Goal: Information Seeking & Learning: Understand process/instructions

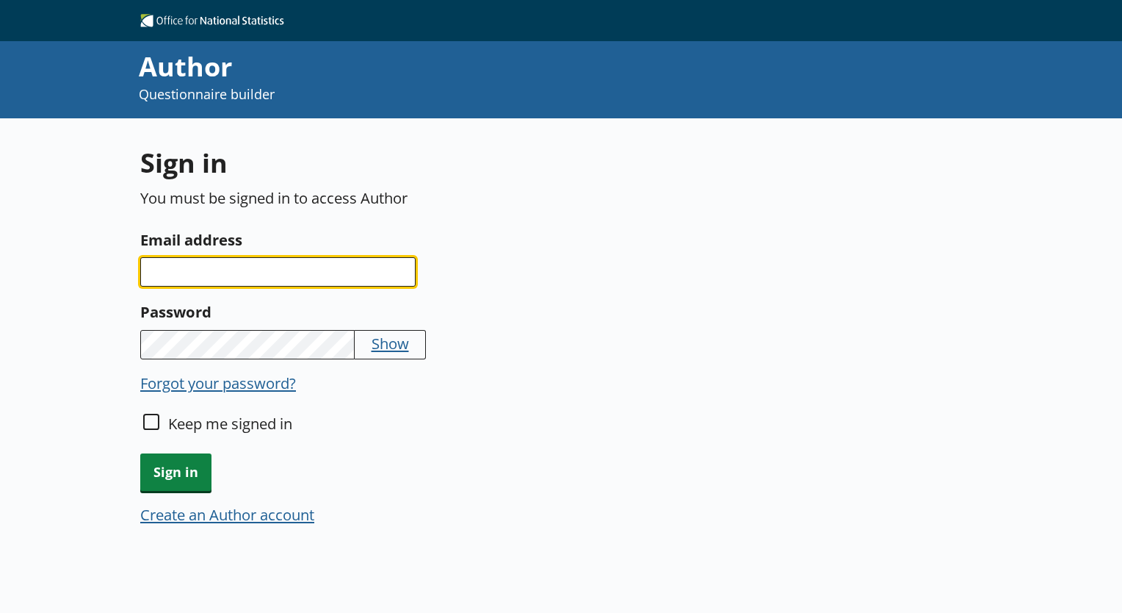
click at [246, 272] on input "Email address" at bounding box center [277, 271] width 275 height 29
type input "[EMAIL_ADDRESS][DOMAIN_NAME]"
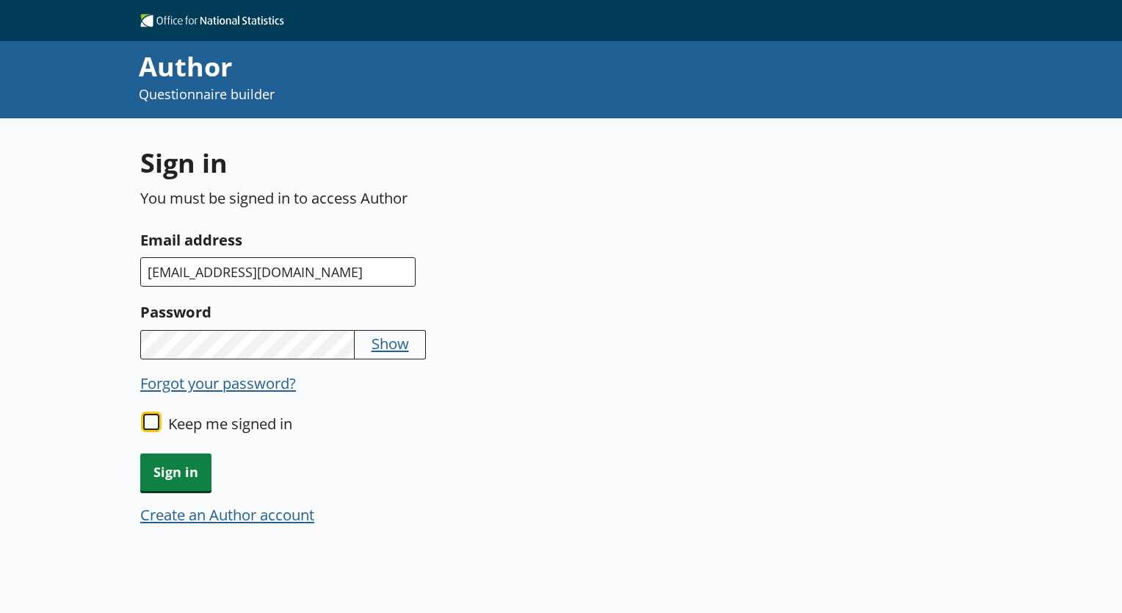
click at [151, 418] on input "Keep me signed in" at bounding box center [151, 421] width 16 height 16
checkbox input "true"
click at [170, 471] on span "Sign in" at bounding box center [175, 471] width 71 height 37
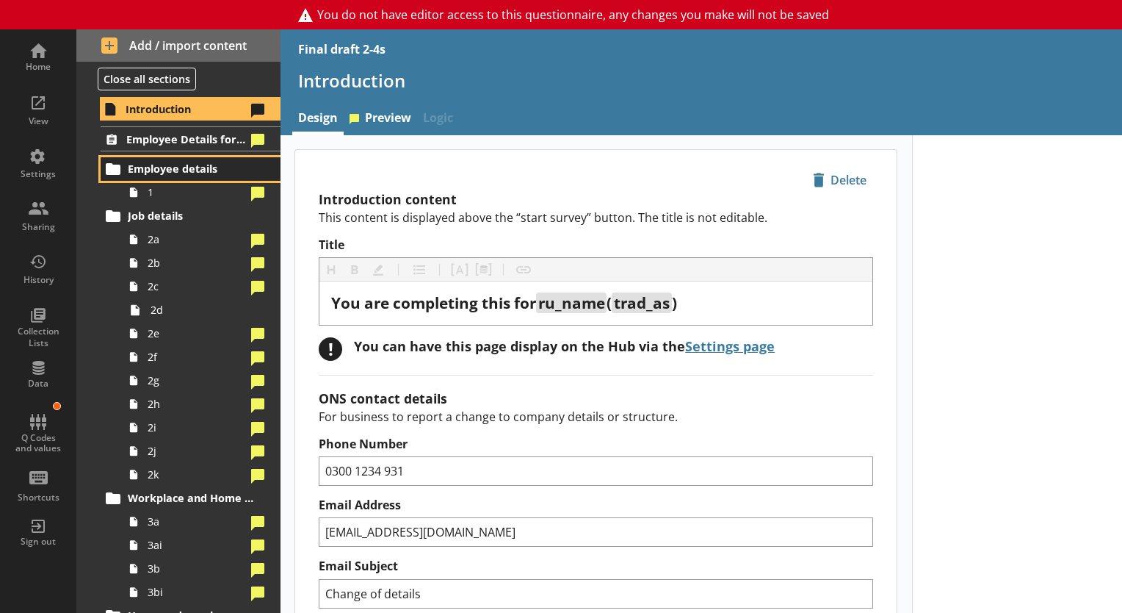
click at [174, 169] on span "Employee details" at bounding box center [191, 169] width 127 height 14
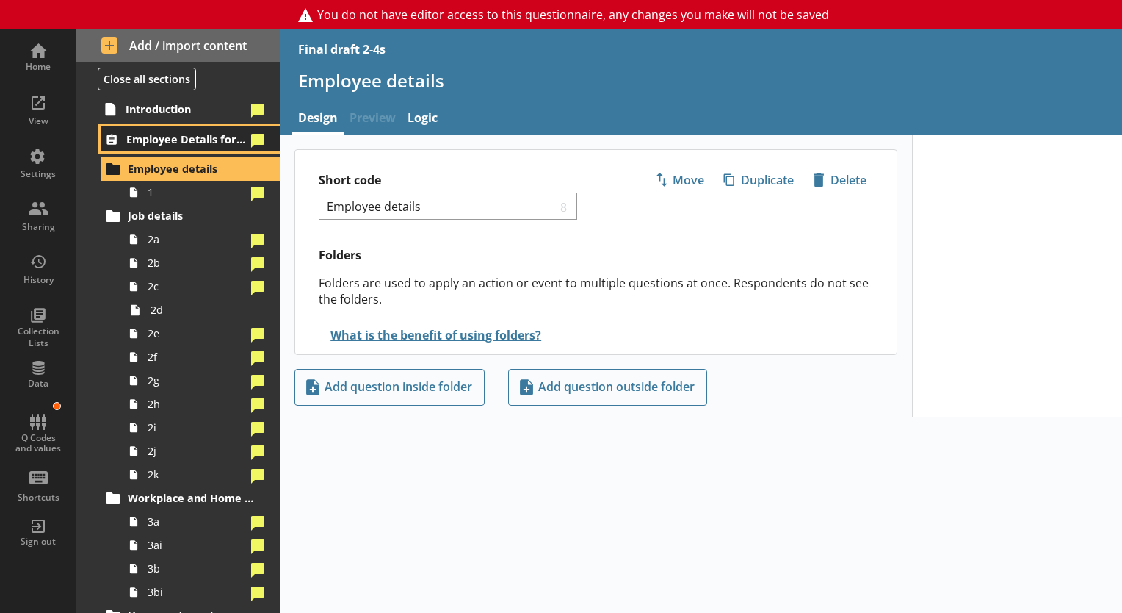
click at [176, 145] on span "Employee Details for [employee_name]" at bounding box center [185, 139] width 119 height 14
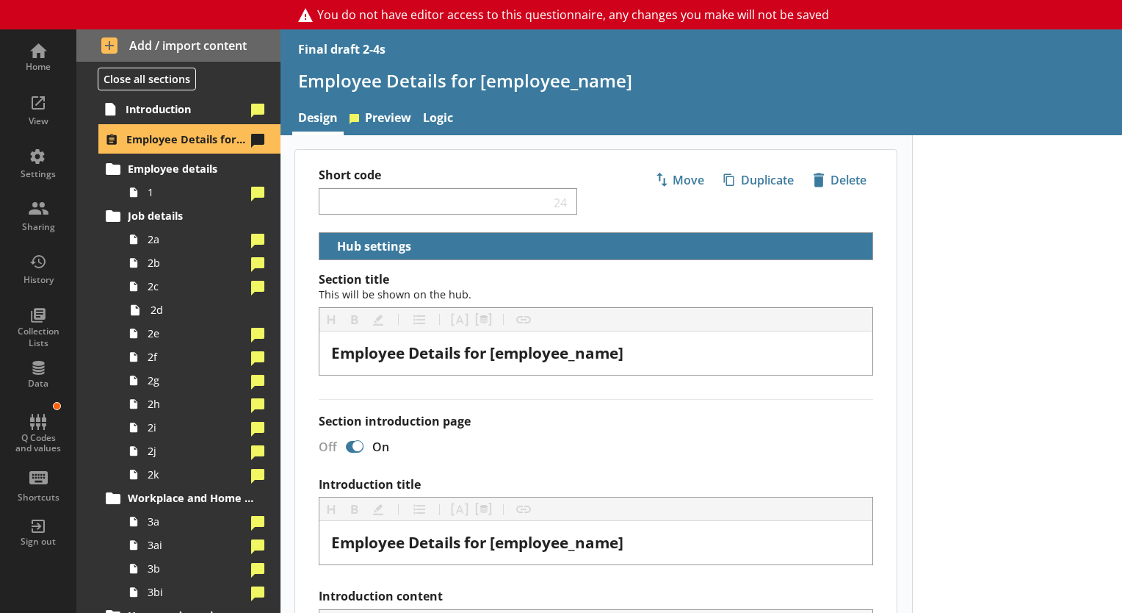
click at [177, 147] on link "Employee Details for [employee_name]" at bounding box center [191, 138] width 180 height 25
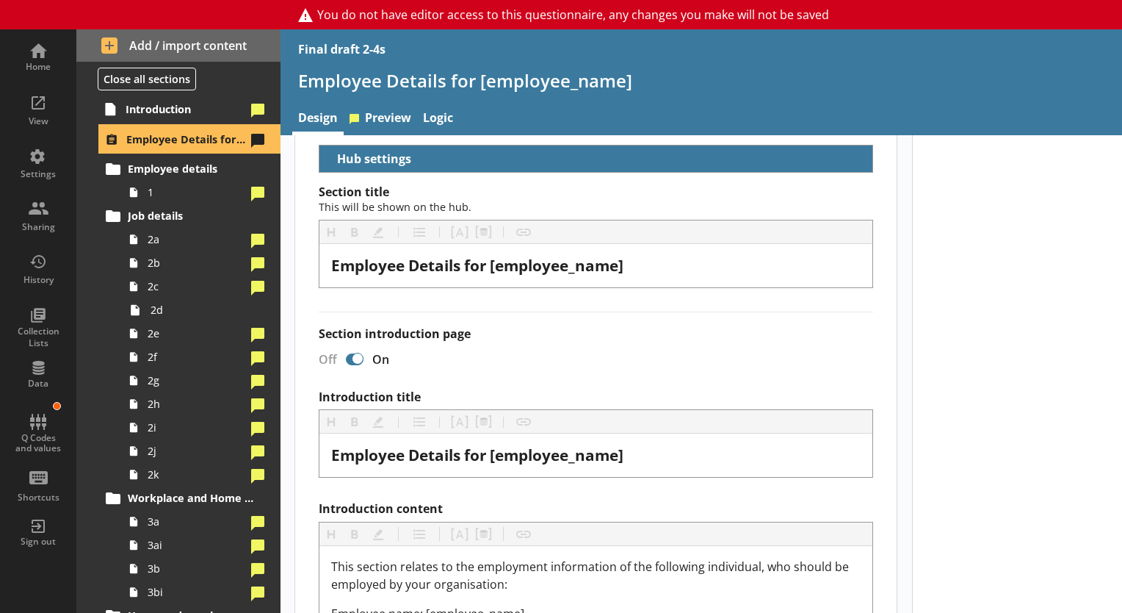
scroll to position [97, 0]
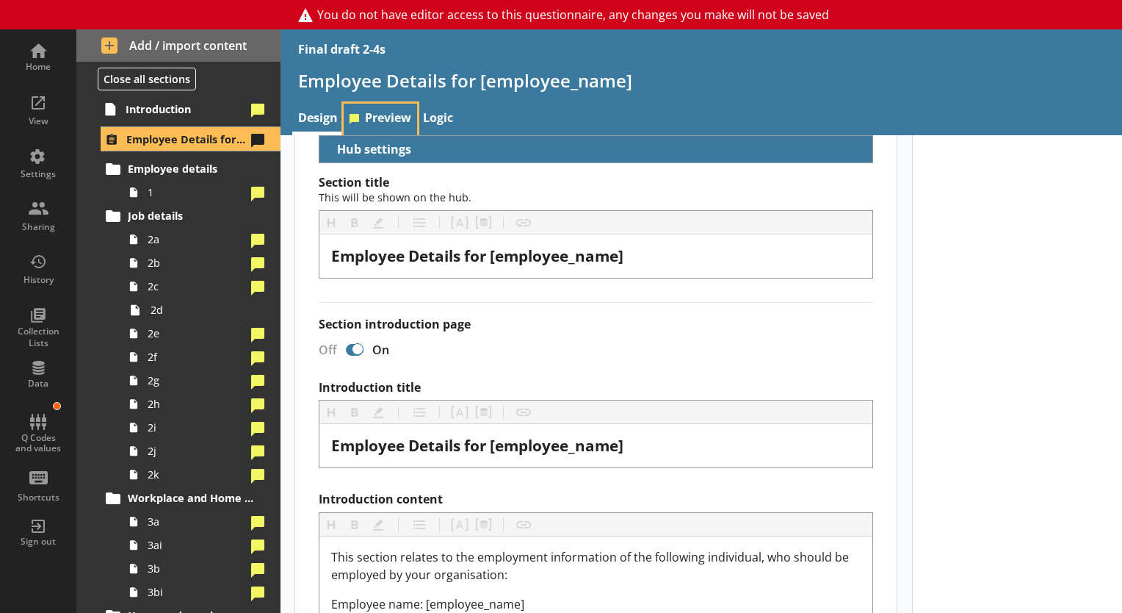
click at [395, 122] on link "Preview" at bounding box center [380, 120] width 73 height 32
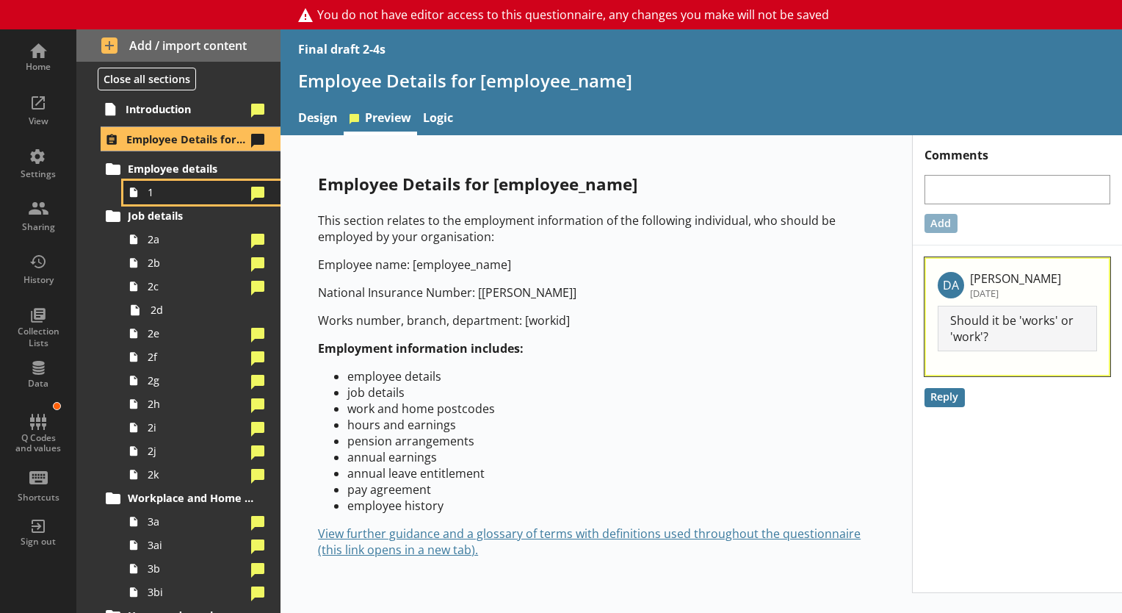
click at [133, 195] on icon at bounding box center [133, 192] width 7 height 10
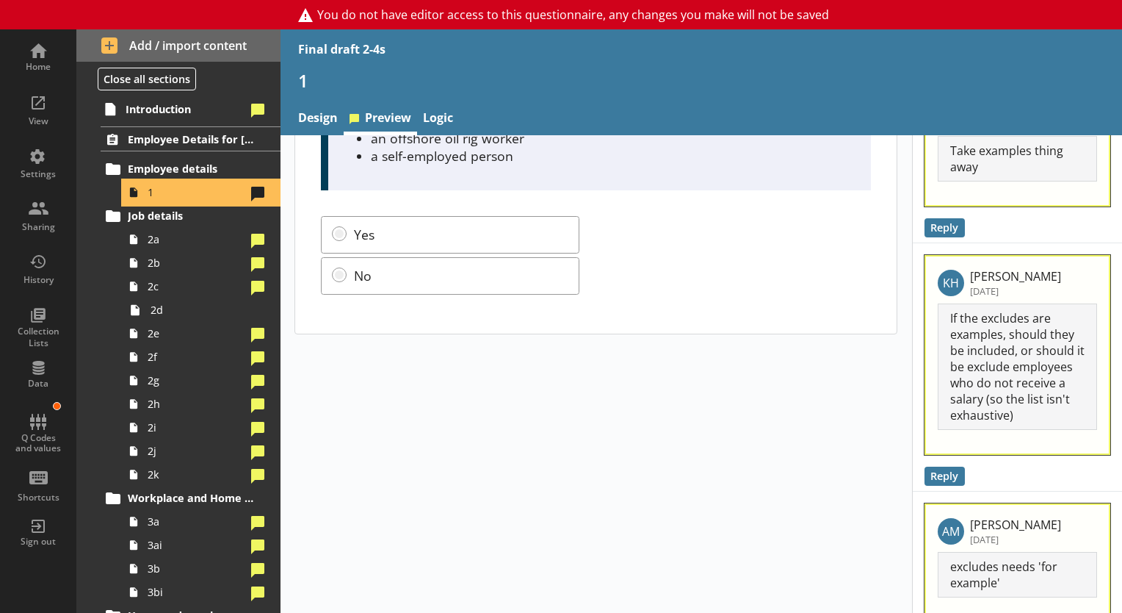
scroll to position [519, 0]
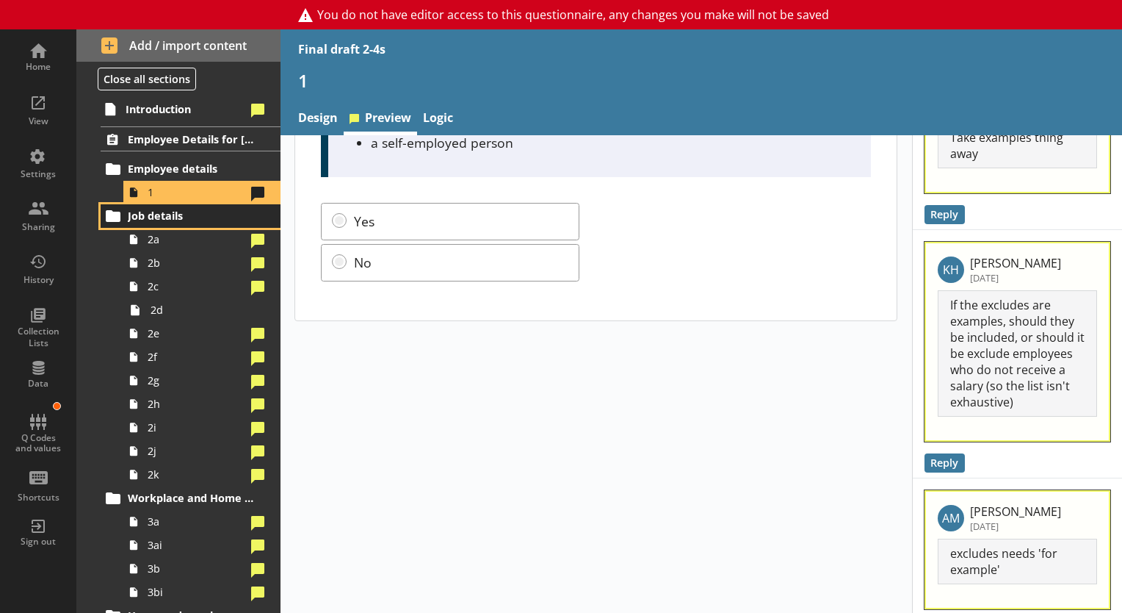
click at [152, 212] on span "Job details" at bounding box center [191, 216] width 127 height 14
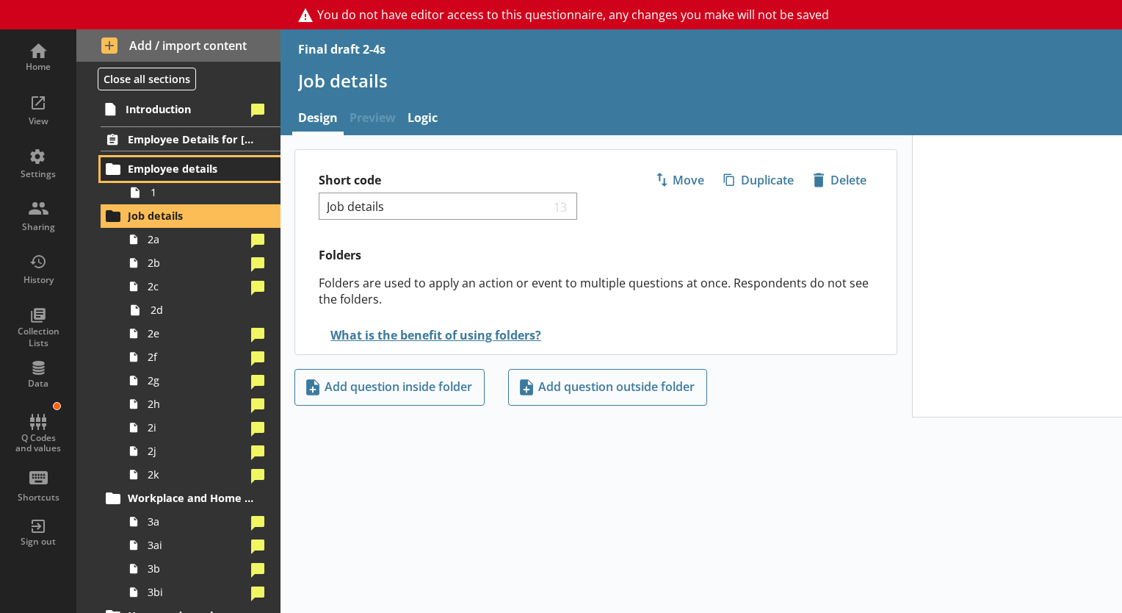
click at [170, 175] on span "Employee details" at bounding box center [191, 169] width 127 height 14
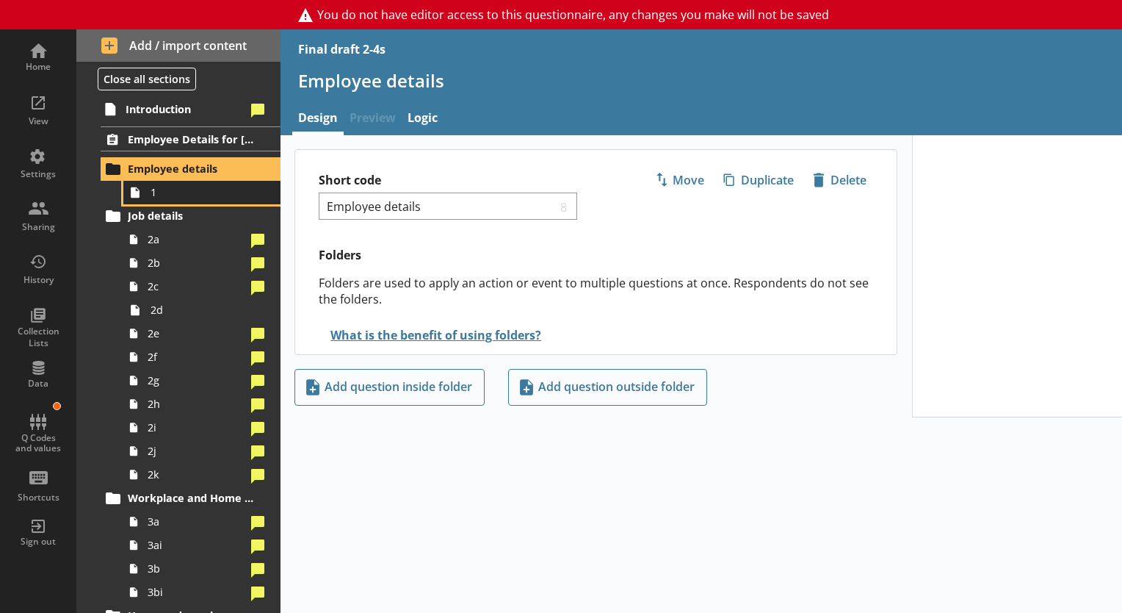
click at [170, 185] on span "1" at bounding box center [206, 192] width 110 height 14
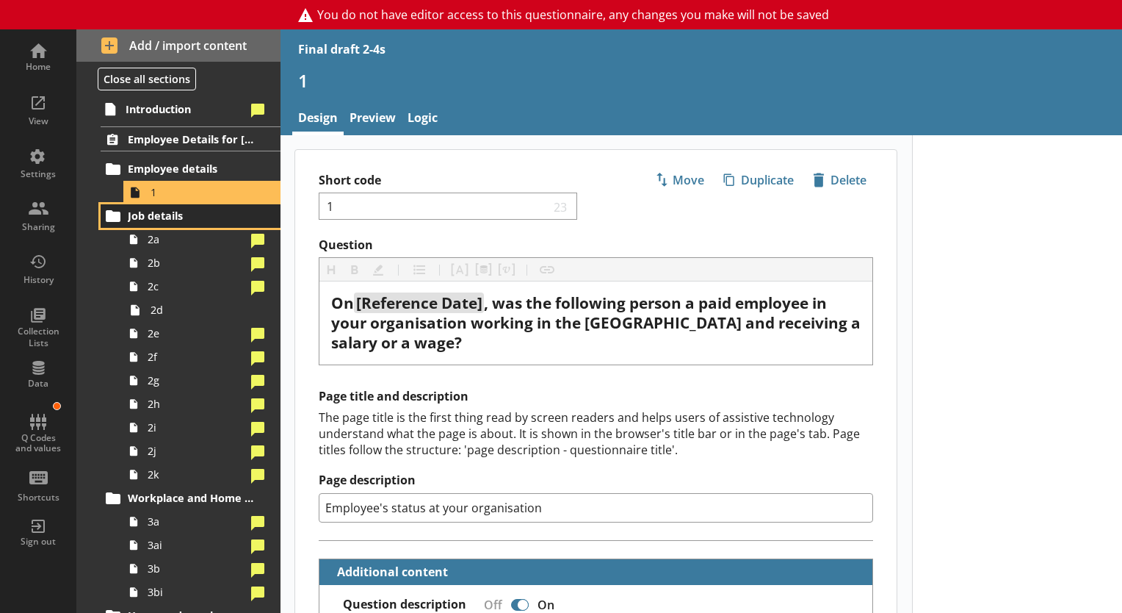
click at [172, 204] on link "Job details" at bounding box center [191, 216] width 180 height 24
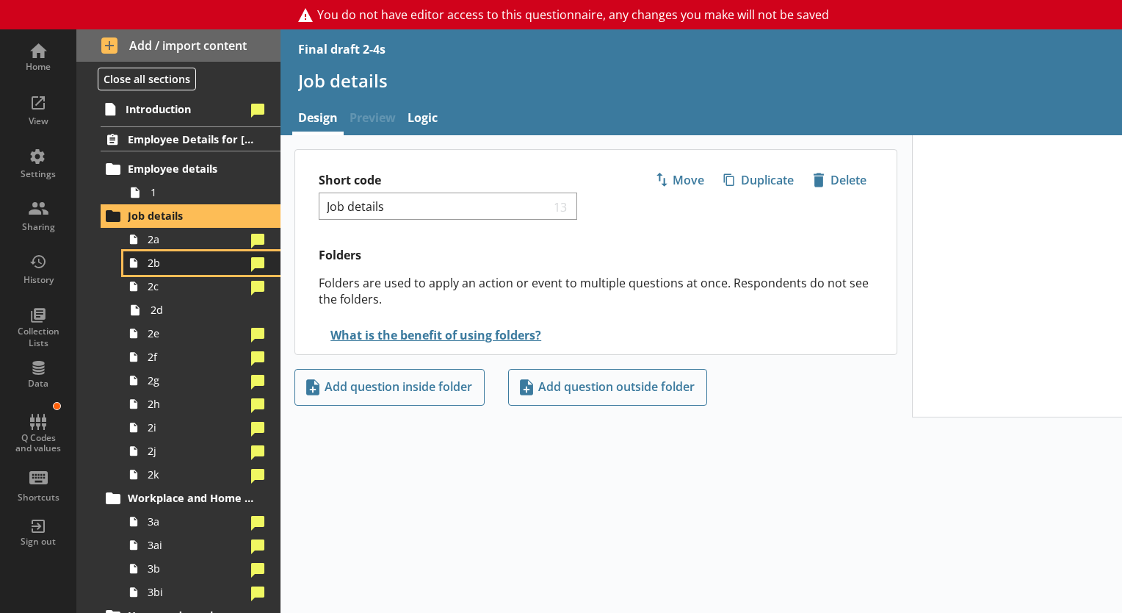
click at [189, 253] on link "2b" at bounding box center [201, 263] width 157 height 24
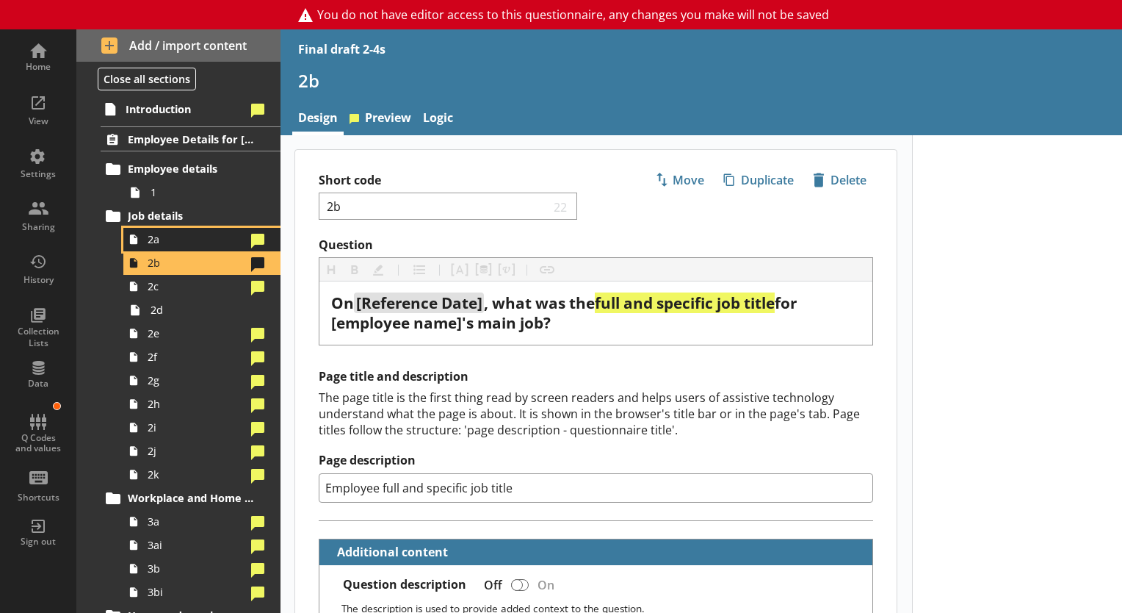
click at [181, 240] on span "2a" at bounding box center [197, 239] width 98 height 14
type textarea "x"
select select "mm/yyyy"
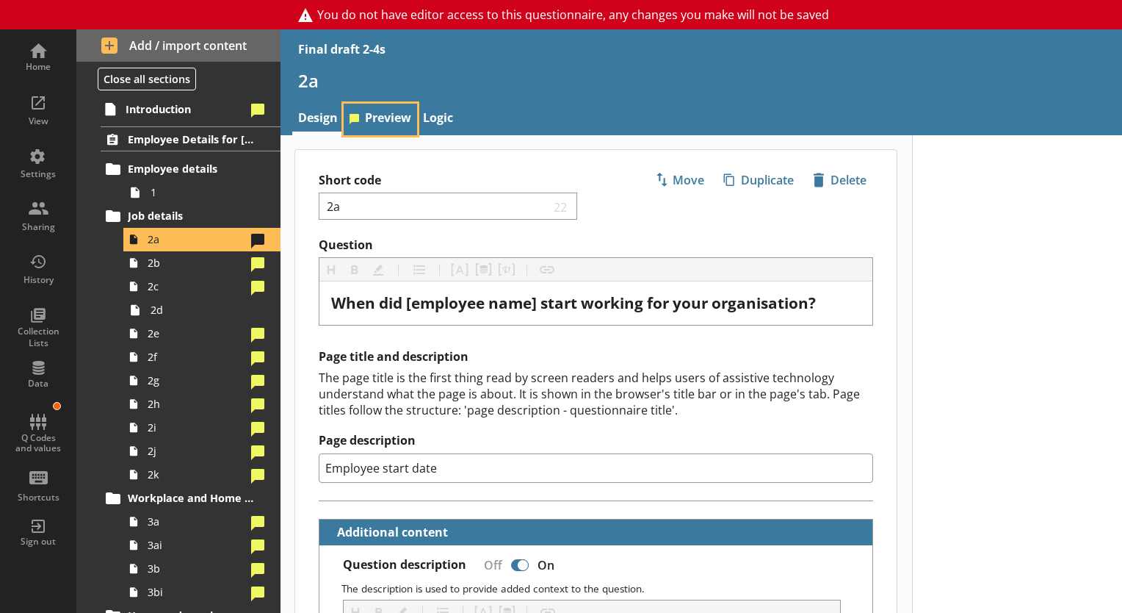
click at [398, 125] on link "Preview" at bounding box center [380, 120] width 73 height 32
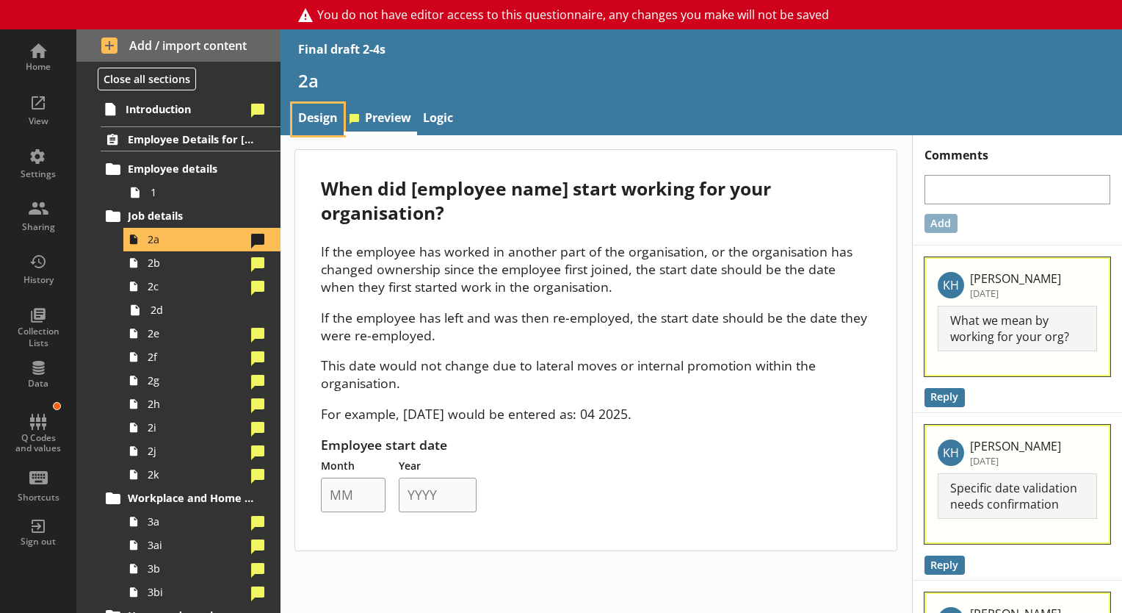
click at [322, 113] on link "Design" at bounding box center [317, 120] width 51 height 32
type textarea "x"
select select "mm/yyyy"
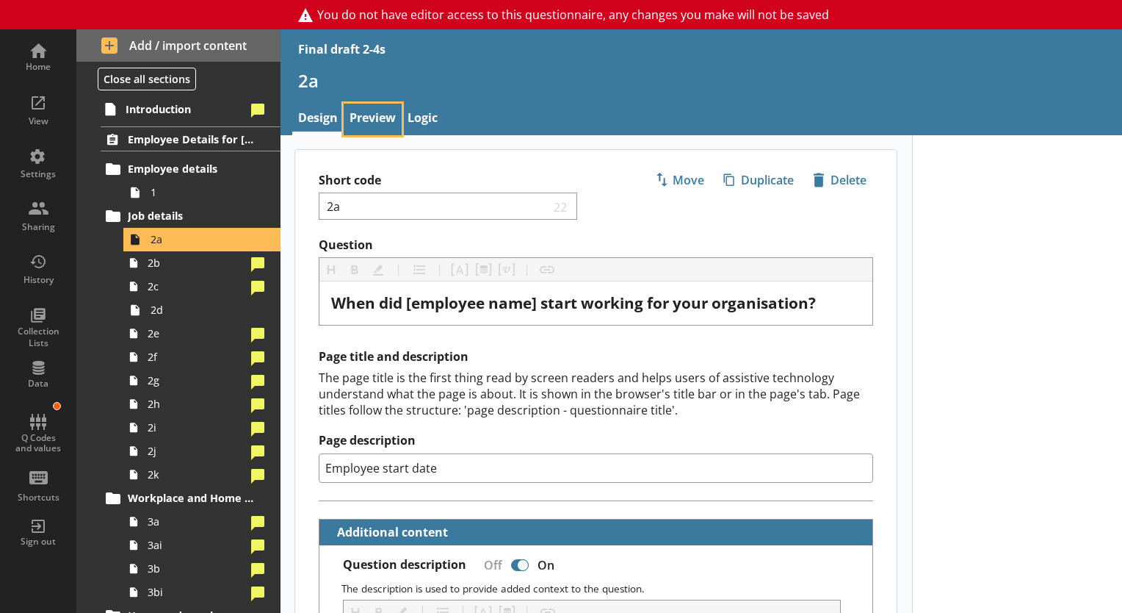
click at [356, 107] on link "Preview" at bounding box center [373, 120] width 58 height 32
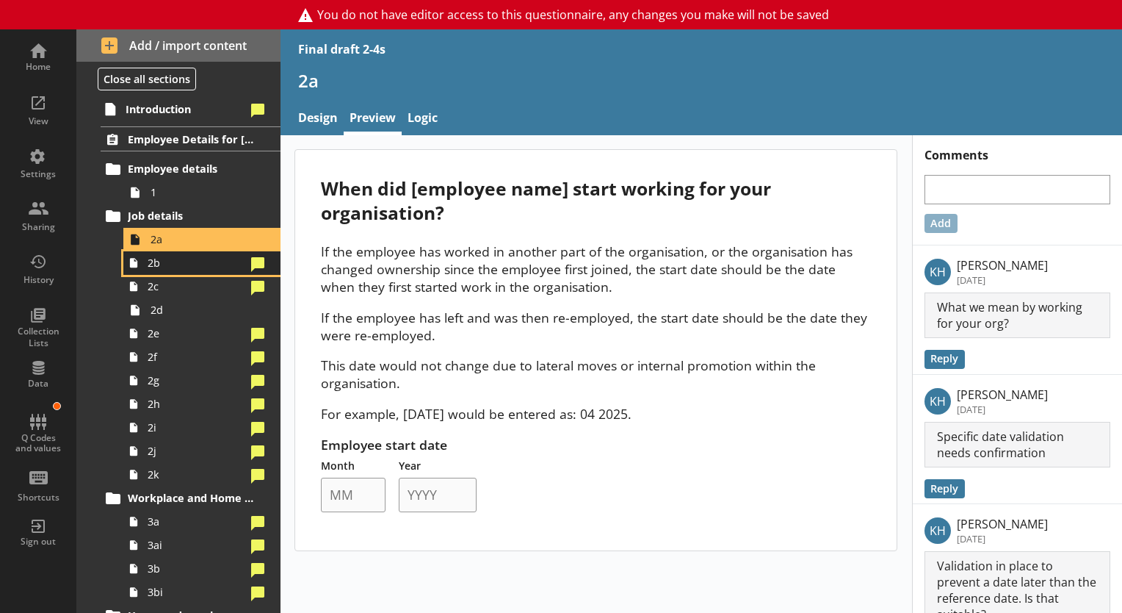
click at [168, 269] on link "2b" at bounding box center [201, 263] width 157 height 24
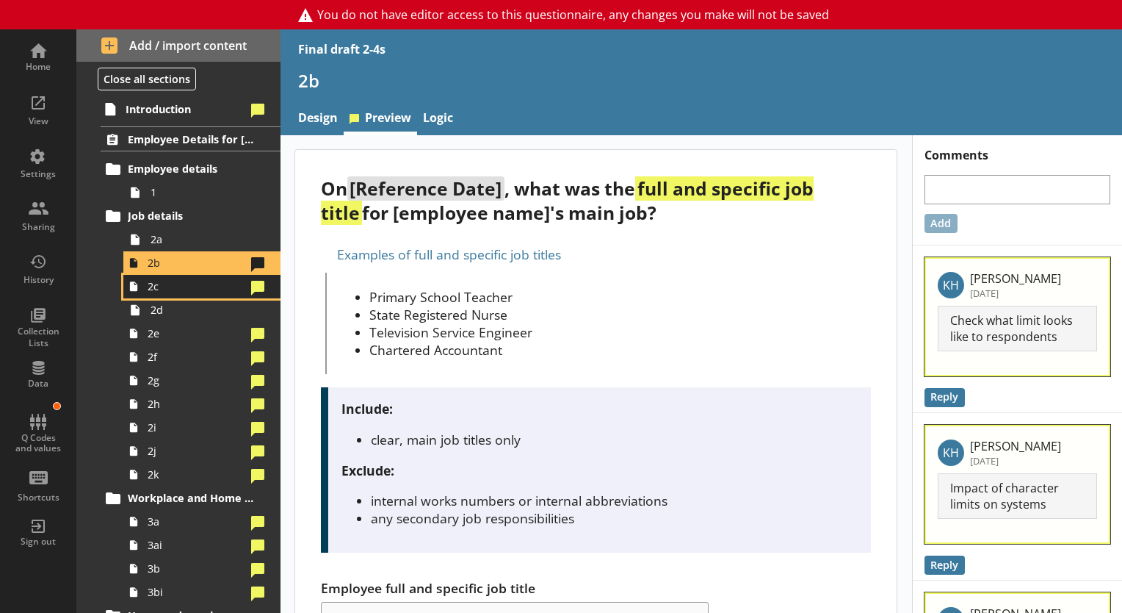
click at [178, 279] on span "2c" at bounding box center [197, 286] width 98 height 14
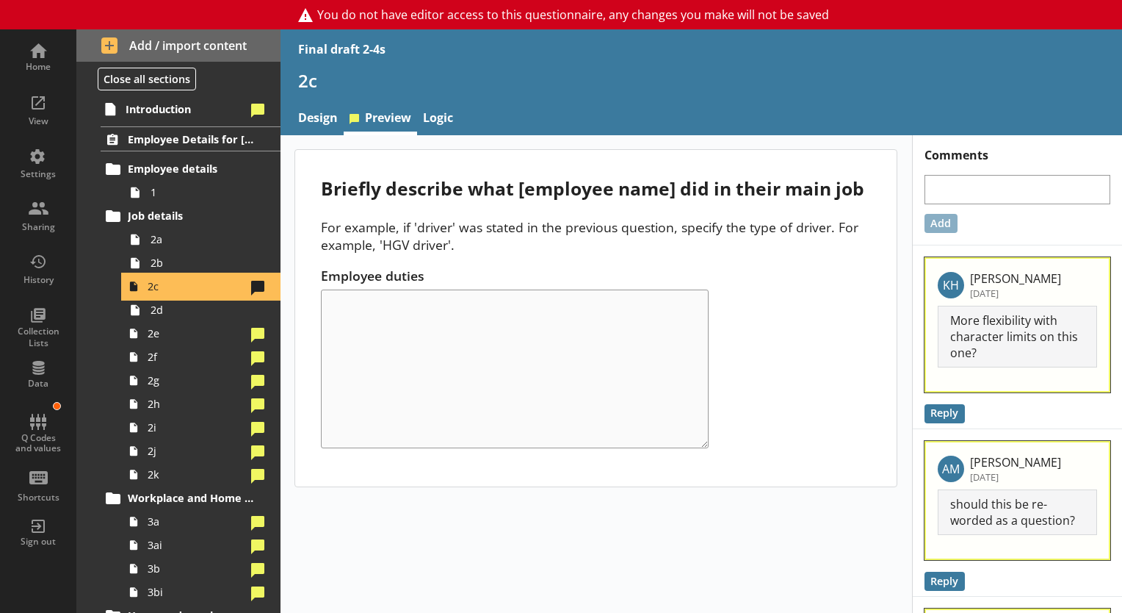
click at [185, 275] on link "2c" at bounding box center [201, 287] width 157 height 24
click at [181, 267] on span "2b" at bounding box center [206, 263] width 110 height 14
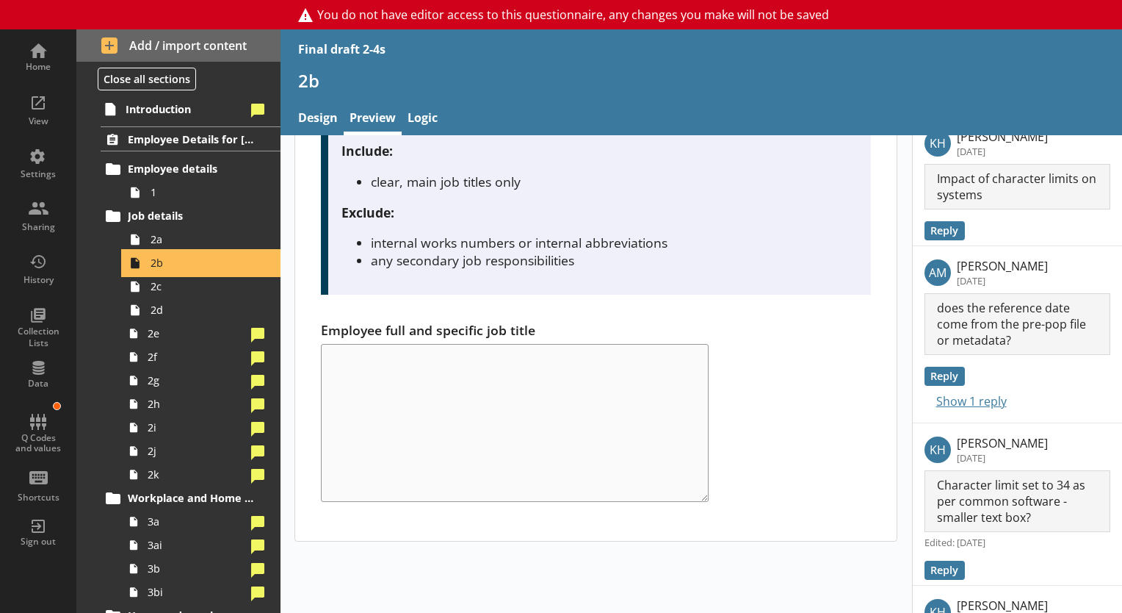
scroll to position [259, 0]
click at [925, 397] on button "Show 1 reply" at bounding box center [966, 400] width 82 height 20
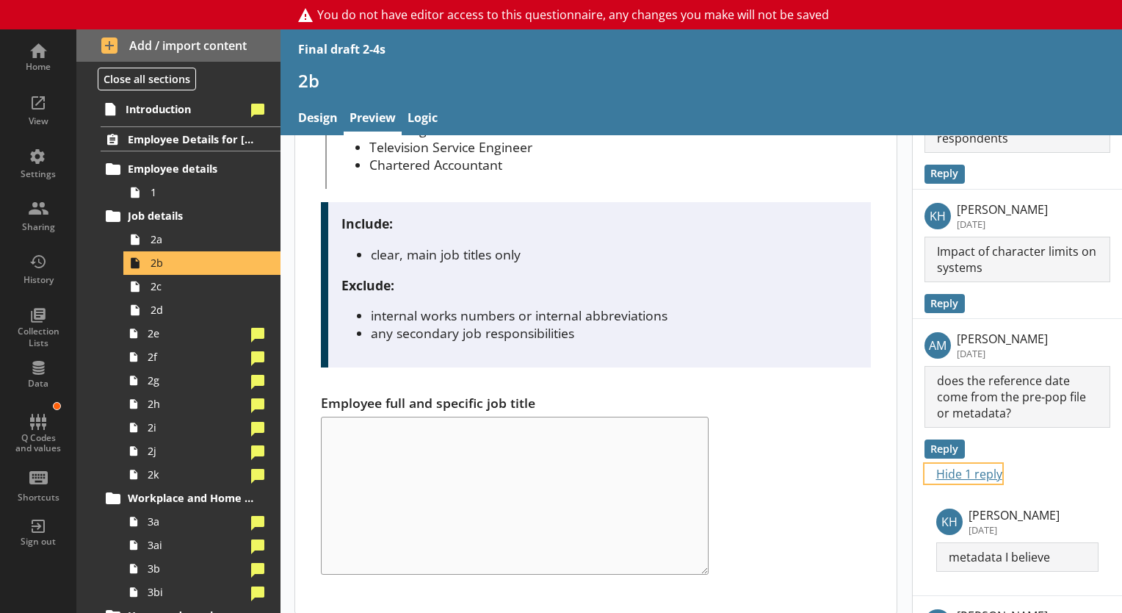
scroll to position [0, 0]
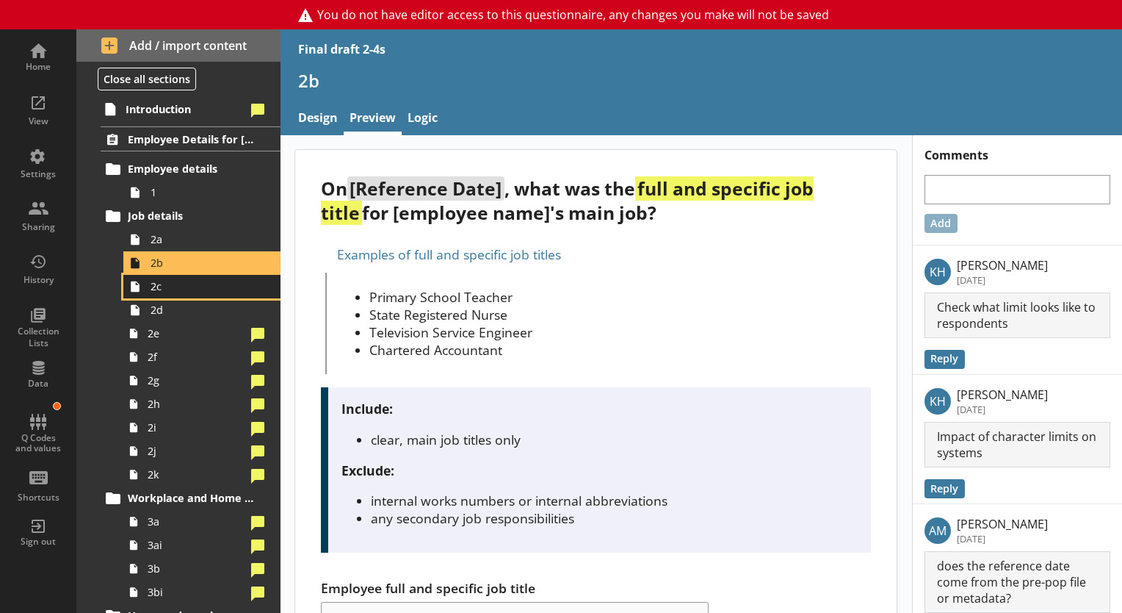
click at [166, 278] on link "2c" at bounding box center [201, 287] width 157 height 24
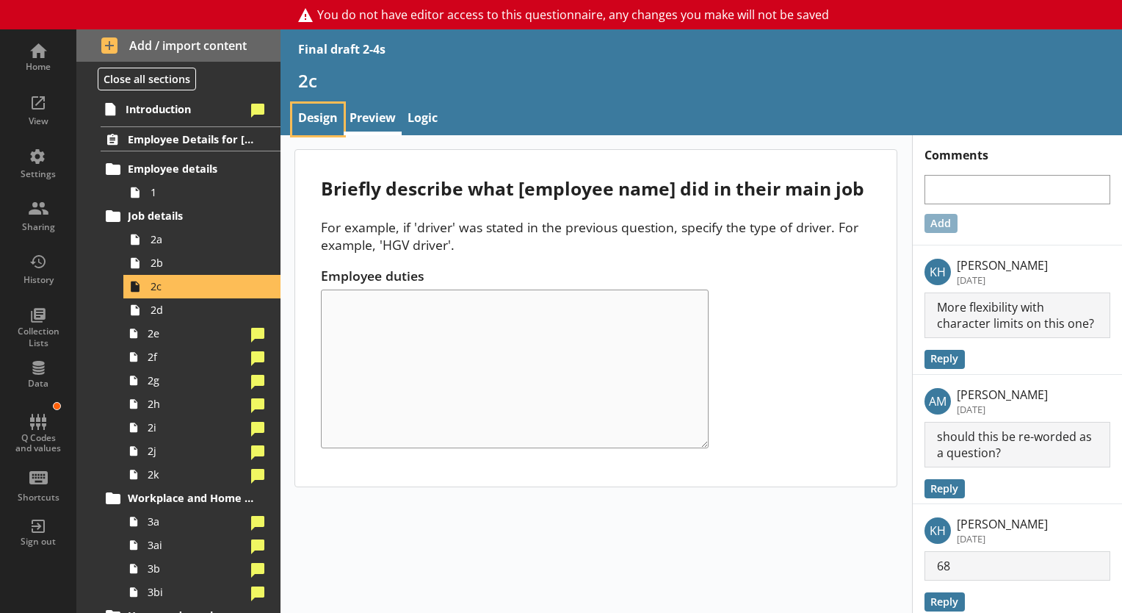
click at [326, 113] on link "Design" at bounding box center [317, 120] width 51 height 32
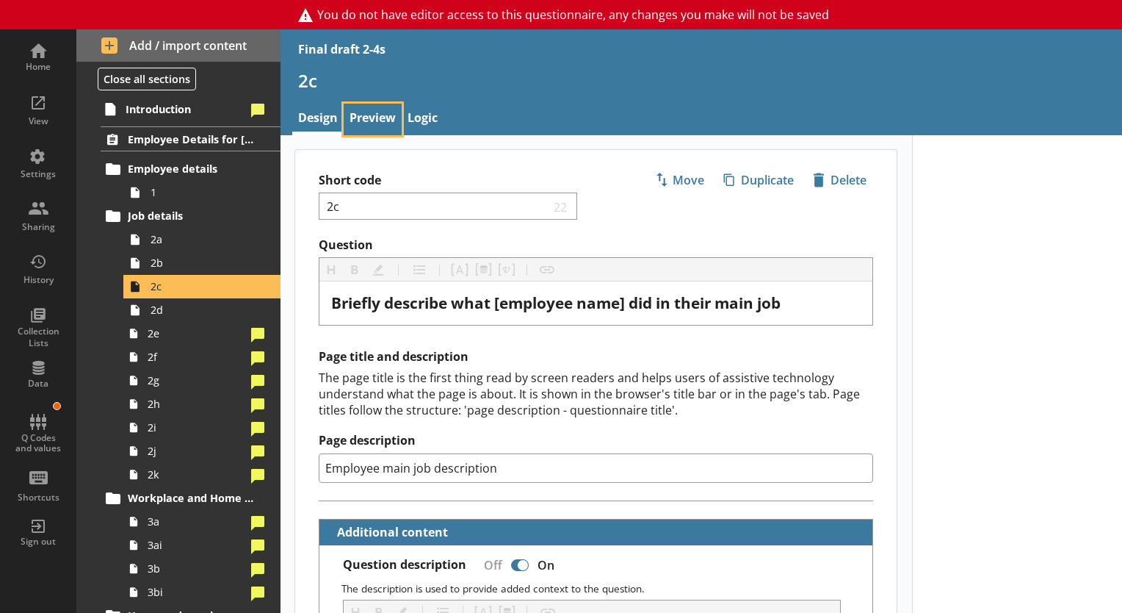
click at [388, 122] on link "Preview" at bounding box center [373, 120] width 58 height 32
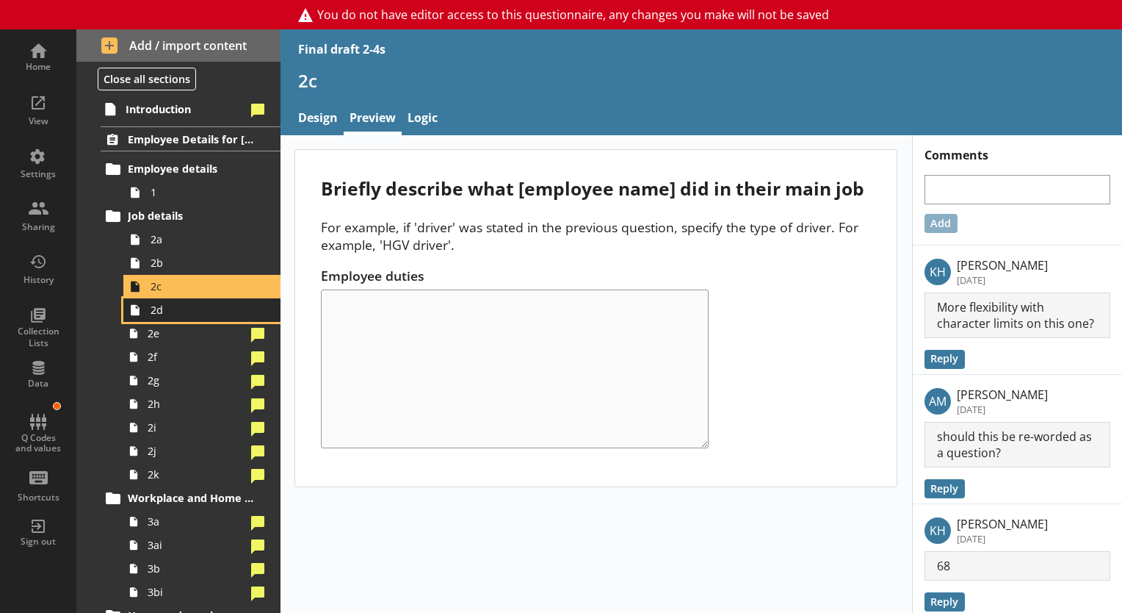
click at [162, 303] on span "2d" at bounding box center [206, 310] width 110 height 14
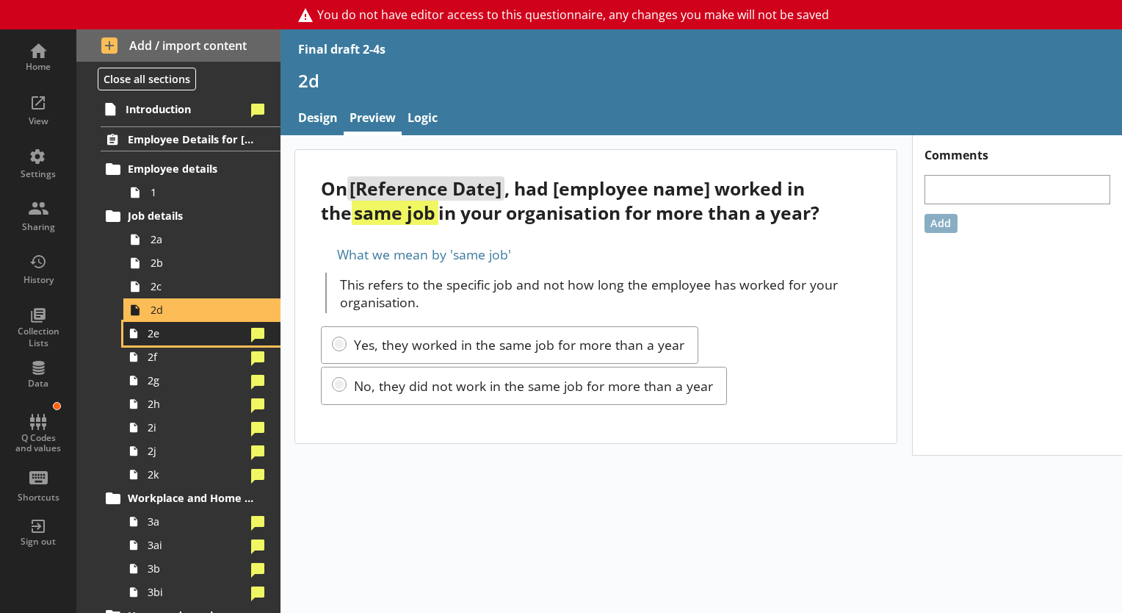
click at [186, 333] on span "2e" at bounding box center [197, 333] width 98 height 14
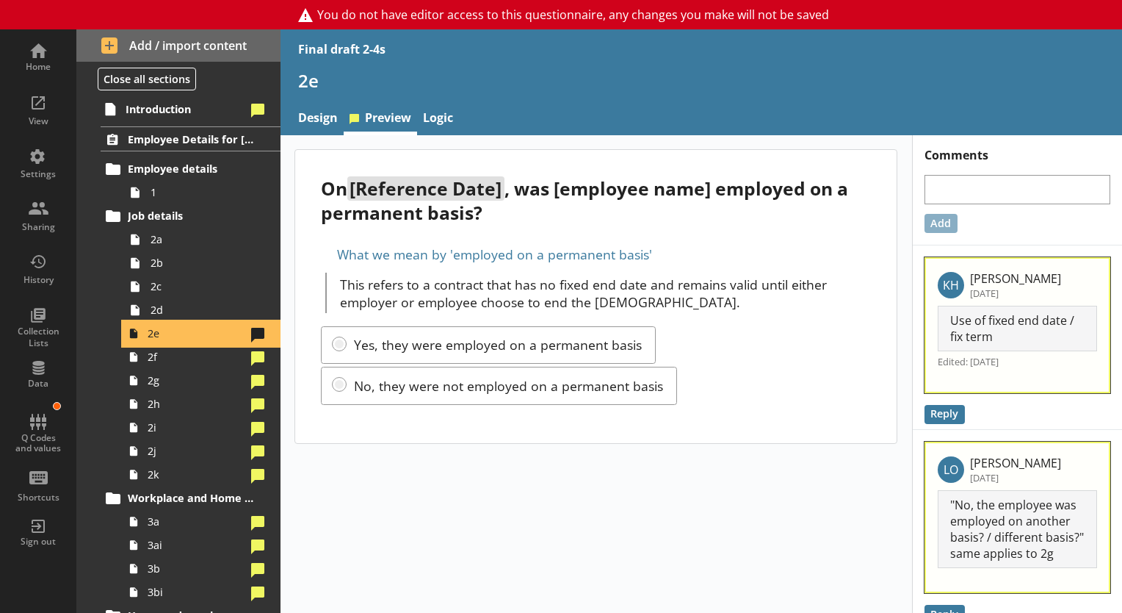
scroll to position [21, 0]
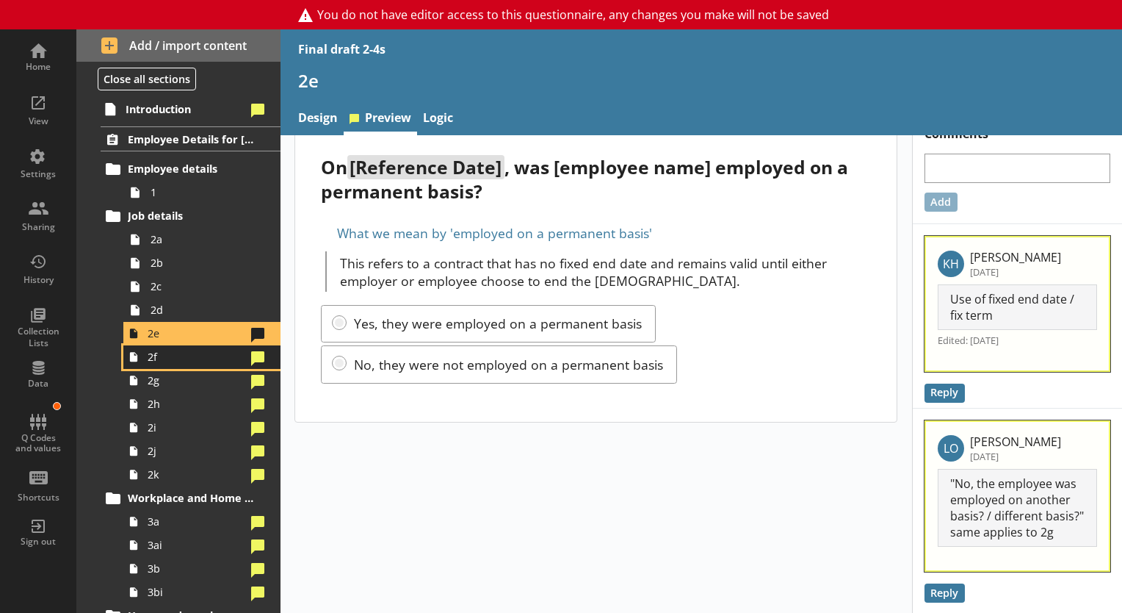
click at [170, 357] on span "2f" at bounding box center [197, 357] width 98 height 14
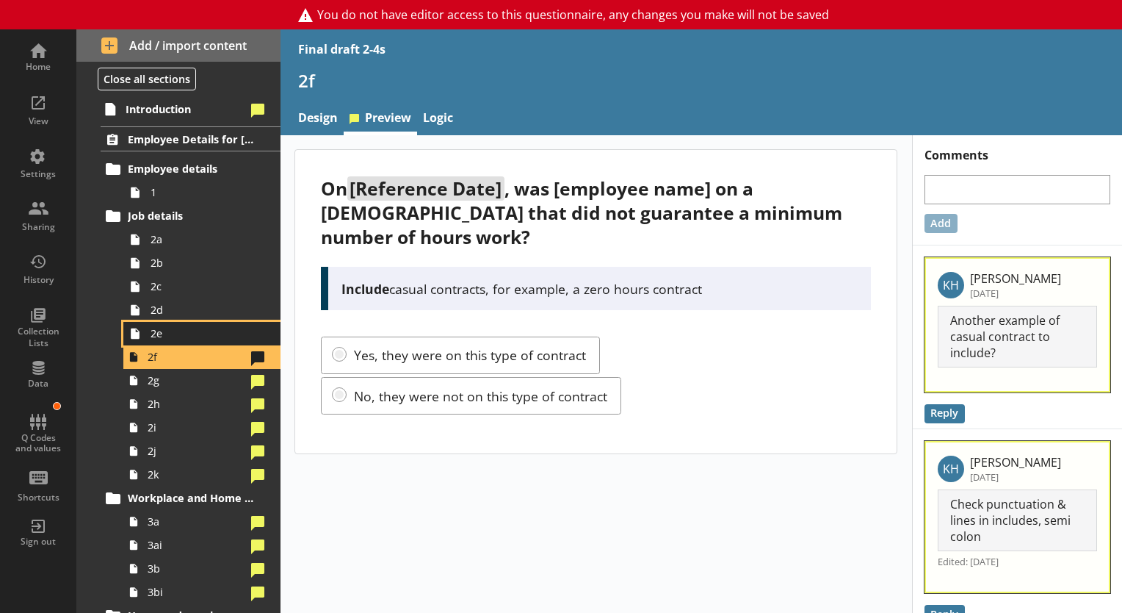
click at [213, 328] on span "2e" at bounding box center [206, 333] width 110 height 14
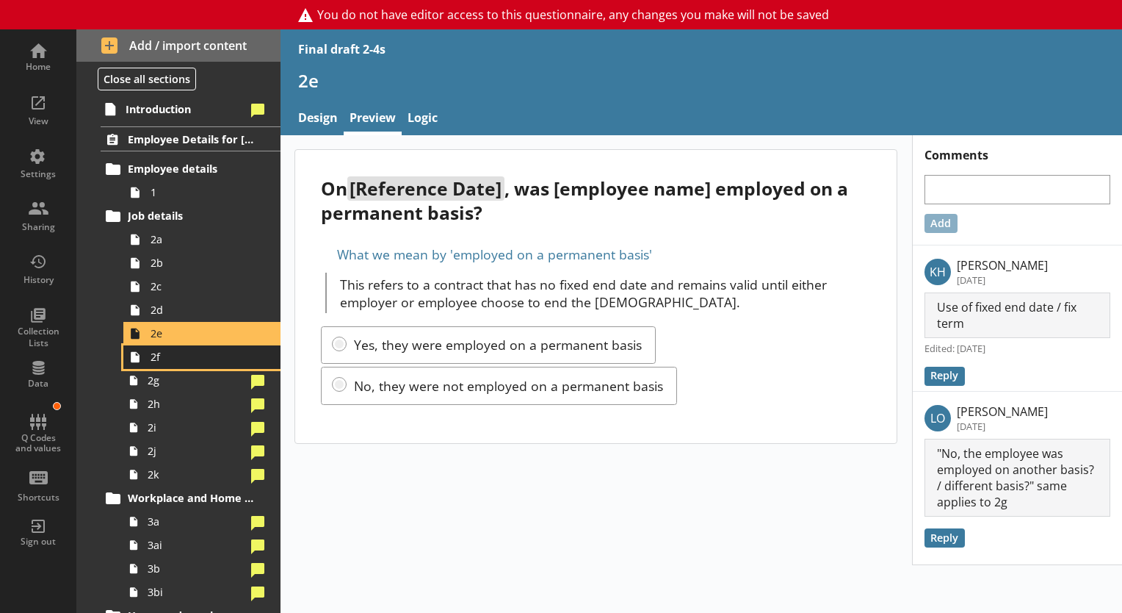
click at [192, 354] on span "2f" at bounding box center [206, 357] width 110 height 14
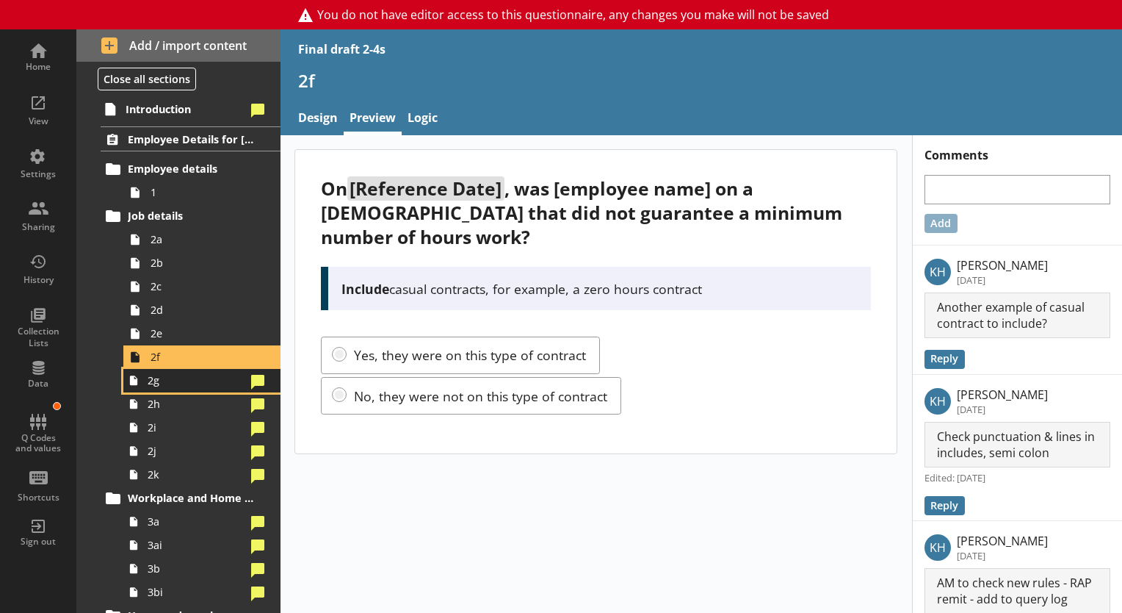
click at [177, 386] on span "2g" at bounding box center [197, 380] width 98 height 14
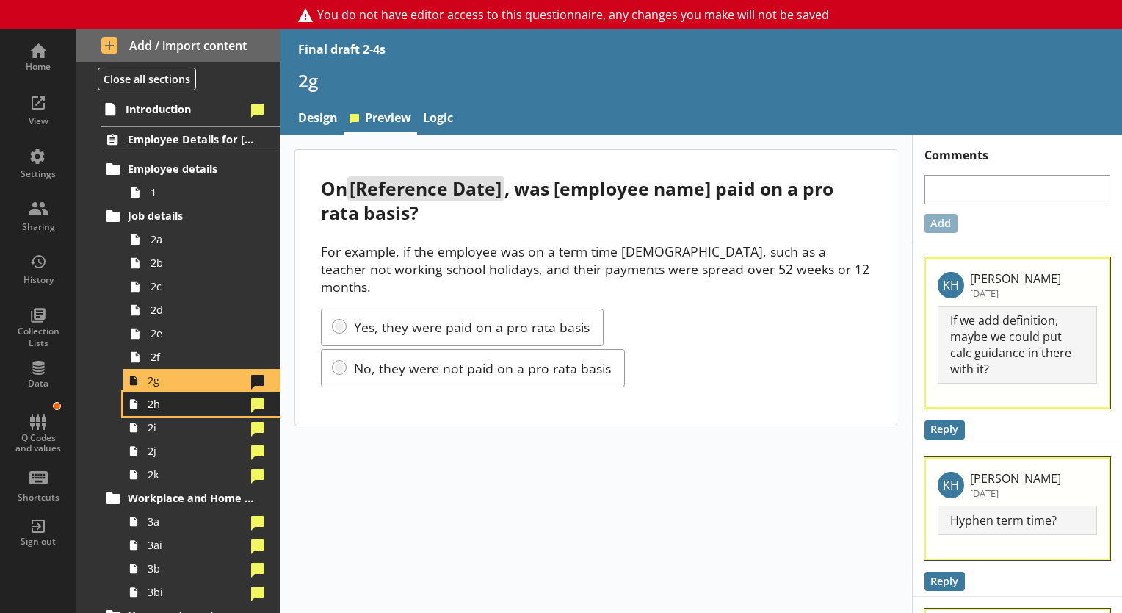
click at [184, 407] on span "2h" at bounding box center [197, 404] width 98 height 14
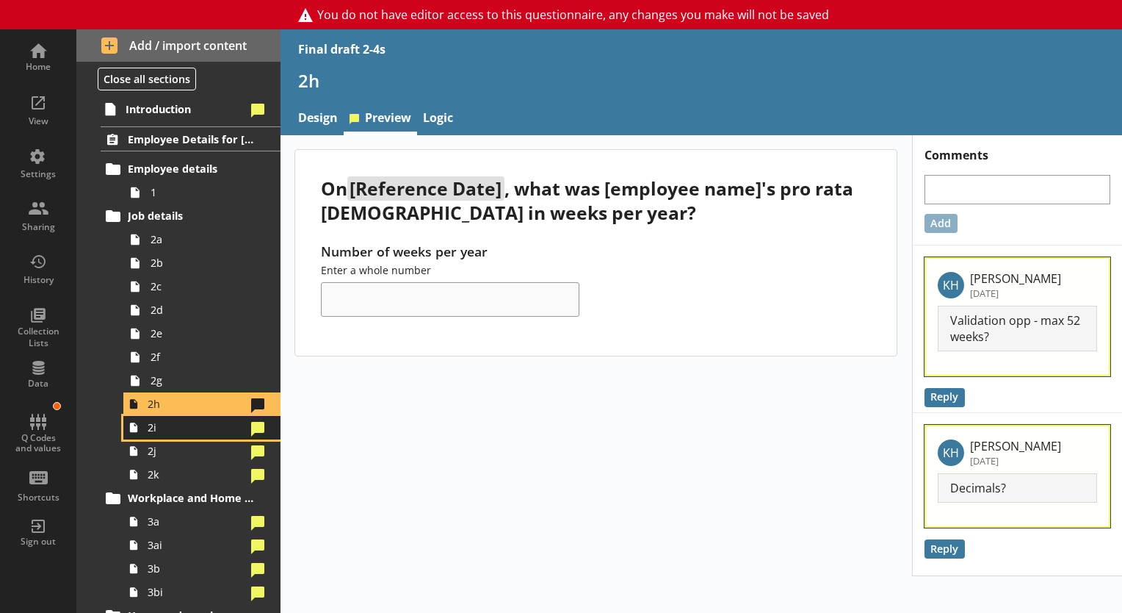
click at [182, 436] on link "2i" at bounding box center [201, 428] width 157 height 24
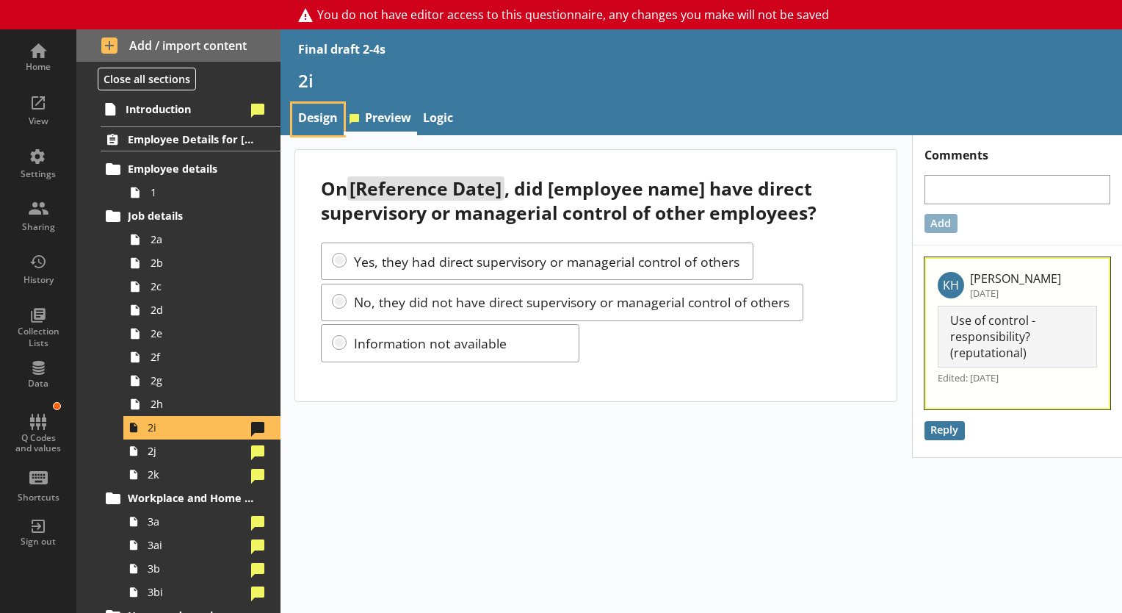
click at [323, 126] on link "Design" at bounding box center [317, 120] width 51 height 32
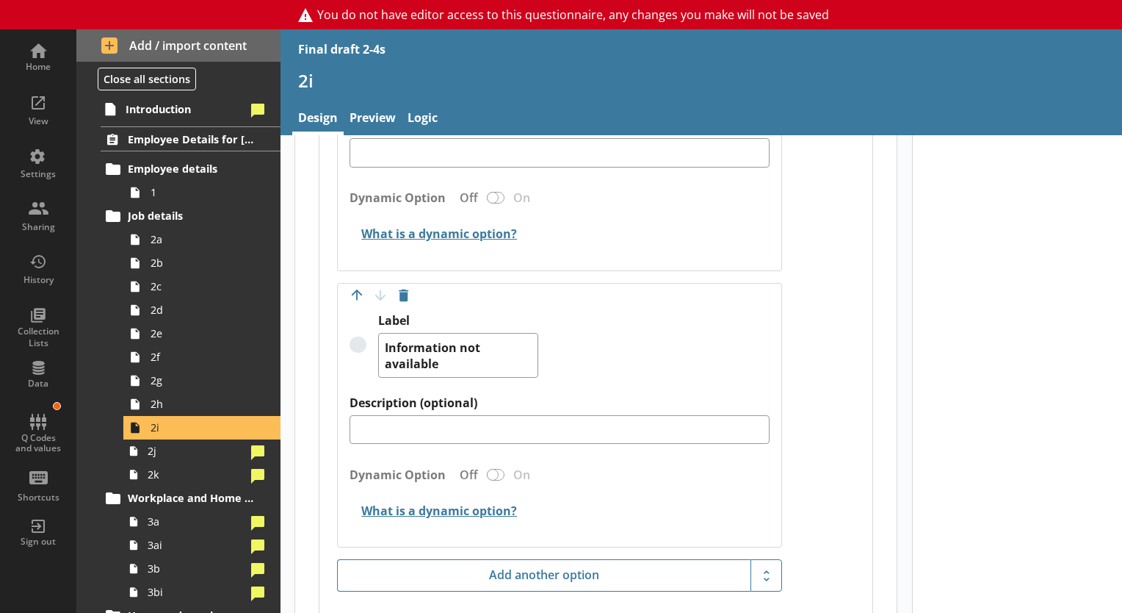
scroll to position [1212, 0]
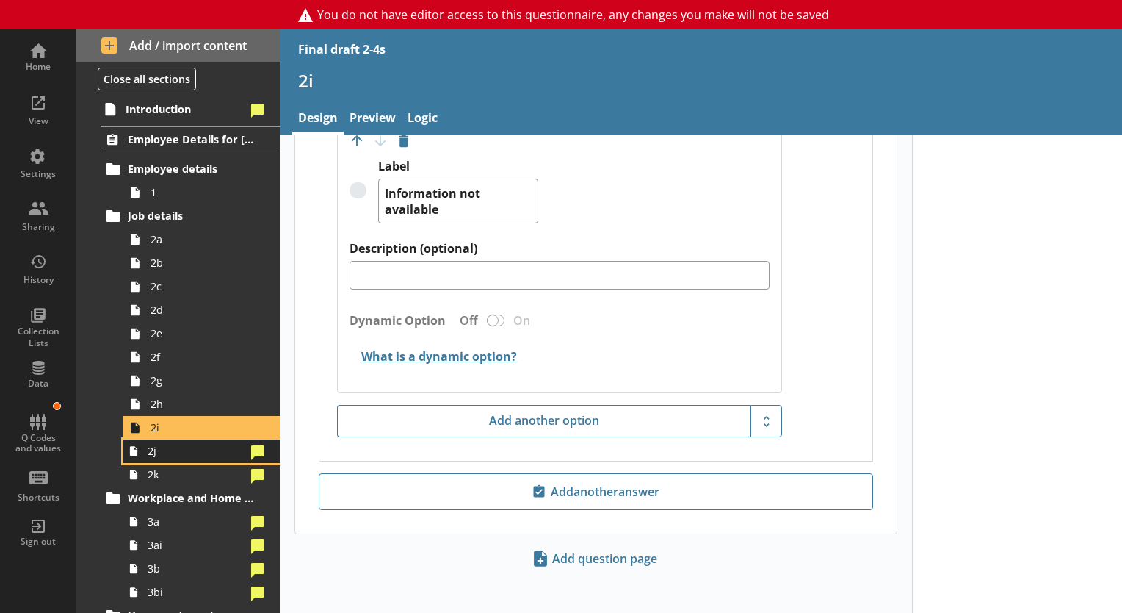
click at [191, 447] on span "2j" at bounding box center [197, 451] width 98 height 14
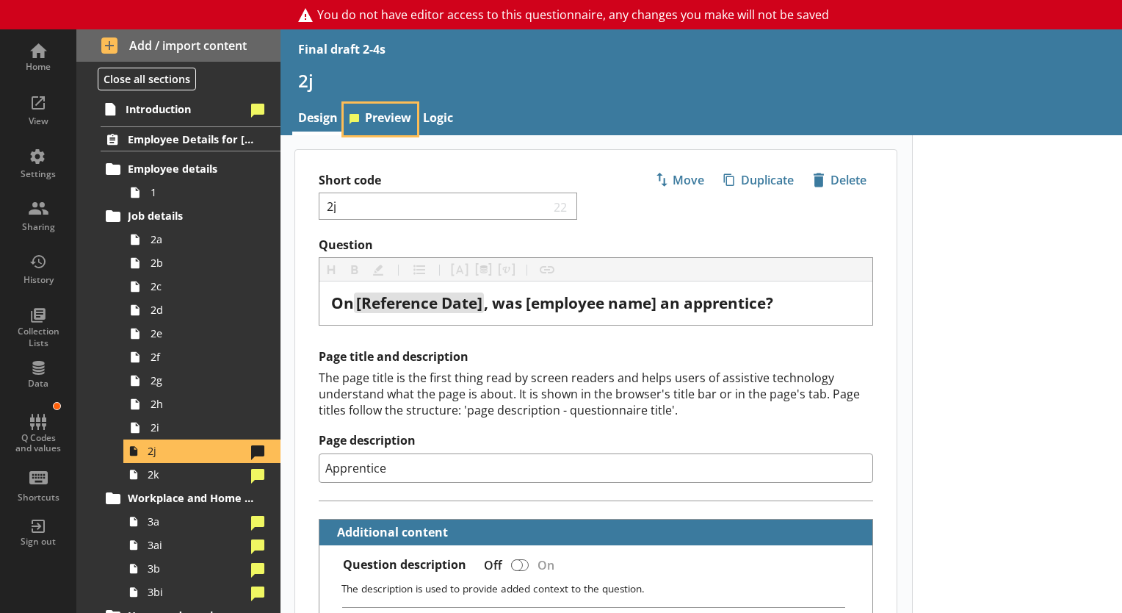
click at [392, 122] on link "Preview" at bounding box center [380, 120] width 73 height 32
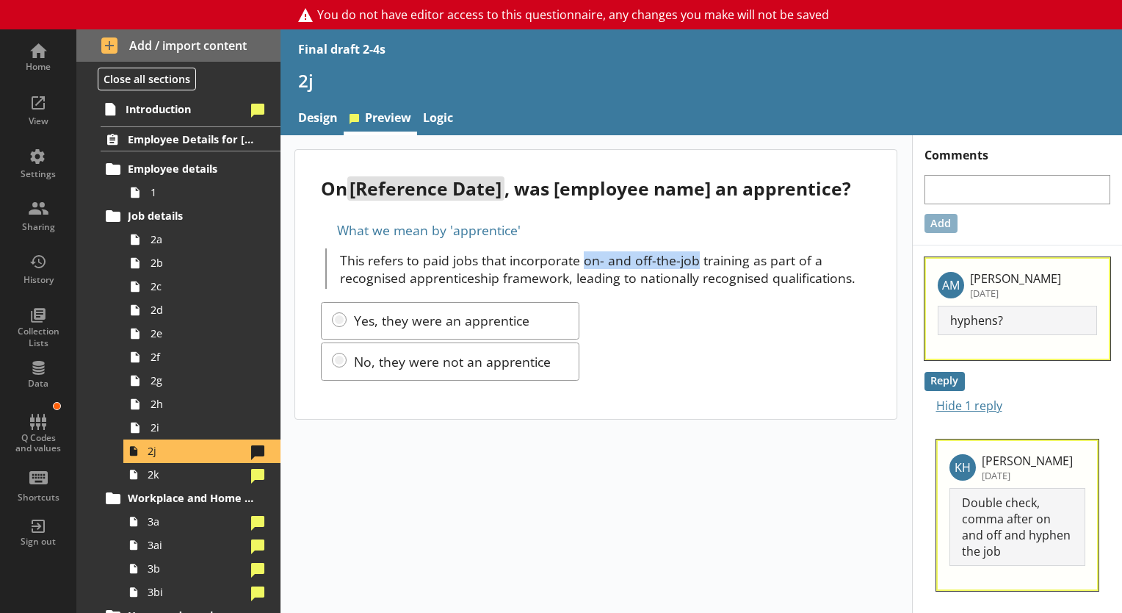
drag, startPoint x: 582, startPoint y: 261, endPoint x: 695, endPoint y: 254, distance: 114.1
click at [695, 254] on p "This refers to paid jobs that incorporate on- and off-the-job training as part …" at bounding box center [605, 268] width 531 height 35
drag, startPoint x: 695, startPoint y: 254, endPoint x: 676, endPoint y: 254, distance: 19.8
copy p "on- and off-the-job"
click at [202, 483] on link "2k" at bounding box center [201, 475] width 157 height 24
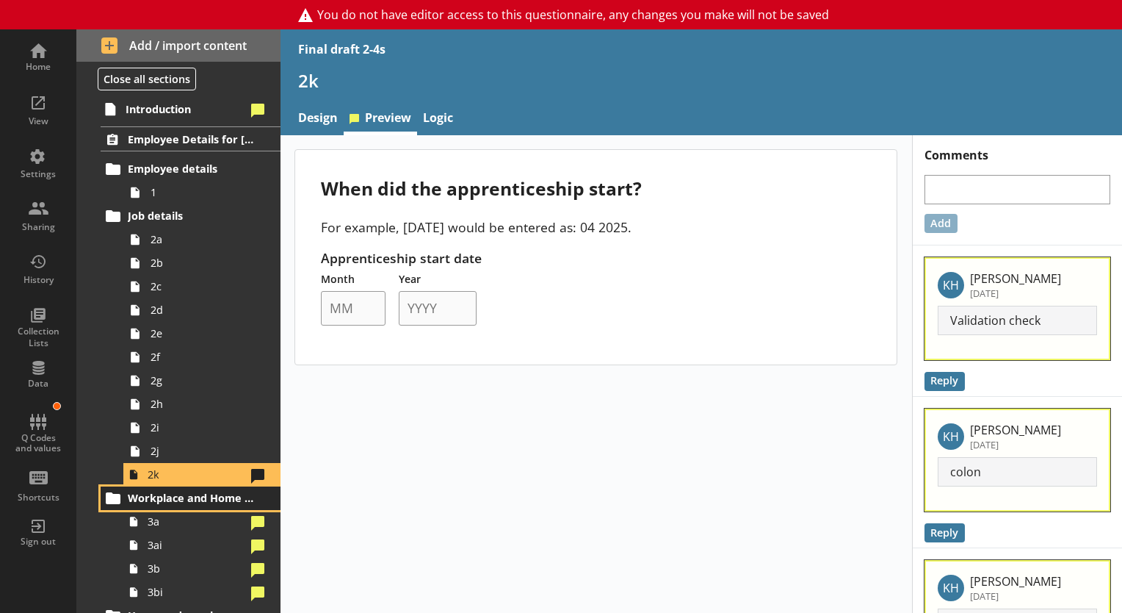
click at [162, 499] on span "Workplace and Home Postcodes" at bounding box center [191, 498] width 127 height 14
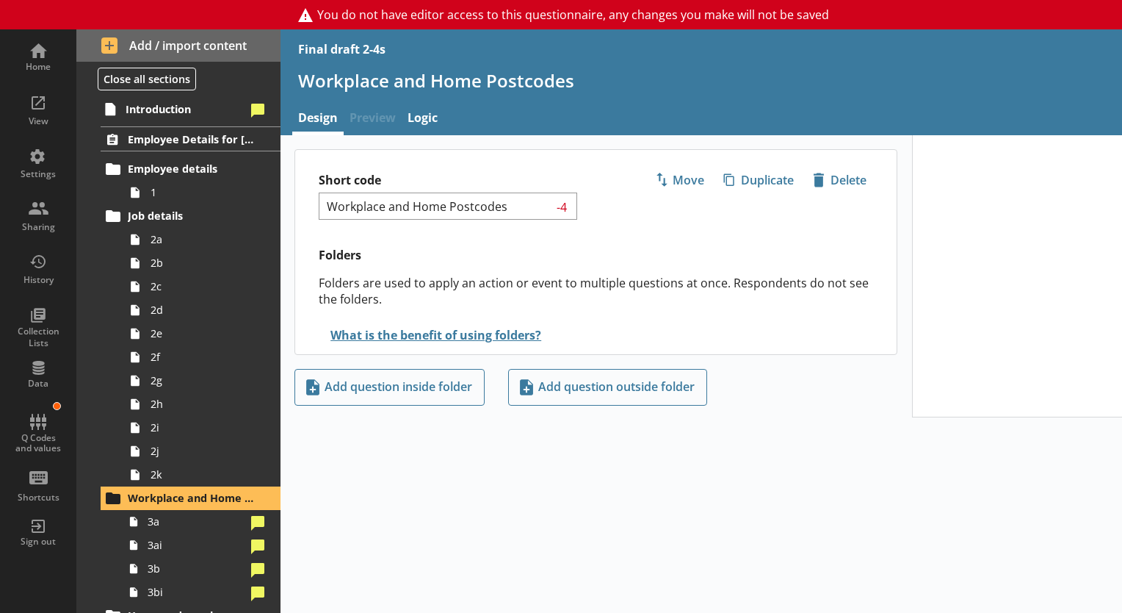
click at [365, 112] on span "Preview" at bounding box center [373, 120] width 58 height 32
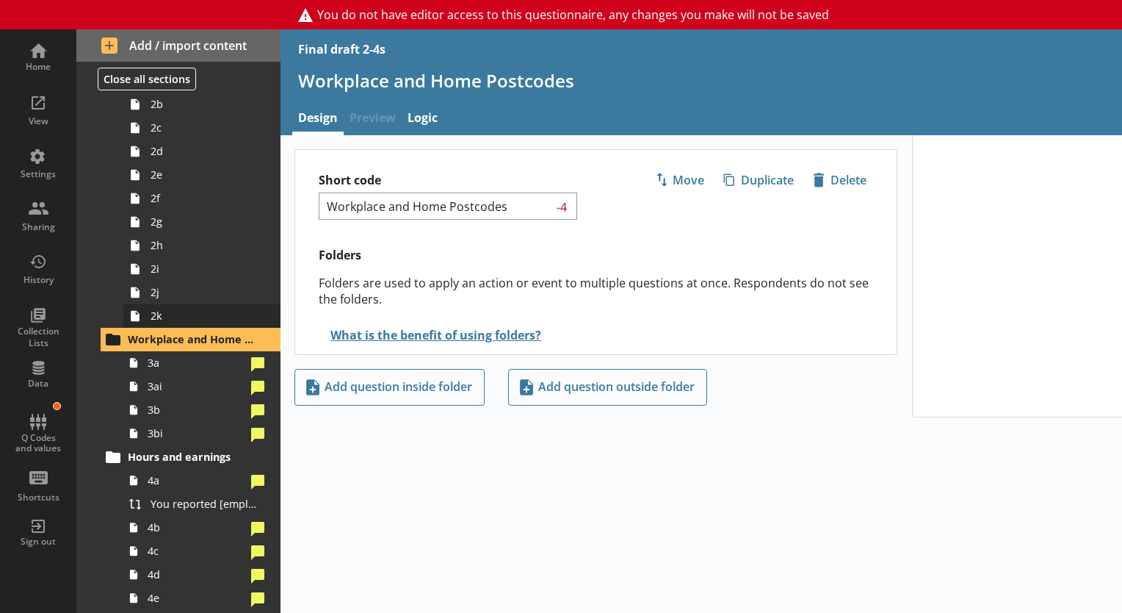
scroll to position [166, 0]
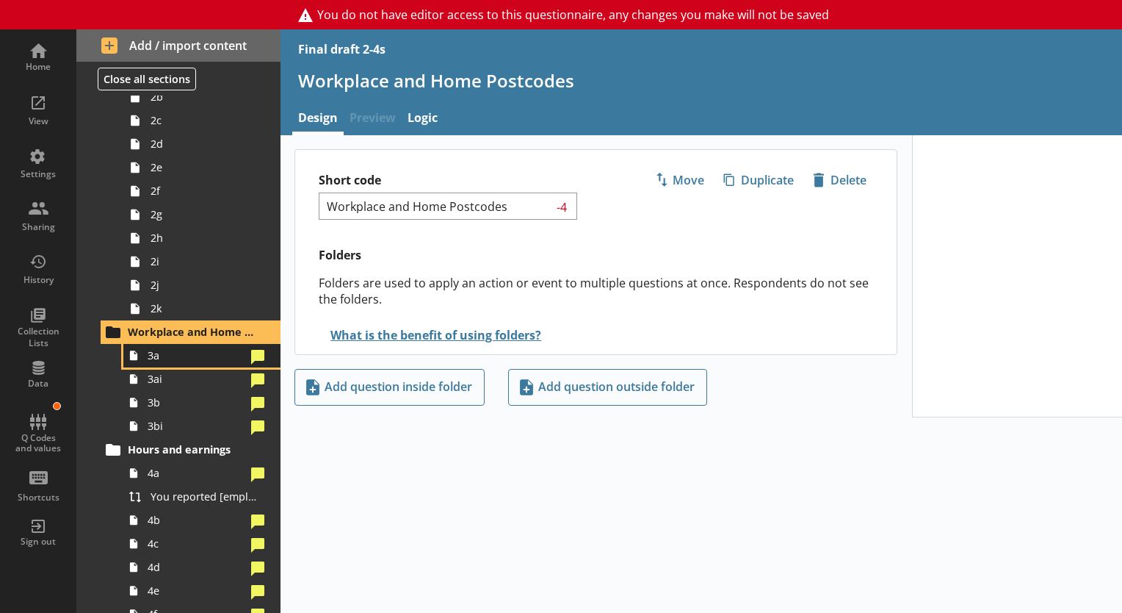
click at [176, 362] on link "3a" at bounding box center [201, 356] width 157 height 24
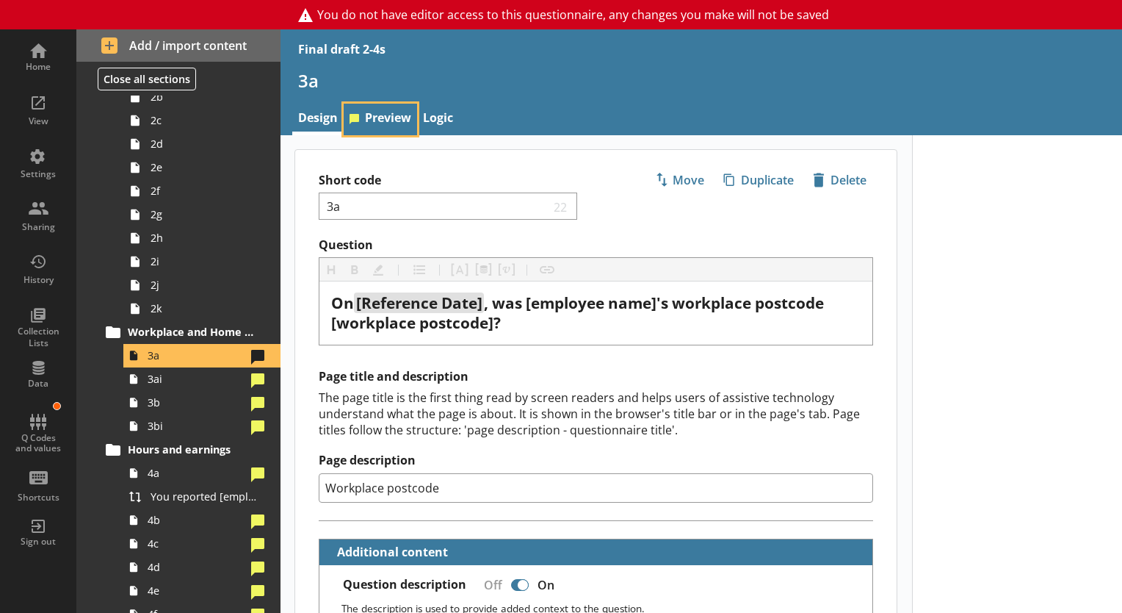
click at [366, 125] on link "Preview" at bounding box center [380, 120] width 73 height 32
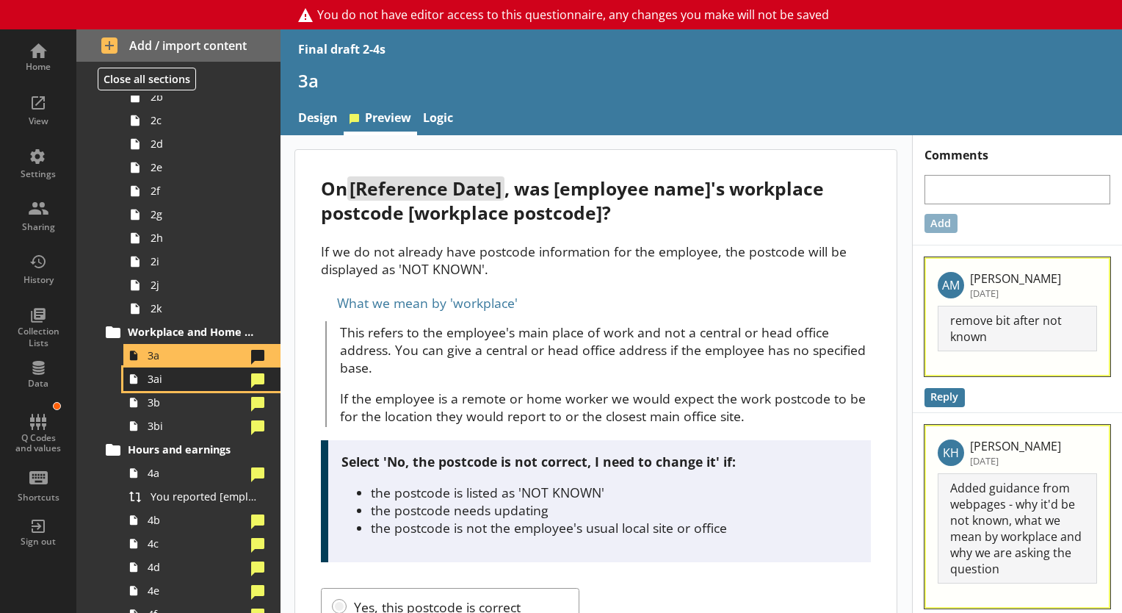
click at [171, 383] on span "3ai" at bounding box center [197, 379] width 98 height 14
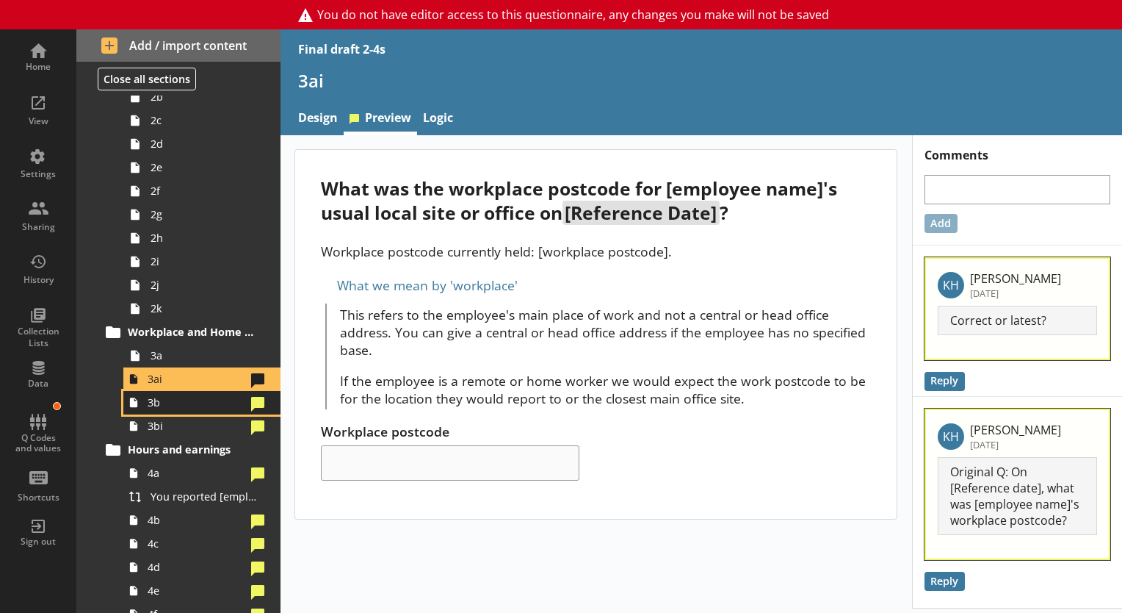
click at [151, 406] on span "3b" at bounding box center [197, 402] width 98 height 14
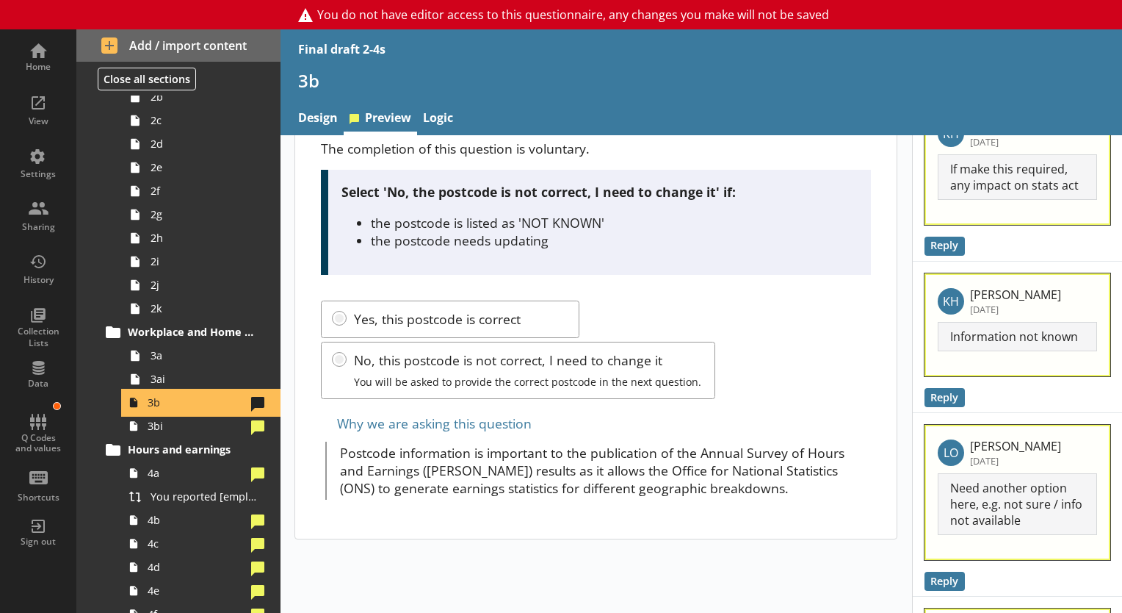
scroll to position [150, 0]
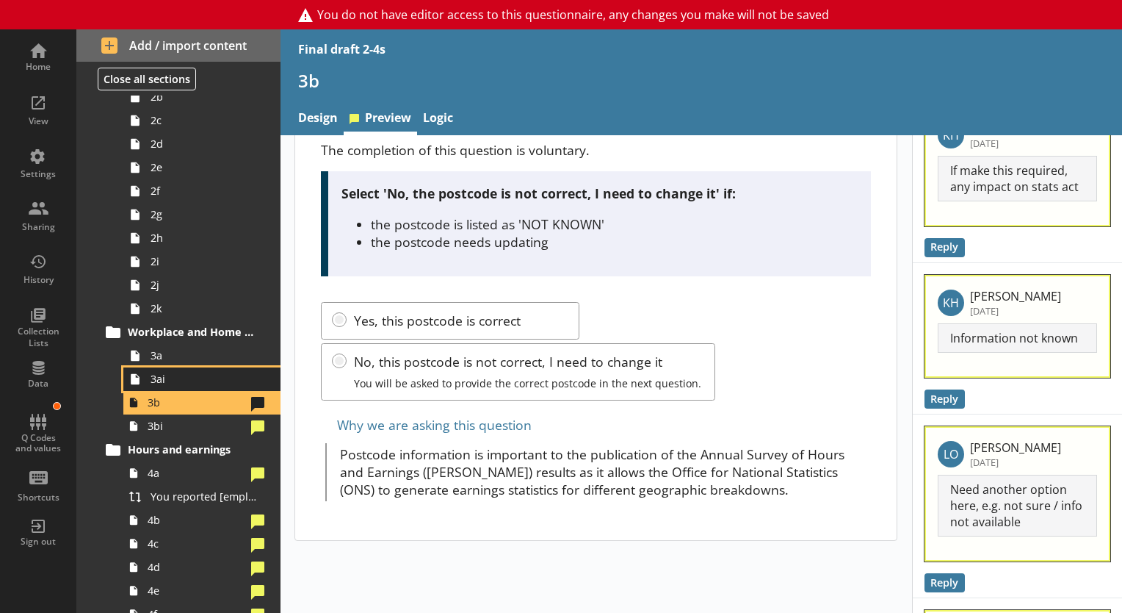
click at [203, 383] on span "3ai" at bounding box center [206, 379] width 110 height 14
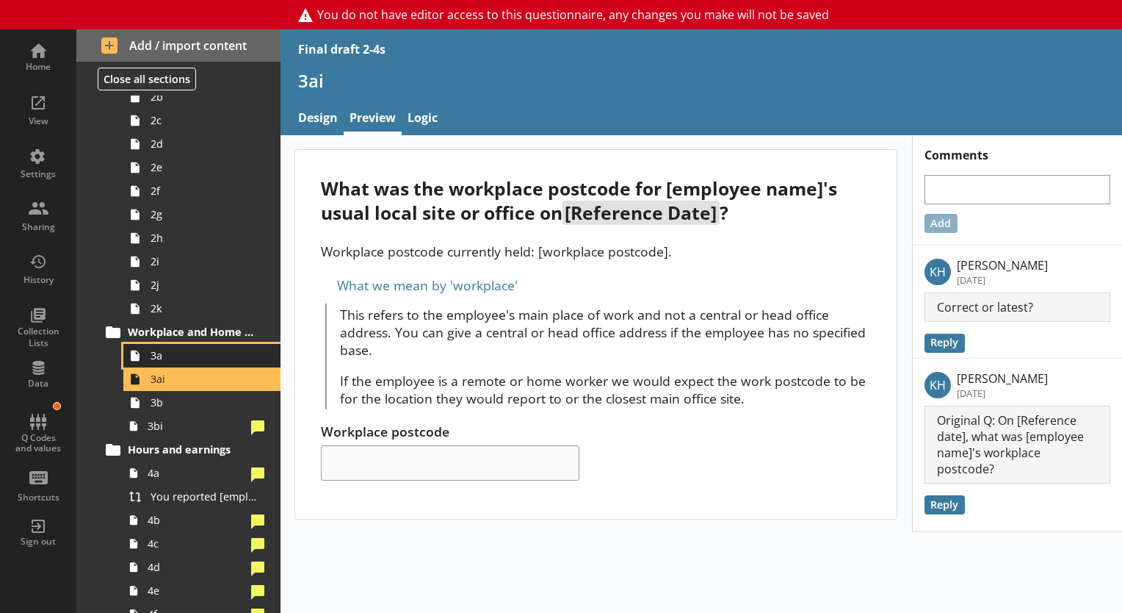
click at [206, 350] on span "3a" at bounding box center [206, 355] width 110 height 14
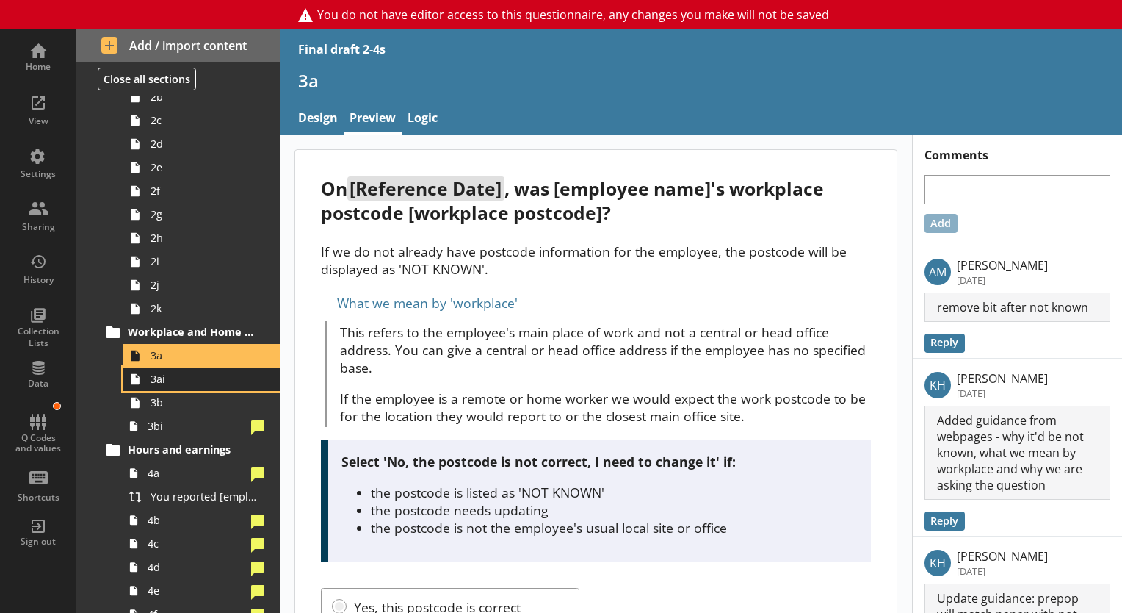
click at [185, 380] on span "3ai" at bounding box center [206, 379] width 110 height 14
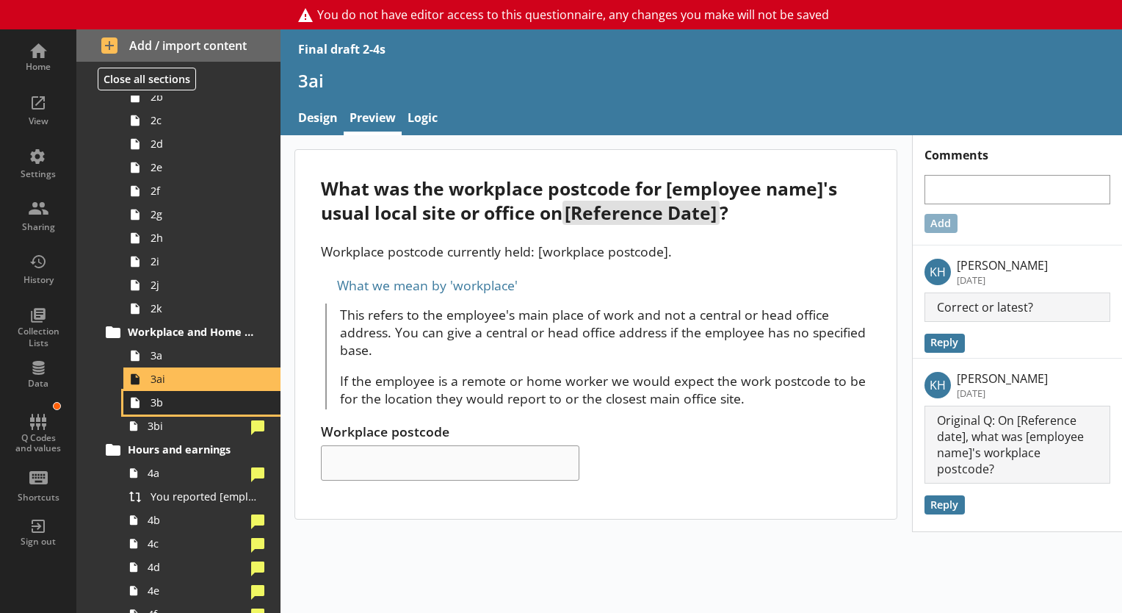
click at [178, 395] on span "3b" at bounding box center [206, 402] width 110 height 14
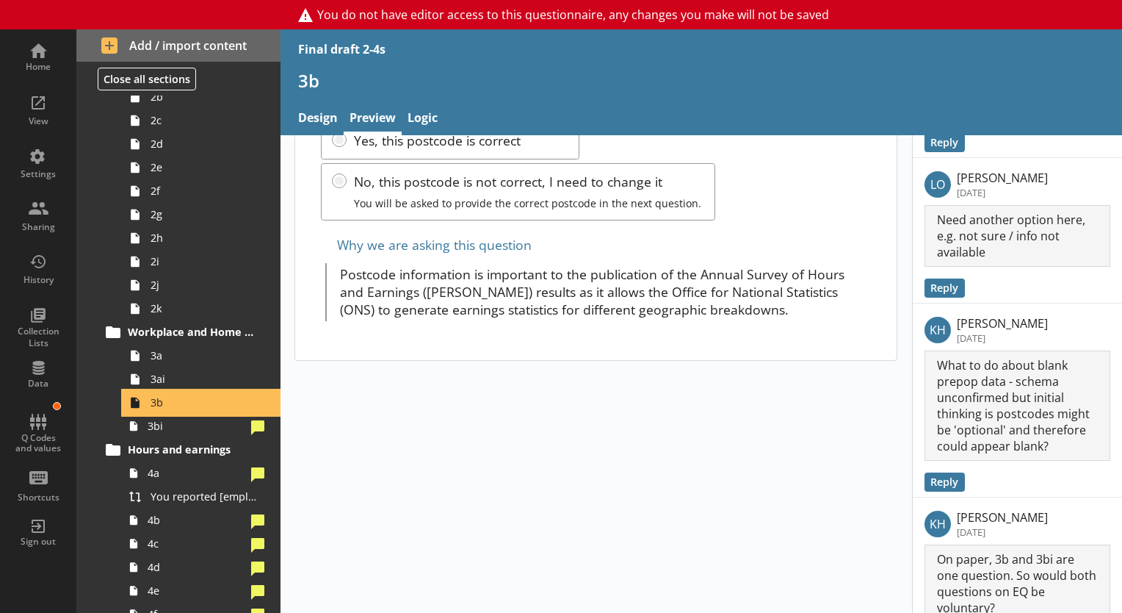
scroll to position [376, 0]
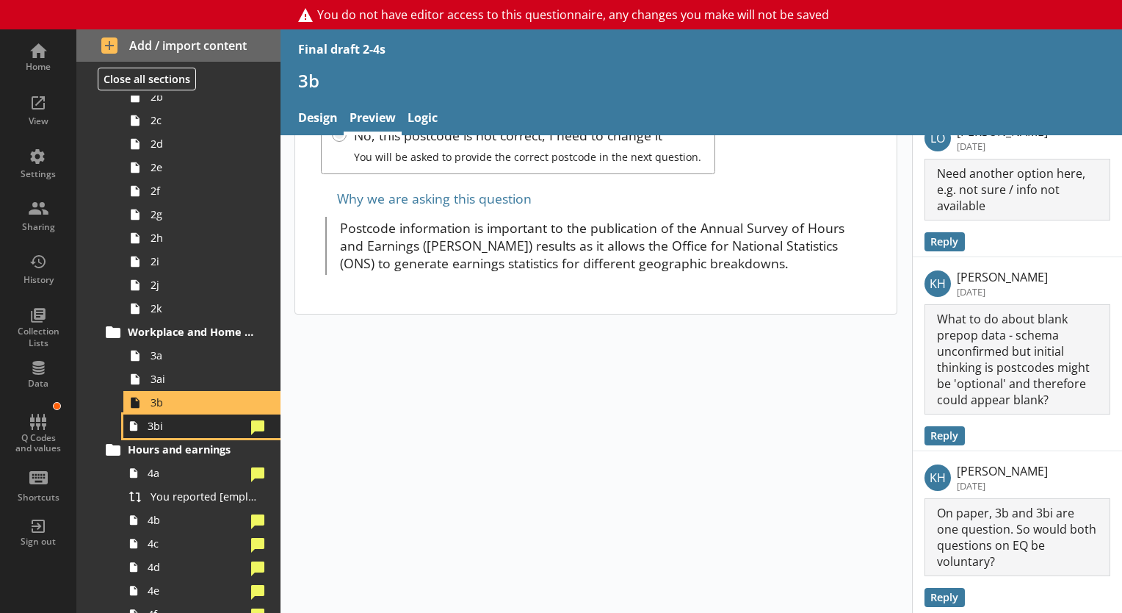
click at [193, 423] on span "3bi" at bounding box center [197, 426] width 98 height 14
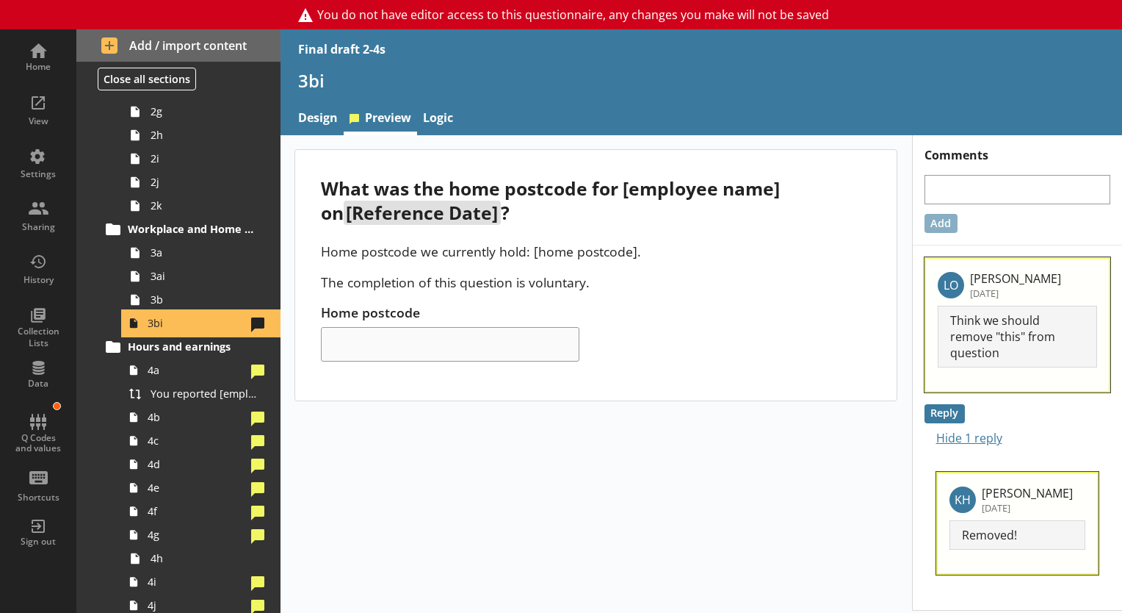
scroll to position [276, 0]
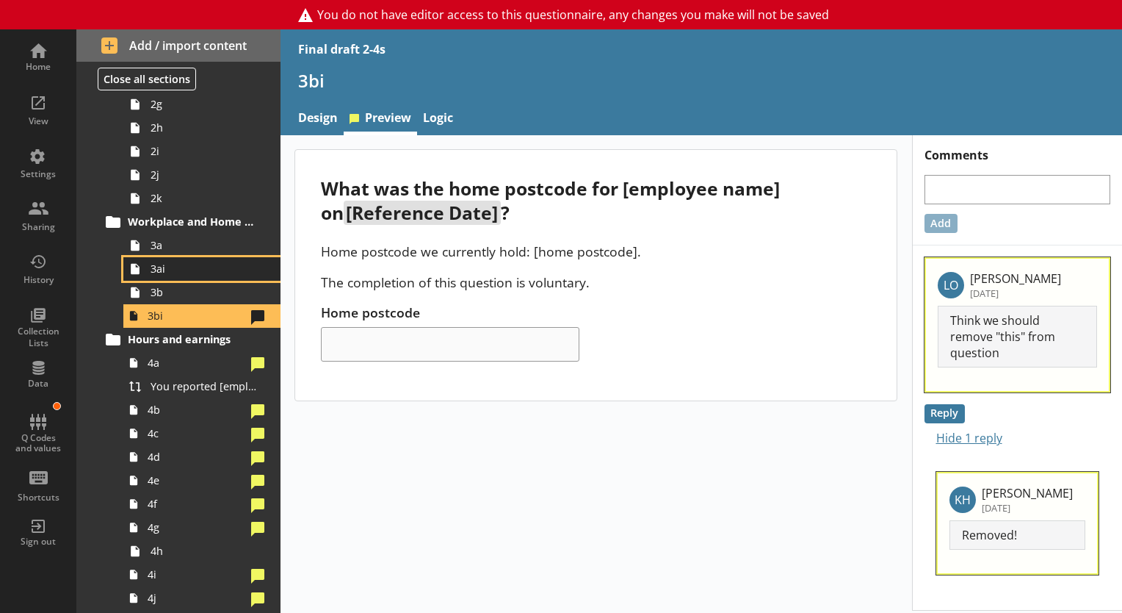
click at [193, 275] on link "3ai" at bounding box center [201, 269] width 157 height 24
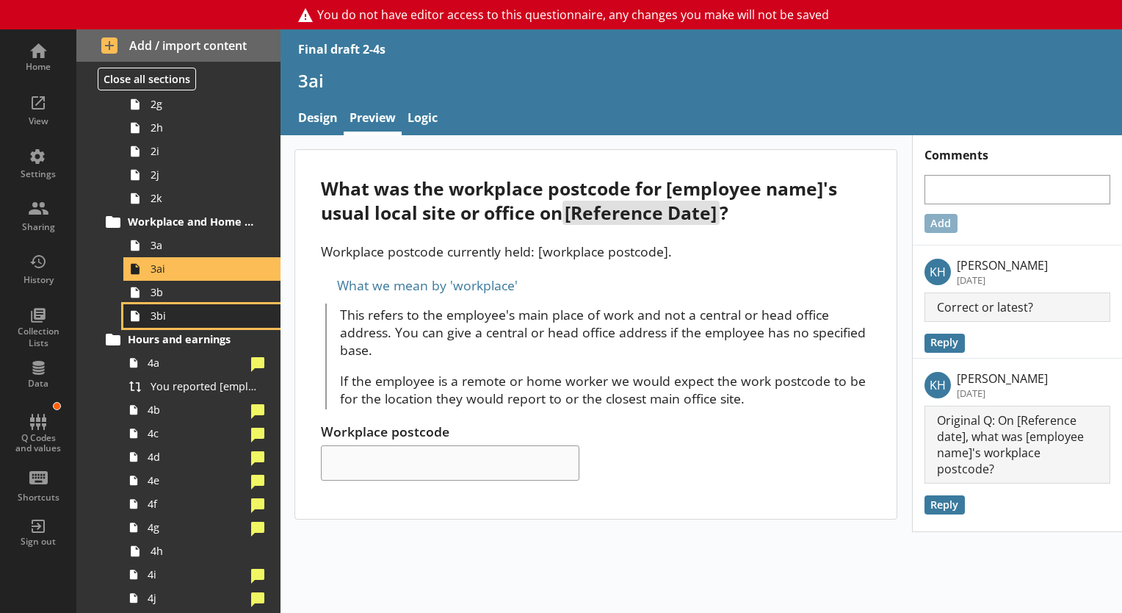
click at [188, 317] on span "3bi" at bounding box center [206, 315] width 110 height 14
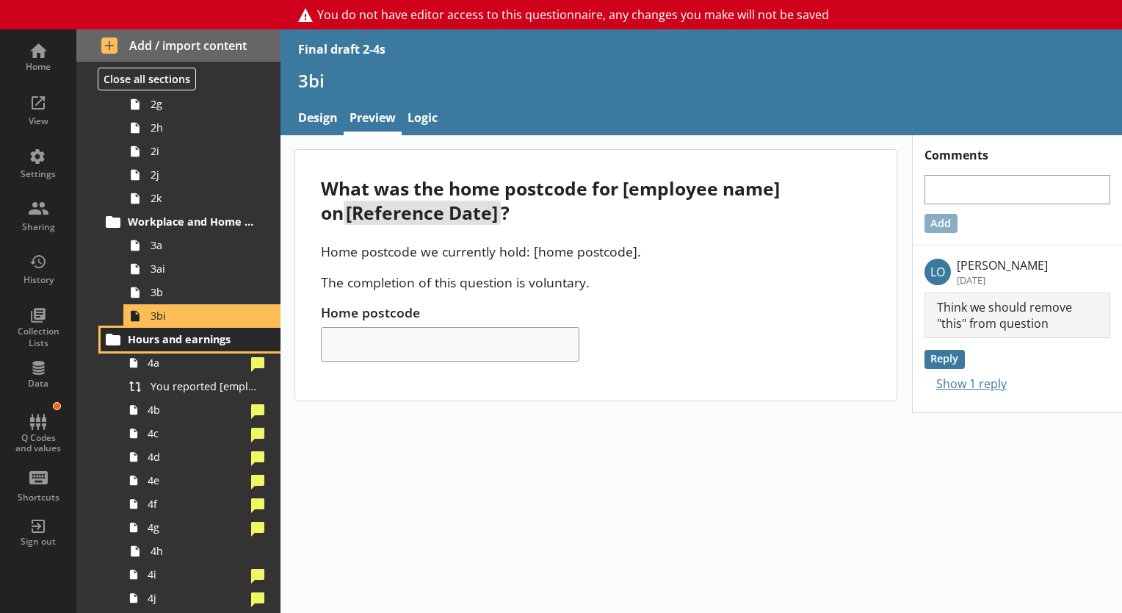
click at [209, 348] on link "Hours and earnings" at bounding box center [191, 340] width 180 height 24
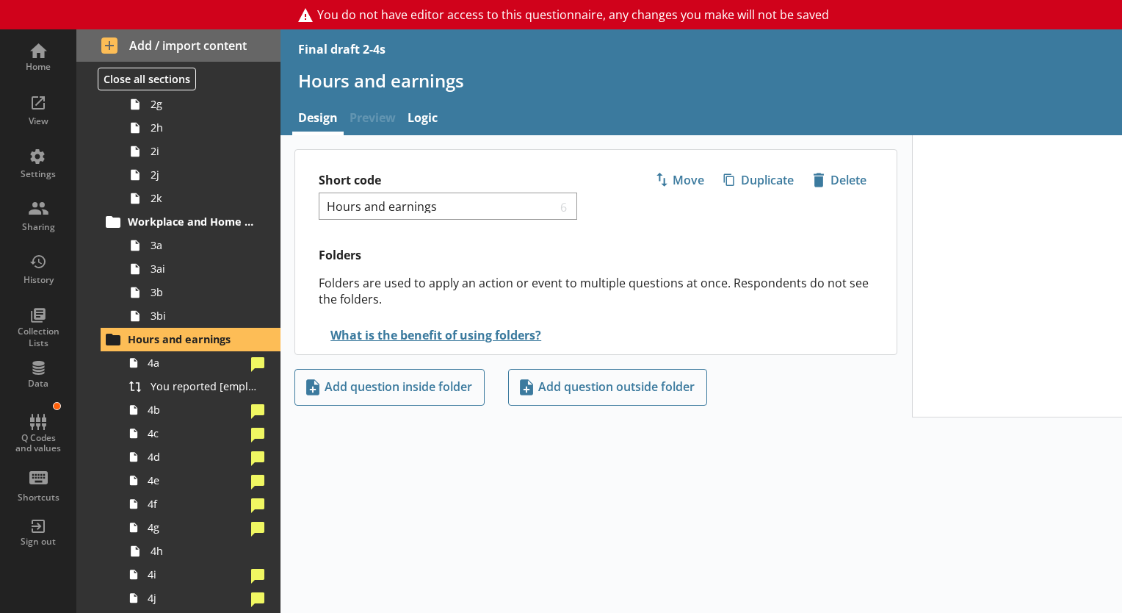
click at [367, 112] on span "Preview" at bounding box center [373, 120] width 58 height 32
click at [323, 336] on button "What is the benefit of using folders?" at bounding box center [431, 335] width 225 height 26
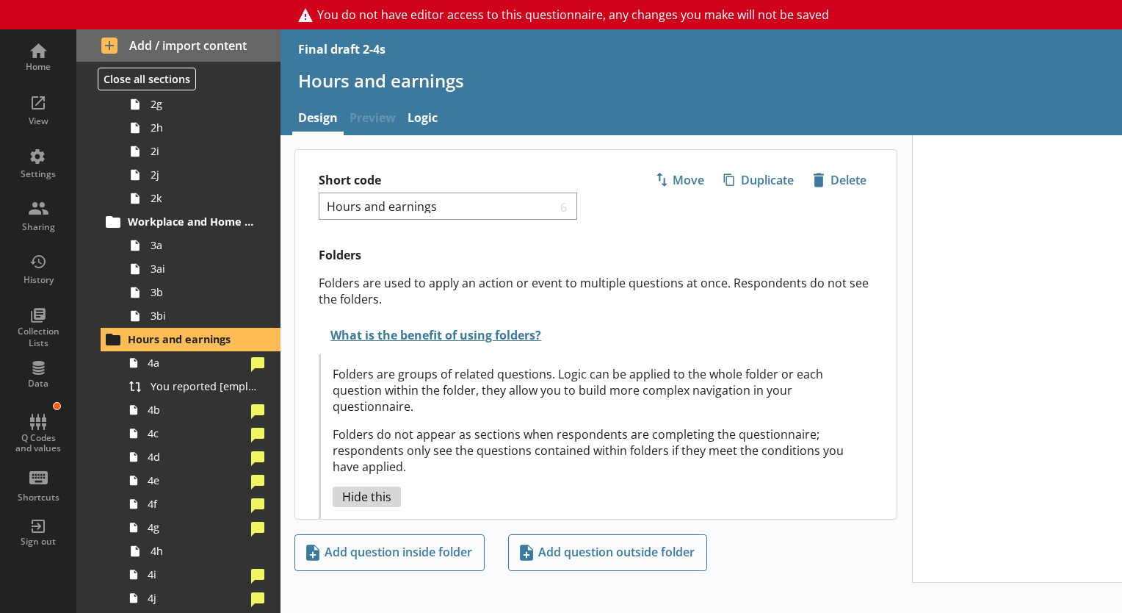
click at [371, 126] on span "Preview" at bounding box center [373, 120] width 58 height 32
click at [409, 123] on link "Logic" at bounding box center [423, 120] width 42 height 32
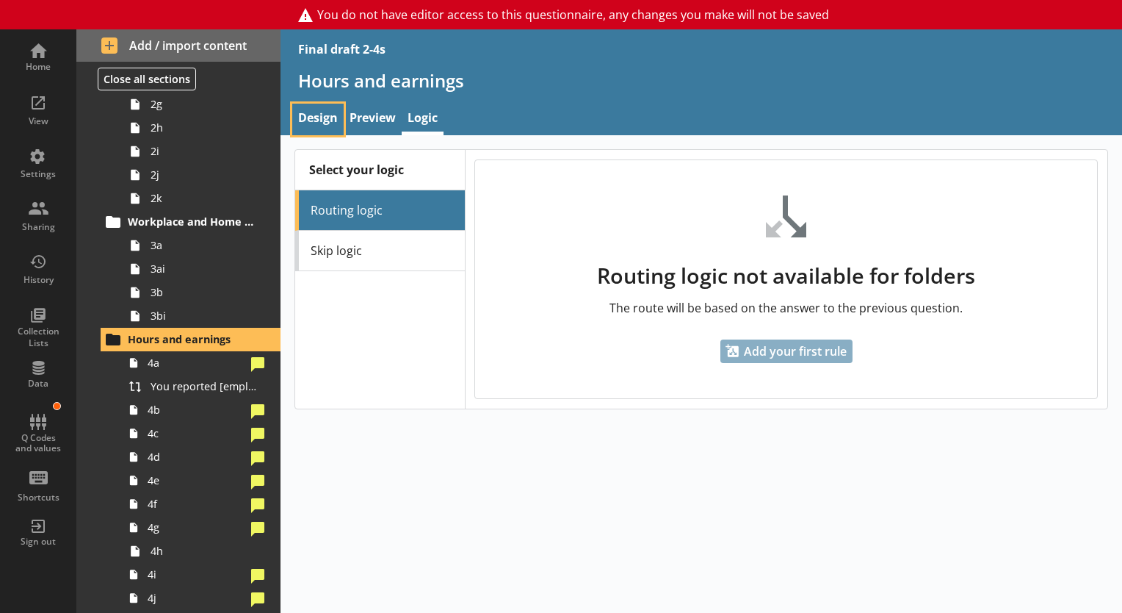
click at [297, 122] on link "Design" at bounding box center [317, 120] width 51 height 32
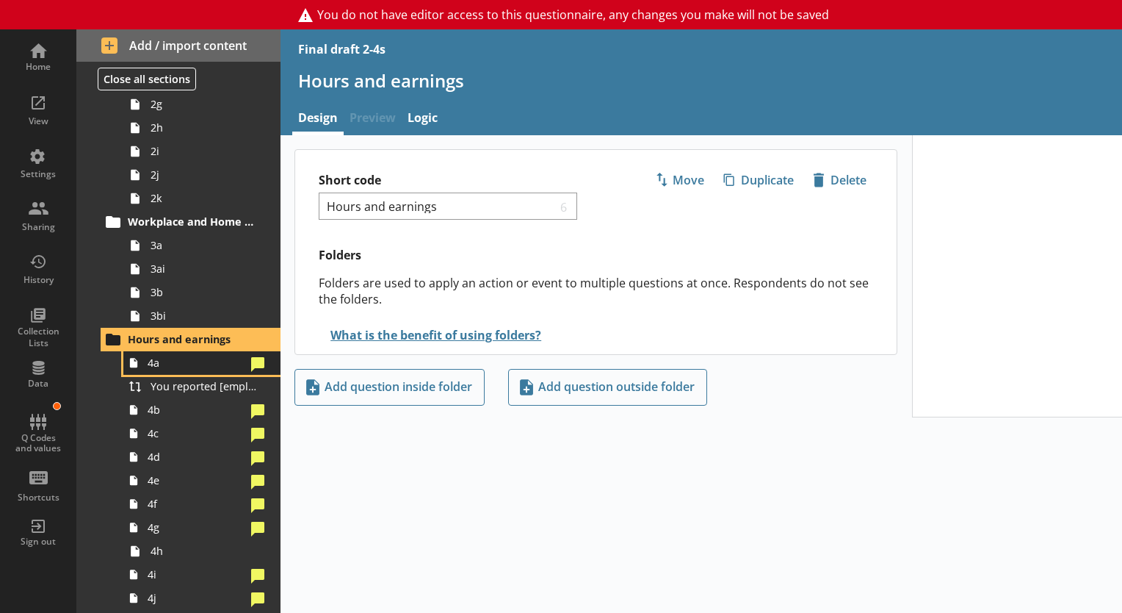
click at [168, 366] on span "4a" at bounding box center [197, 362] width 98 height 14
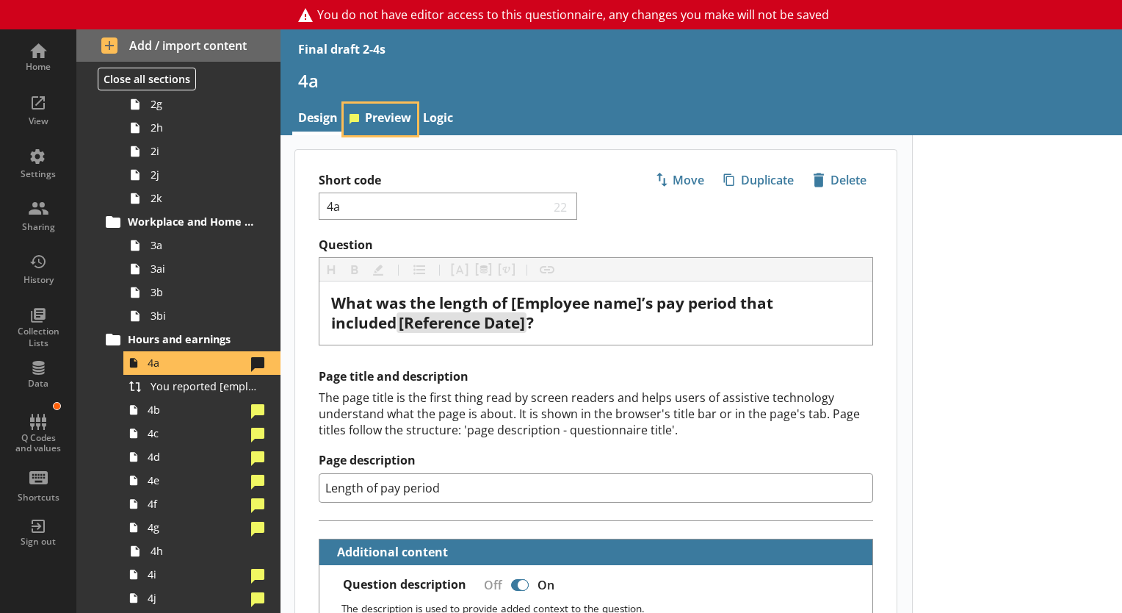
click at [383, 123] on link "Preview" at bounding box center [380, 120] width 73 height 32
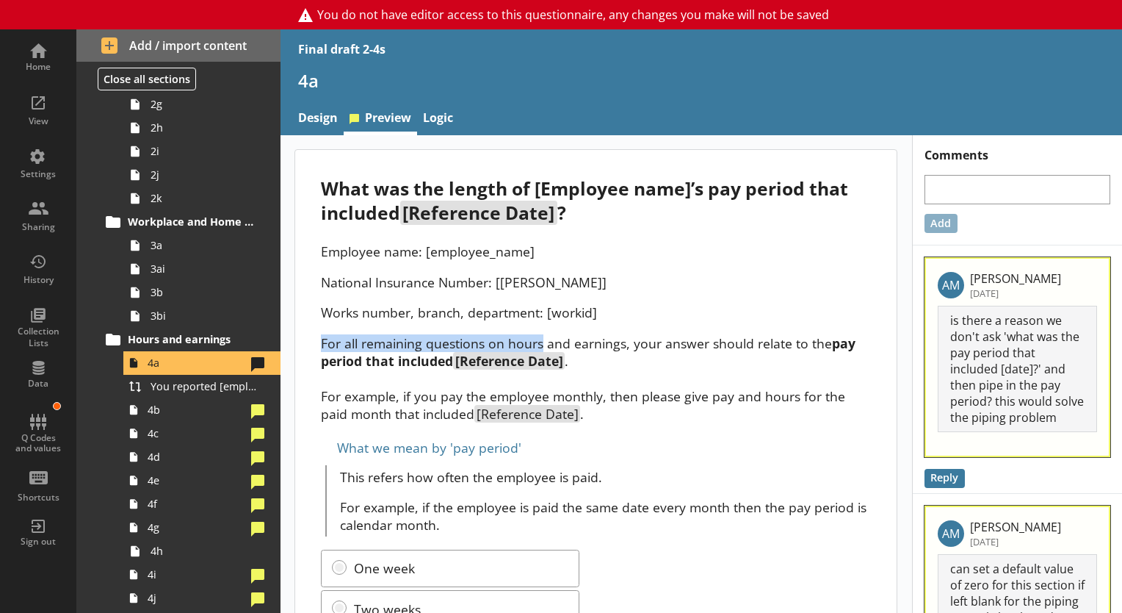
drag, startPoint x: 321, startPoint y: 341, endPoint x: 542, endPoint y: 333, distance: 221.2
click at [542, 333] on div "Employee name: [employee_name] National Insurance Number: [[PERSON_NAME]] Works…" at bounding box center [596, 332] width 550 height 180
click at [324, 115] on link "Design" at bounding box center [317, 120] width 51 height 32
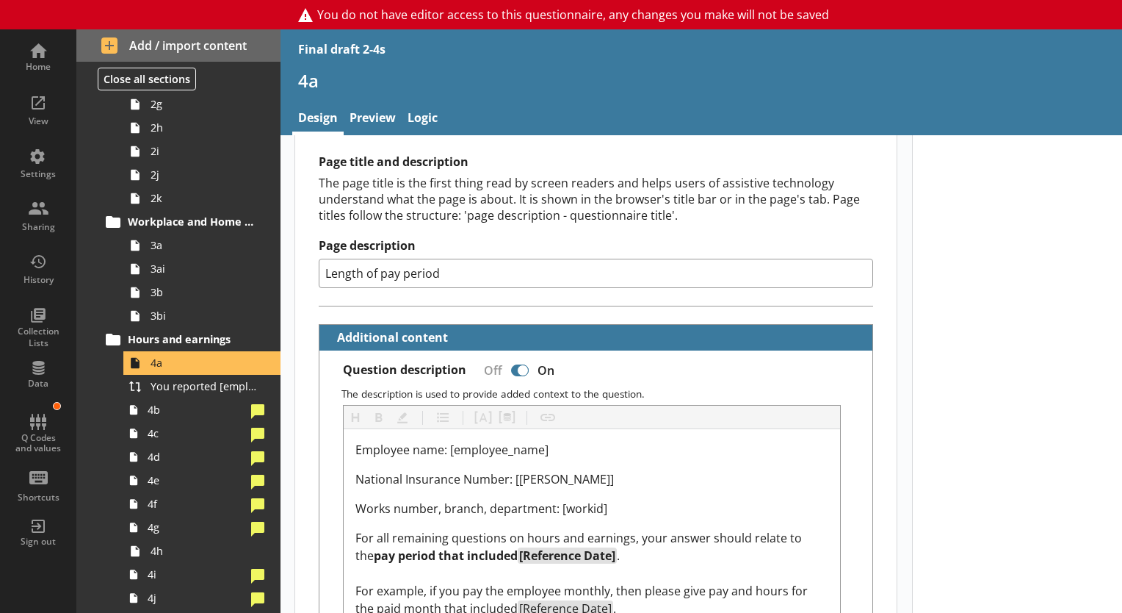
scroll to position [270, 0]
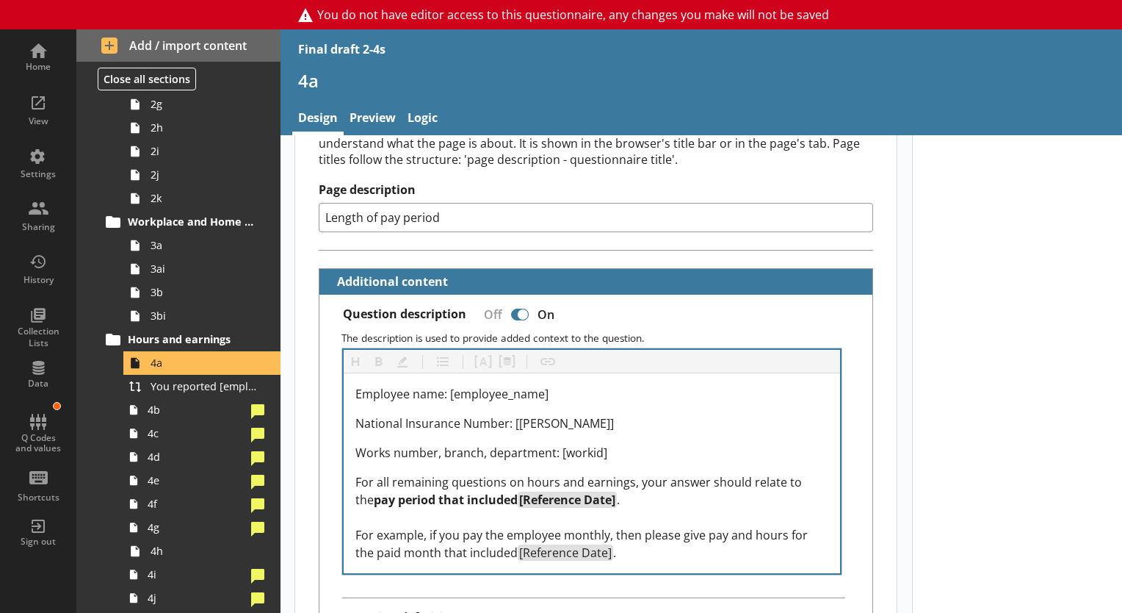
drag, startPoint x: 353, startPoint y: 477, endPoint x: 558, endPoint y: 473, distance: 205.7
click at [558, 473] on div "Employee name: [employee_name] National Insurance Number: [[PERSON_NAME]] Works…" at bounding box center [592, 473] width 497 height 200
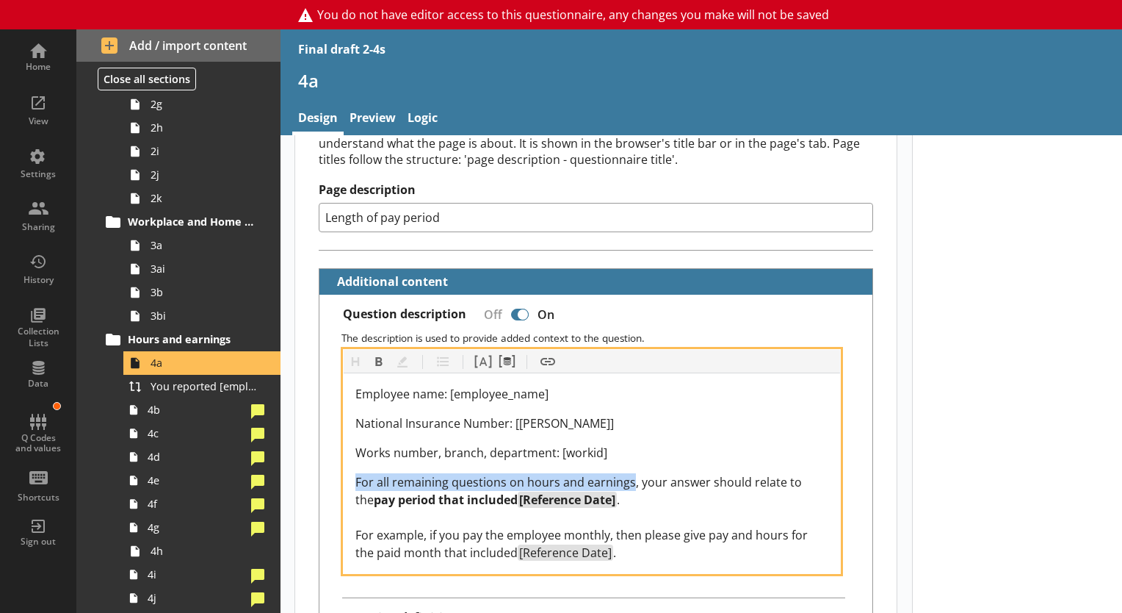
drag, startPoint x: 629, startPoint y: 480, endPoint x: 342, endPoint y: 483, distance: 287.2
click at [343, 483] on div "Heading Heading Bold Bold Highlight Highlight List List Pipe answer Pipe answer…" at bounding box center [592, 461] width 499 height 225
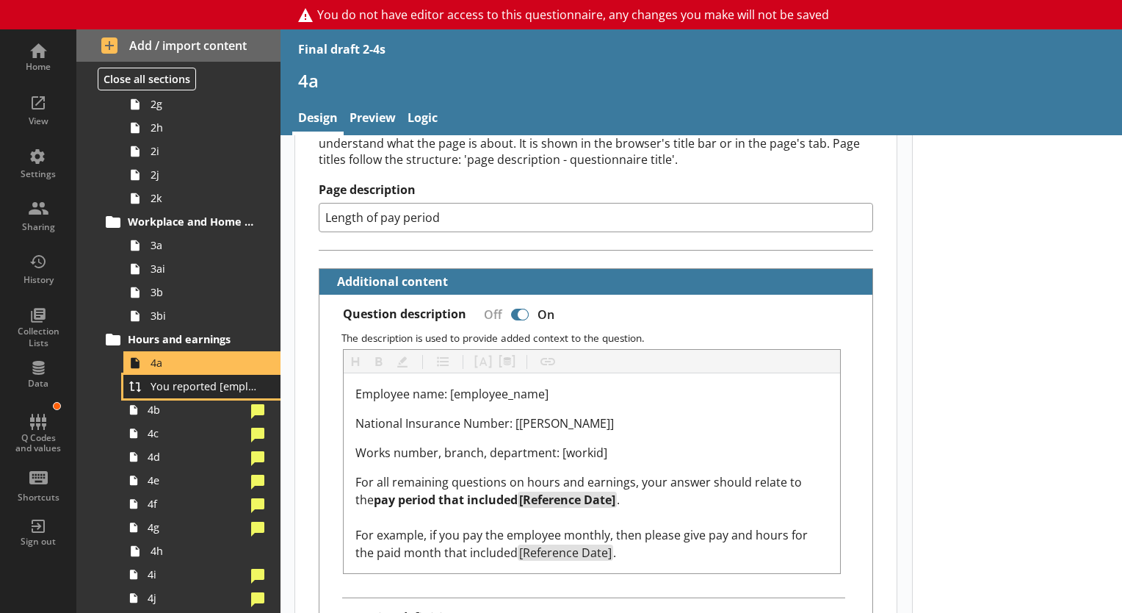
click at [153, 389] on span "You reported [employee name]'s pay period that included [Reference Date] to be …" at bounding box center [206, 386] width 110 height 14
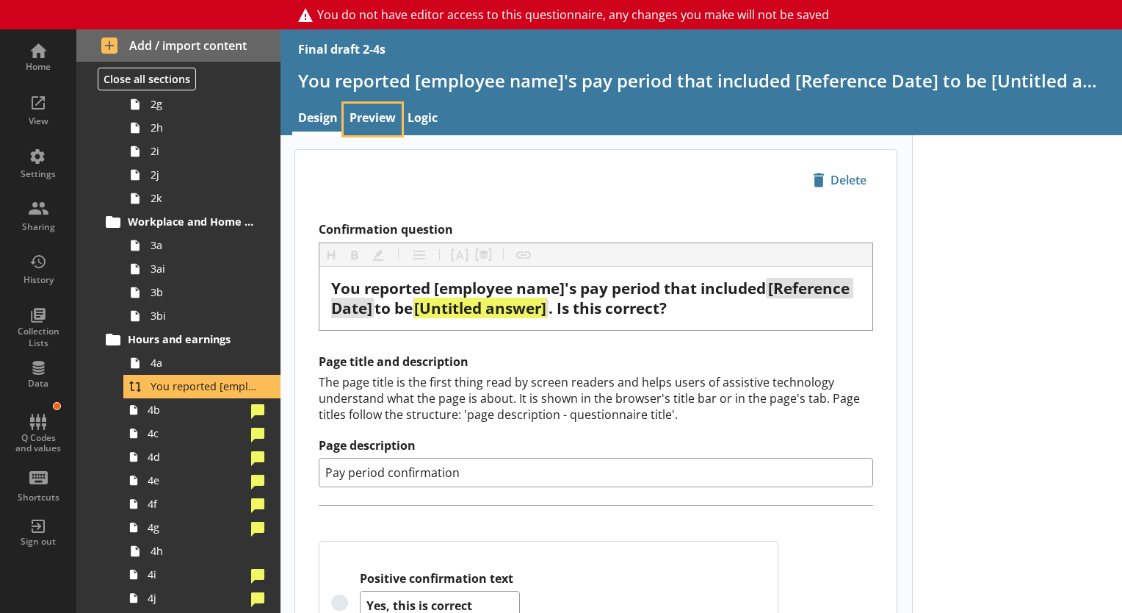
click at [381, 110] on link "Preview" at bounding box center [373, 120] width 58 height 32
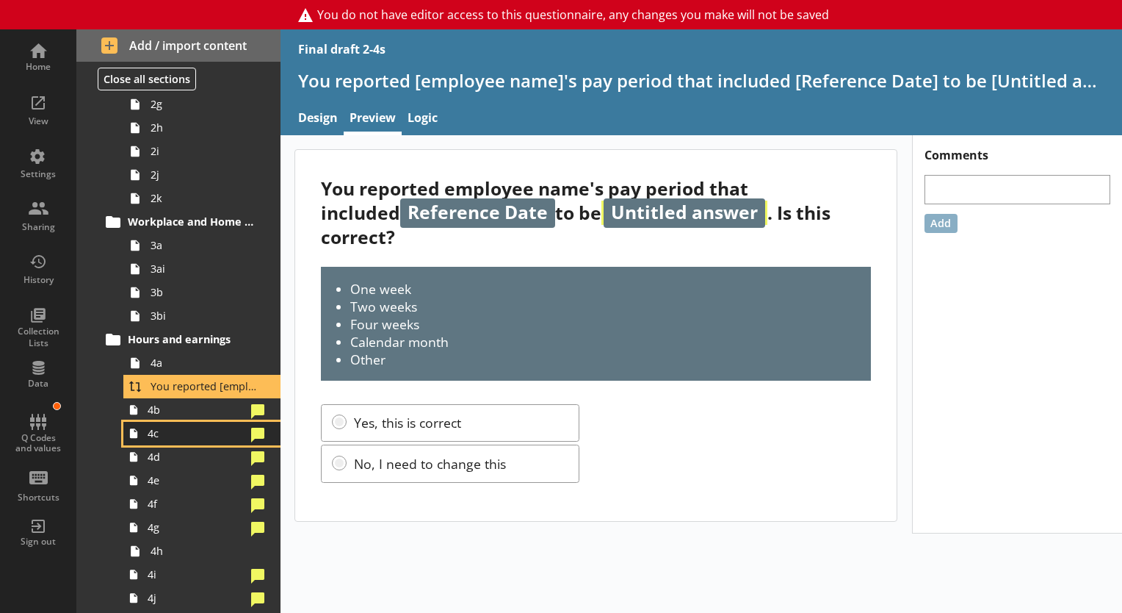
click at [185, 422] on link "4c" at bounding box center [201, 434] width 157 height 24
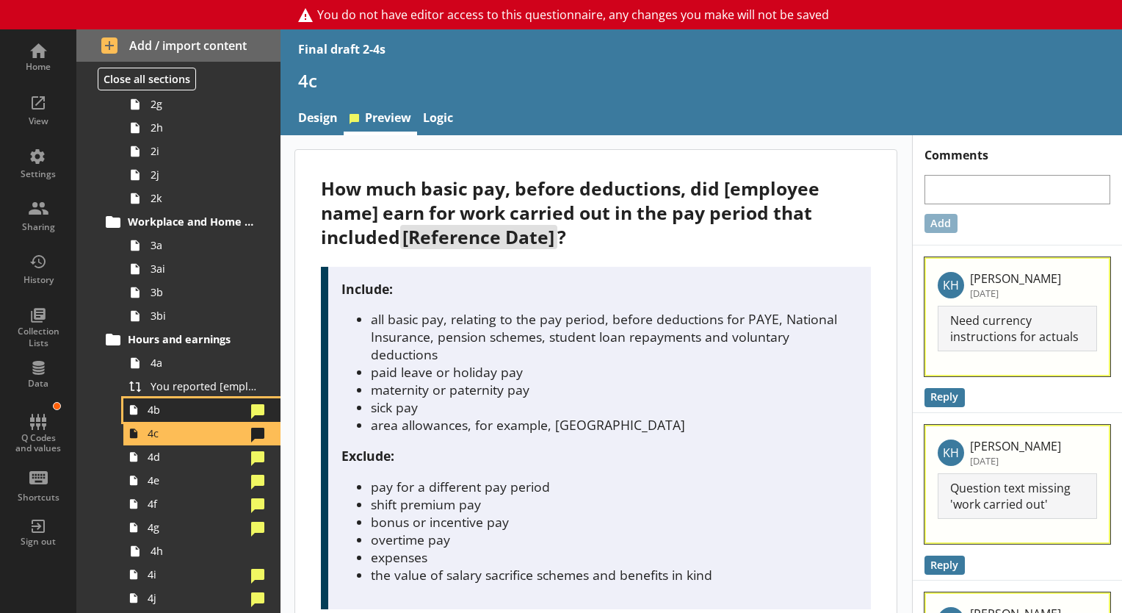
click at [185, 413] on span "4b" at bounding box center [197, 409] width 98 height 14
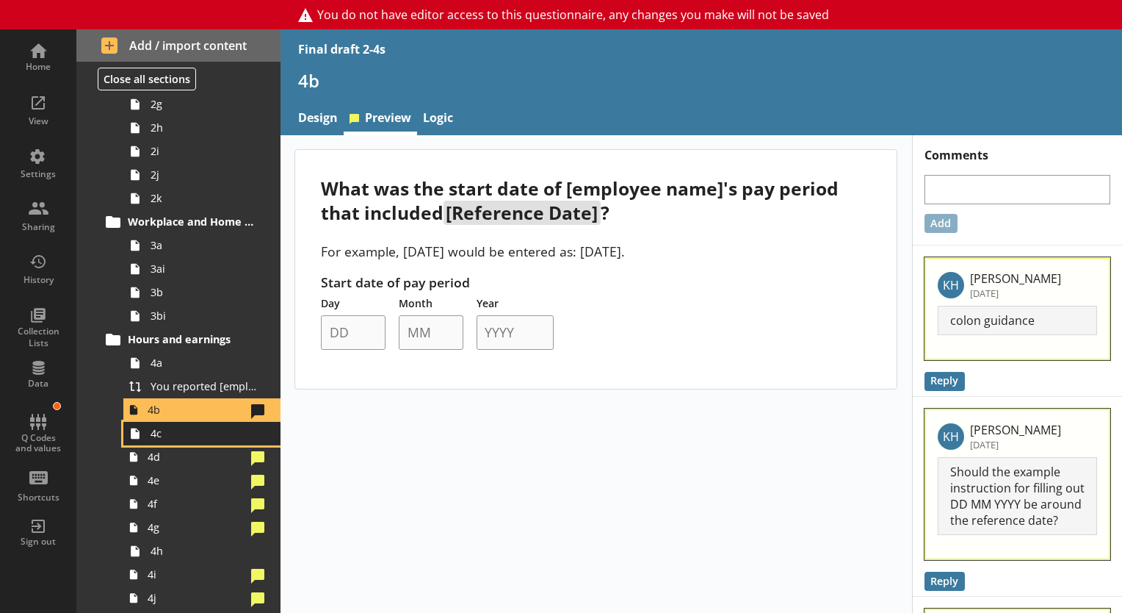
click at [209, 433] on span "4c" at bounding box center [206, 433] width 110 height 14
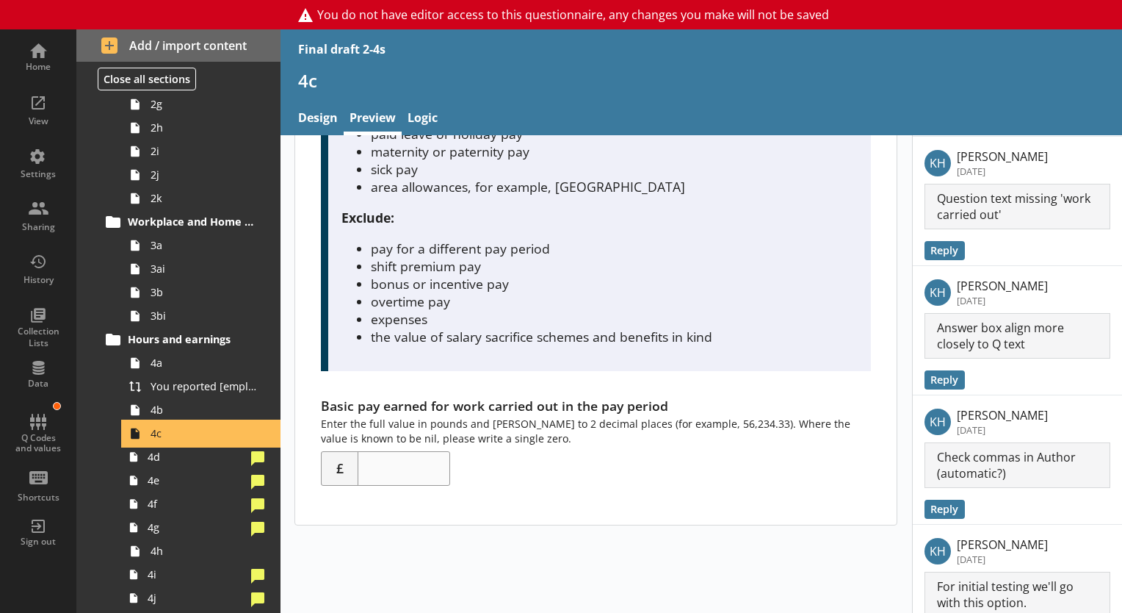
scroll to position [241, 0]
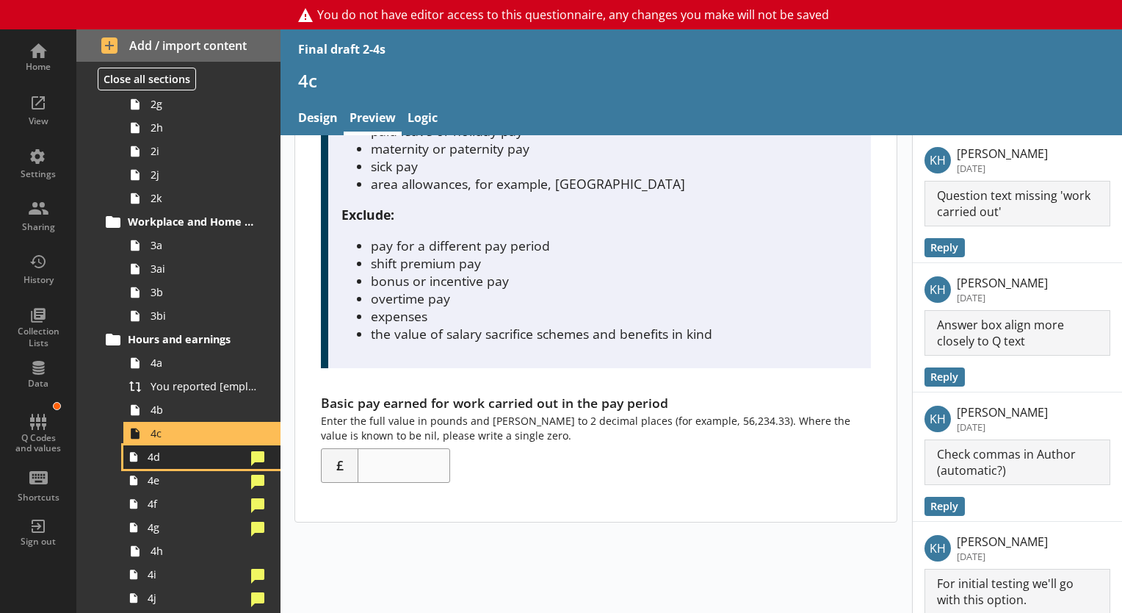
click at [172, 459] on span "4d" at bounding box center [197, 456] width 98 height 14
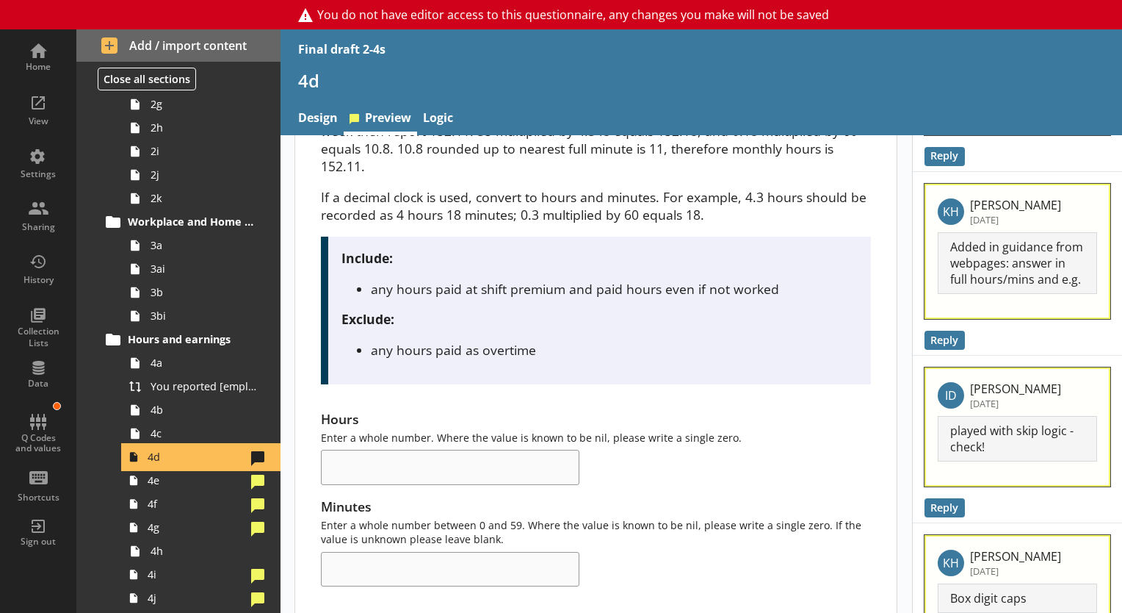
scroll to position [245, 0]
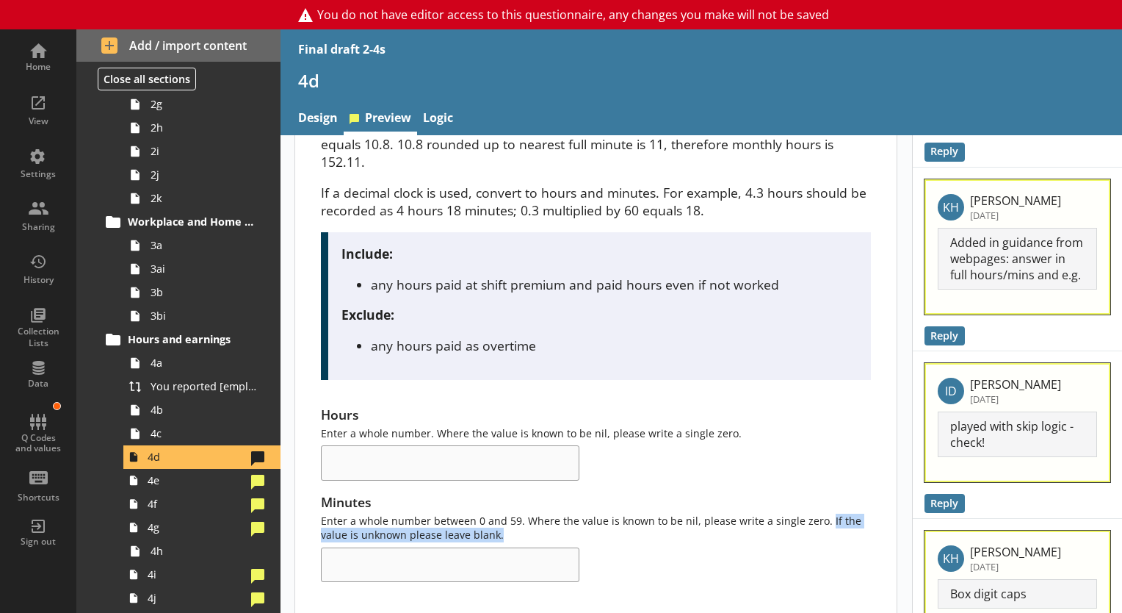
drag, startPoint x: 820, startPoint y: 518, endPoint x: 837, endPoint y: 532, distance: 22.9
click at [837, 532] on div "Minutes Enter a whole number between 0 and 59. Where the value is known to be n…" at bounding box center [596, 537] width 550 height 89
drag, startPoint x: 837, startPoint y: 532, endPoint x: 831, endPoint y: 521, distance: 12.5
copy div "If the value is unknown please leave blank."
click at [308, 125] on link "Design" at bounding box center [317, 120] width 51 height 32
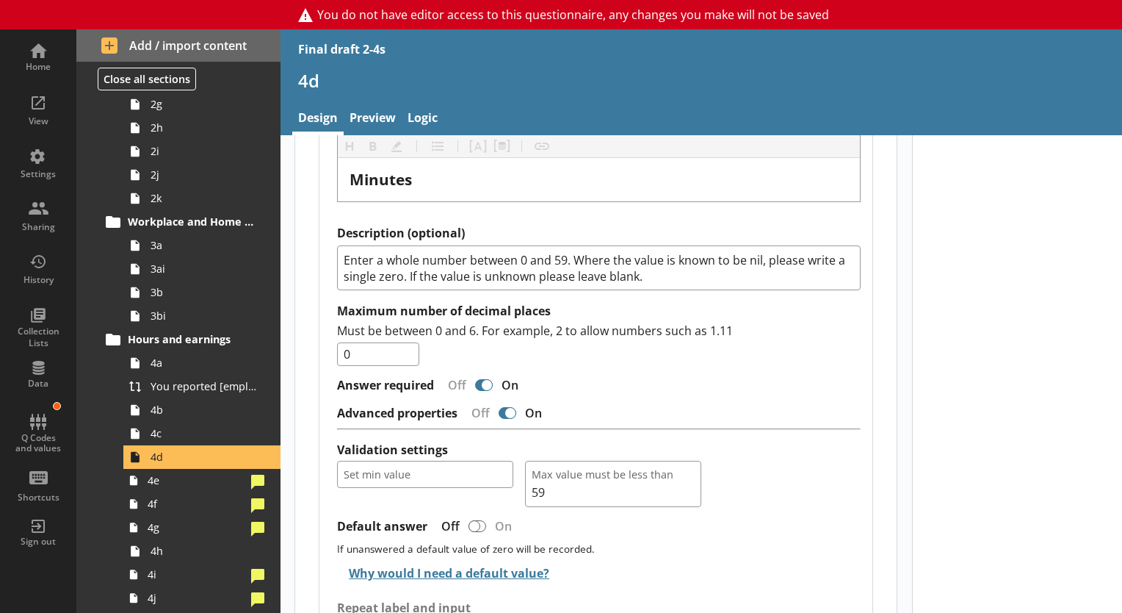
scroll to position [1833, 0]
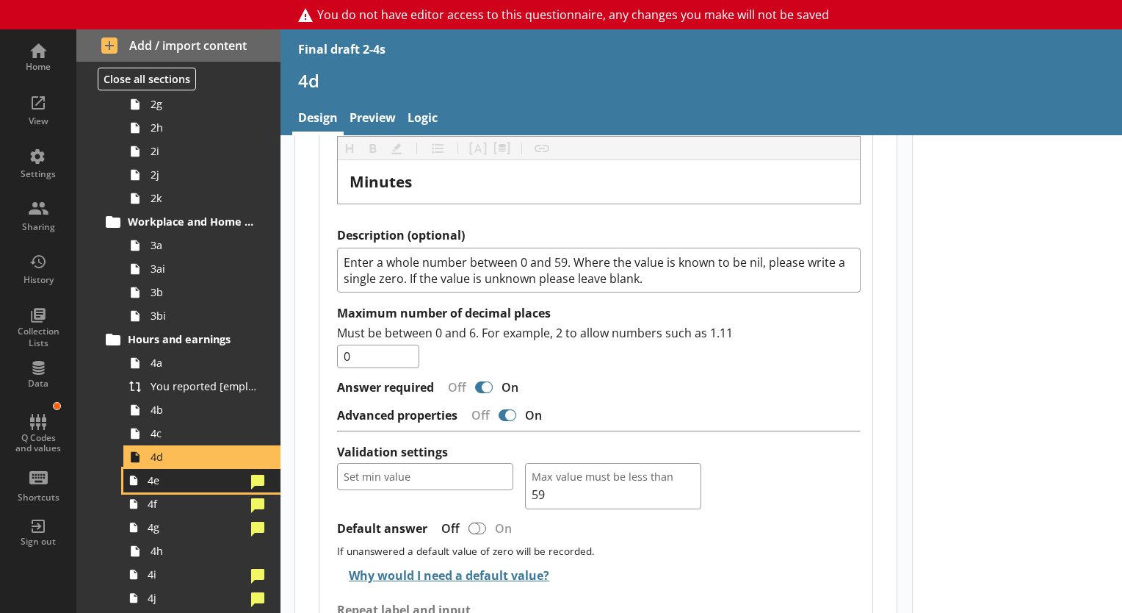
click at [206, 481] on span "4e" at bounding box center [197, 480] width 98 height 14
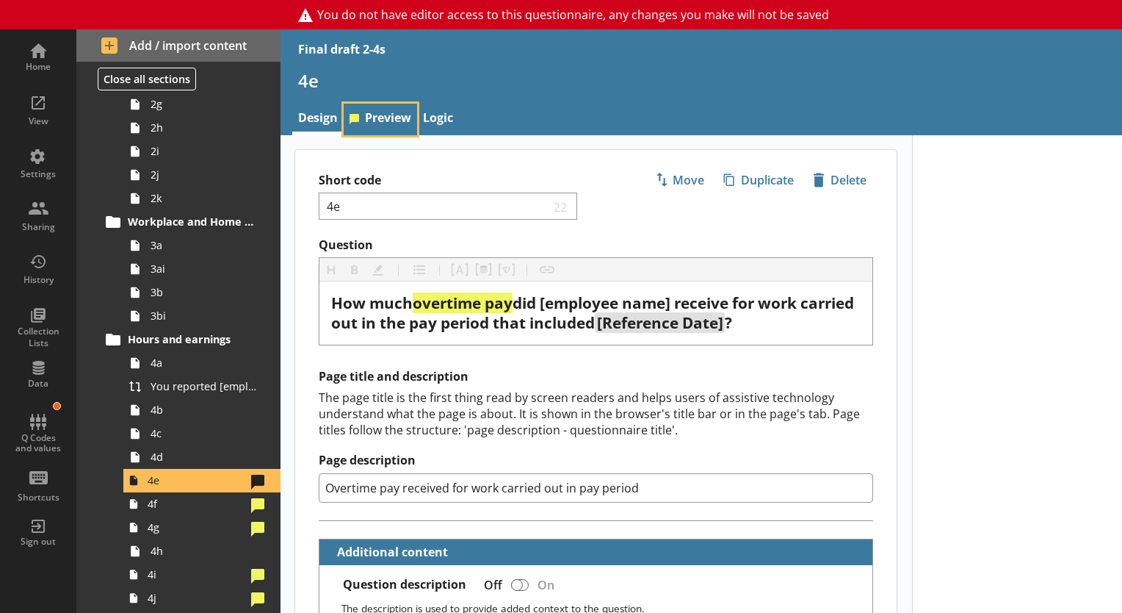
click at [392, 118] on link "Preview" at bounding box center [380, 120] width 73 height 32
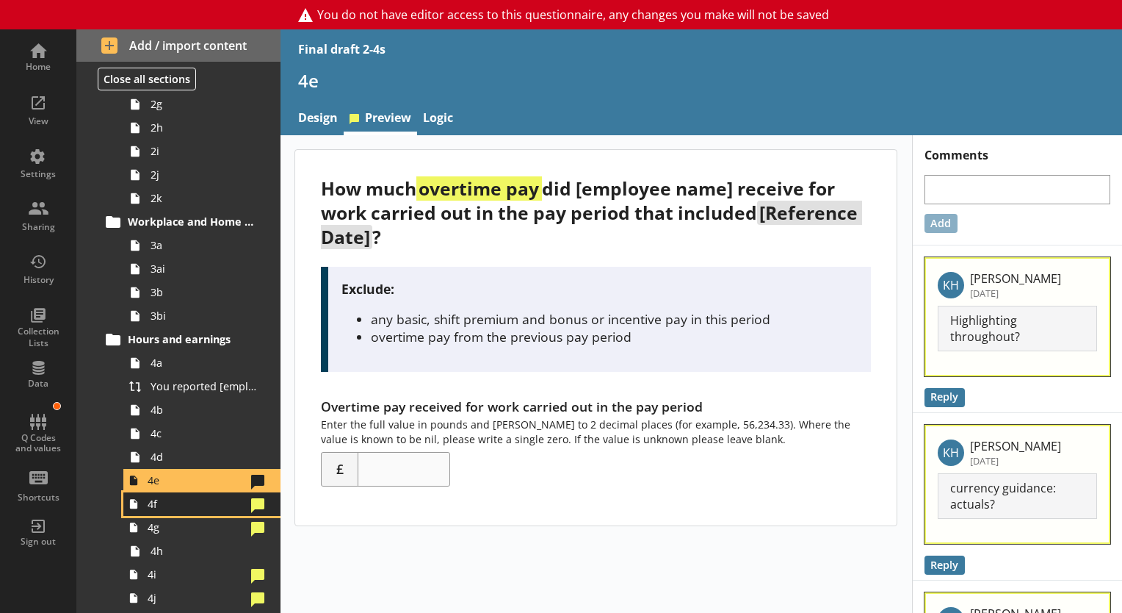
click at [180, 501] on span "4f" at bounding box center [197, 503] width 98 height 14
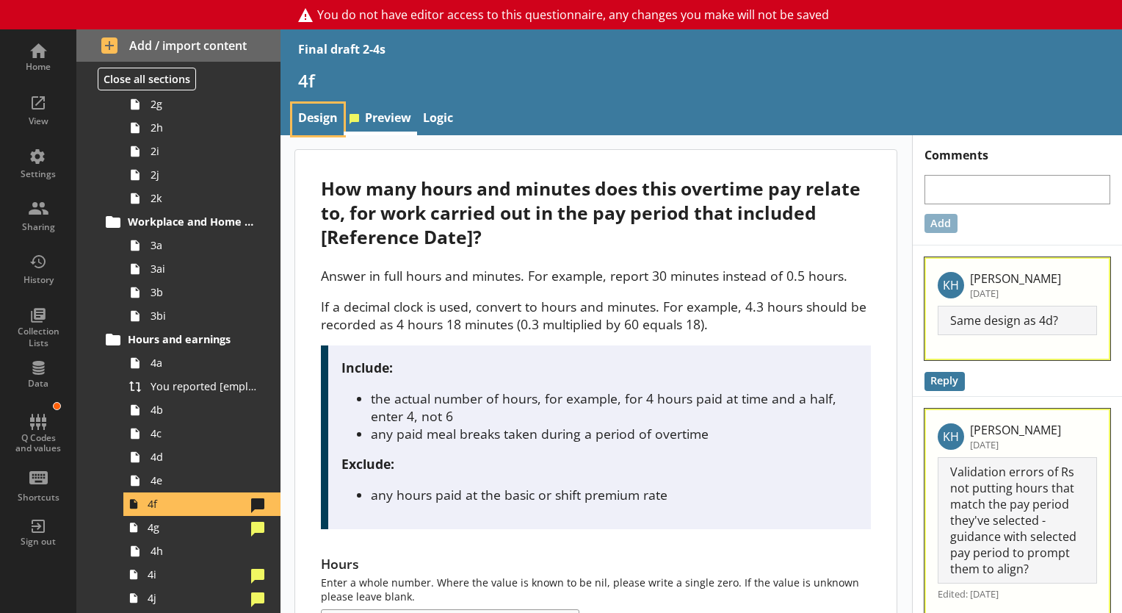
click at [322, 125] on link "Design" at bounding box center [317, 120] width 51 height 32
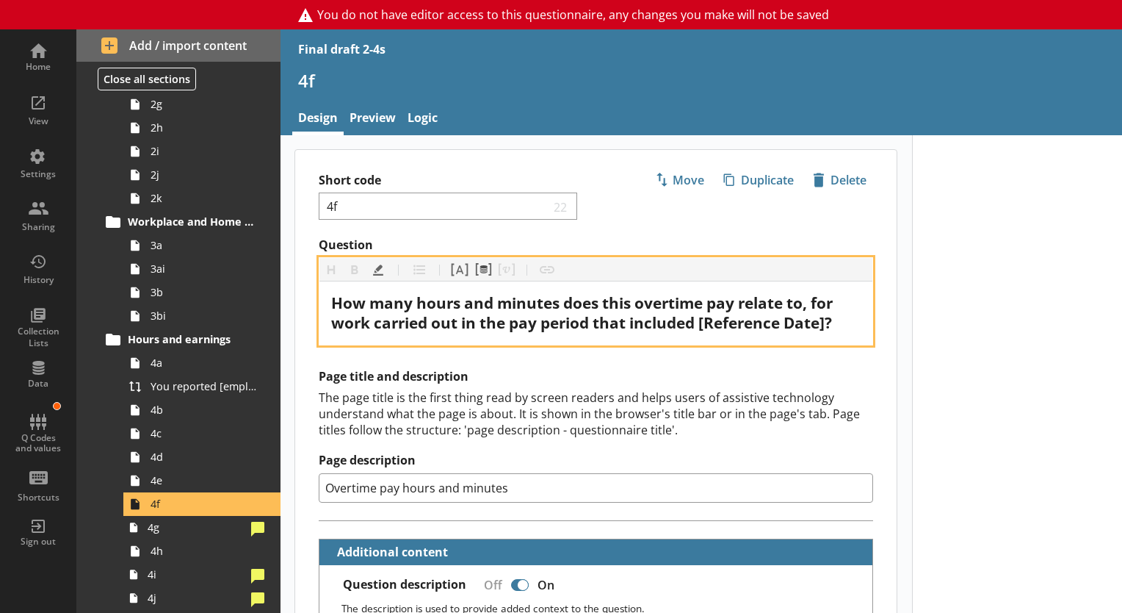
click at [715, 329] on span "How many hours and minutes does this overtime pay relate to, for work carried o…" at bounding box center [583, 312] width 505 height 40
click at [687, 322] on span "How many hours and minutes does this overtime pay relate to, for work carried o…" at bounding box center [583, 312] width 505 height 40
click at [711, 325] on span "How many hours and minutes does this overtime pay relate to, for work carried o…" at bounding box center [583, 312] width 505 height 40
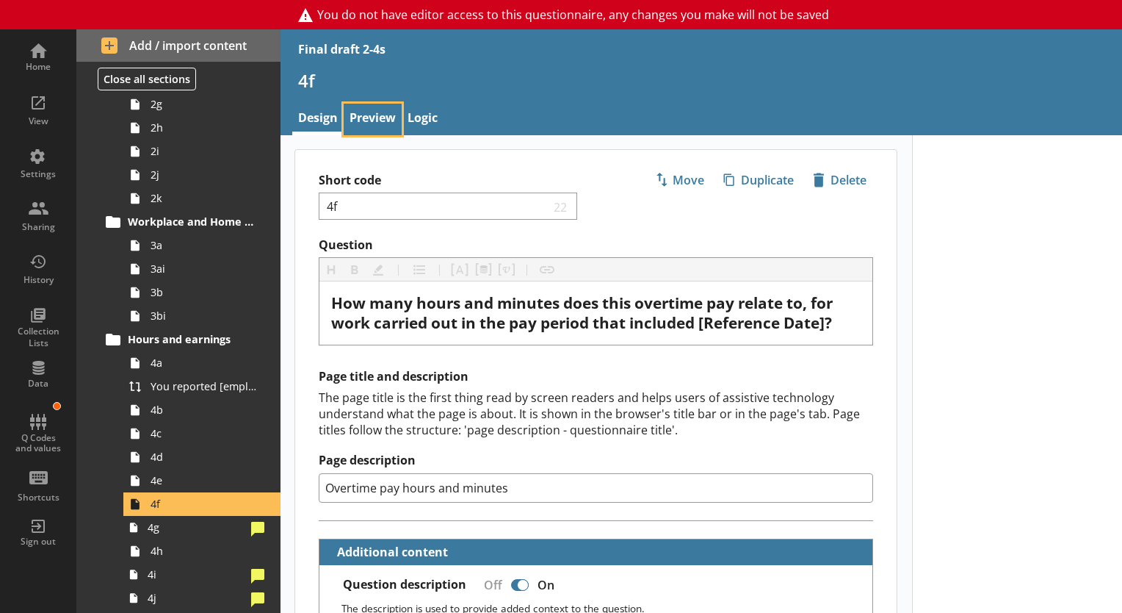
click at [353, 107] on link "Preview" at bounding box center [373, 120] width 58 height 32
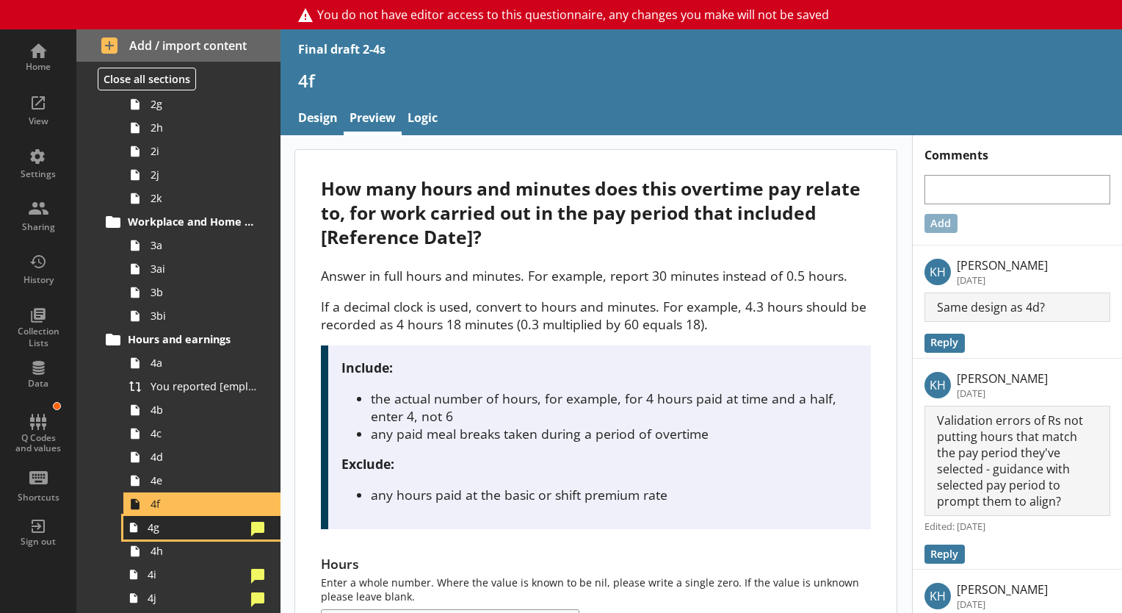
click at [185, 535] on link "4g" at bounding box center [201, 528] width 157 height 24
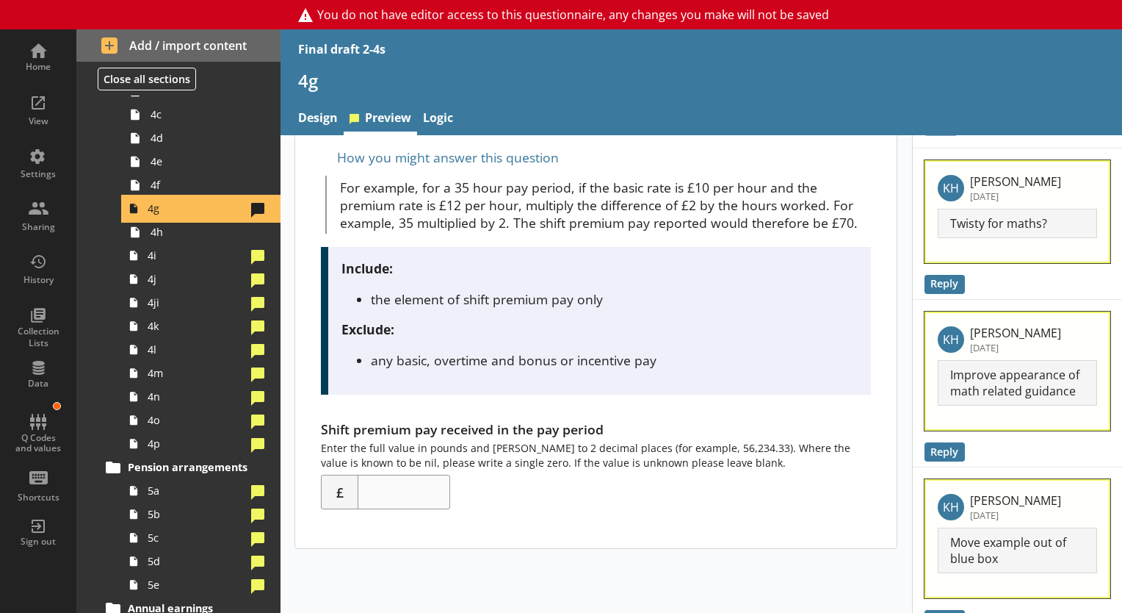
scroll to position [123, 0]
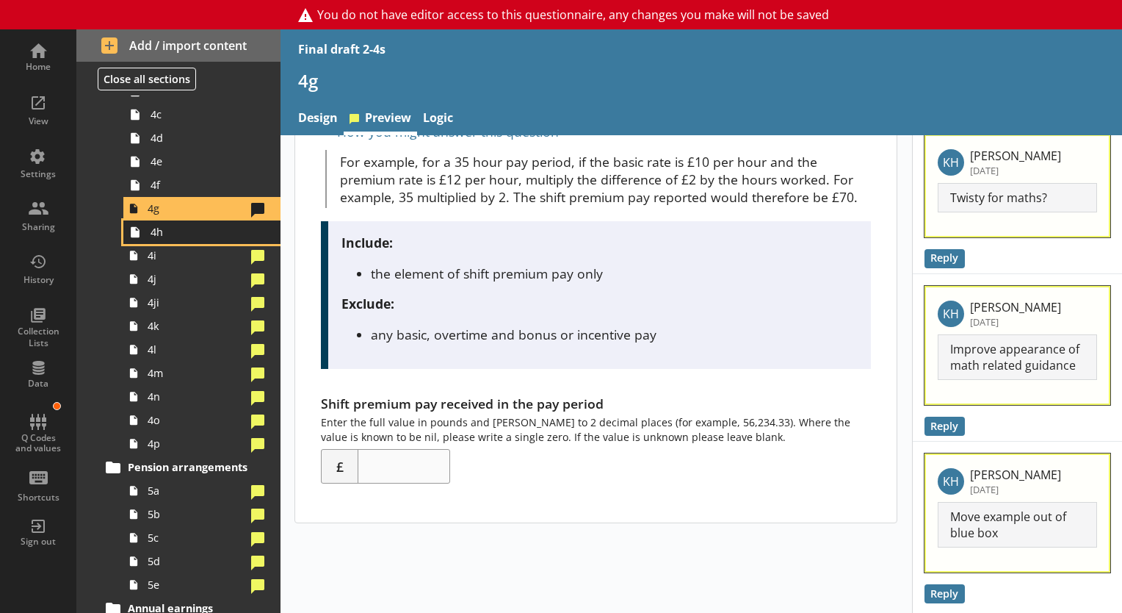
click at [194, 240] on link "4h" at bounding box center [201, 232] width 157 height 24
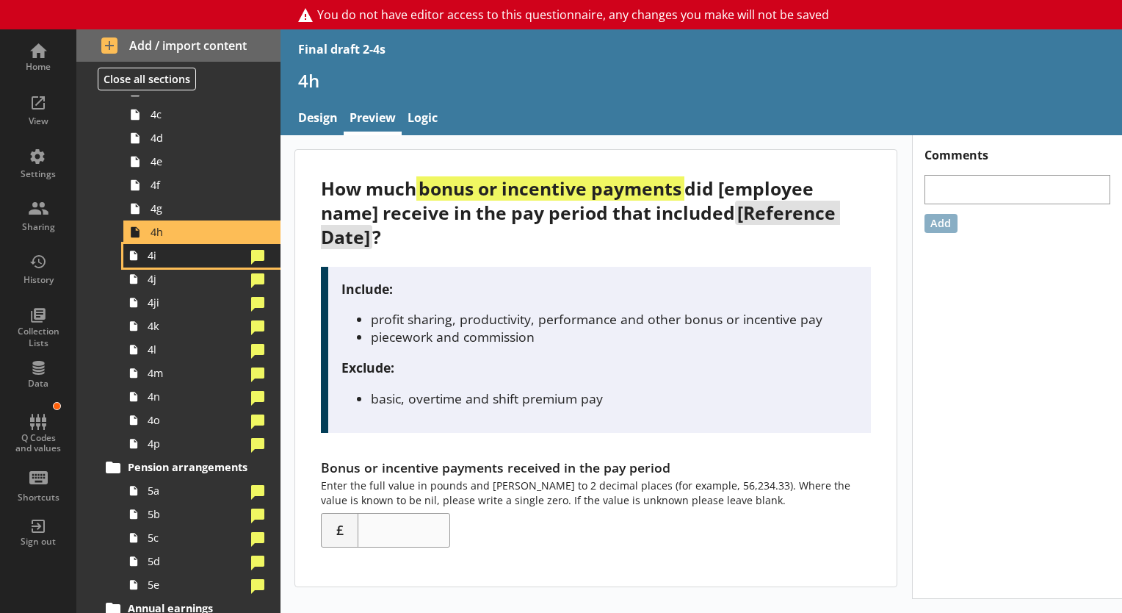
click at [206, 260] on span "4i" at bounding box center [197, 255] width 98 height 14
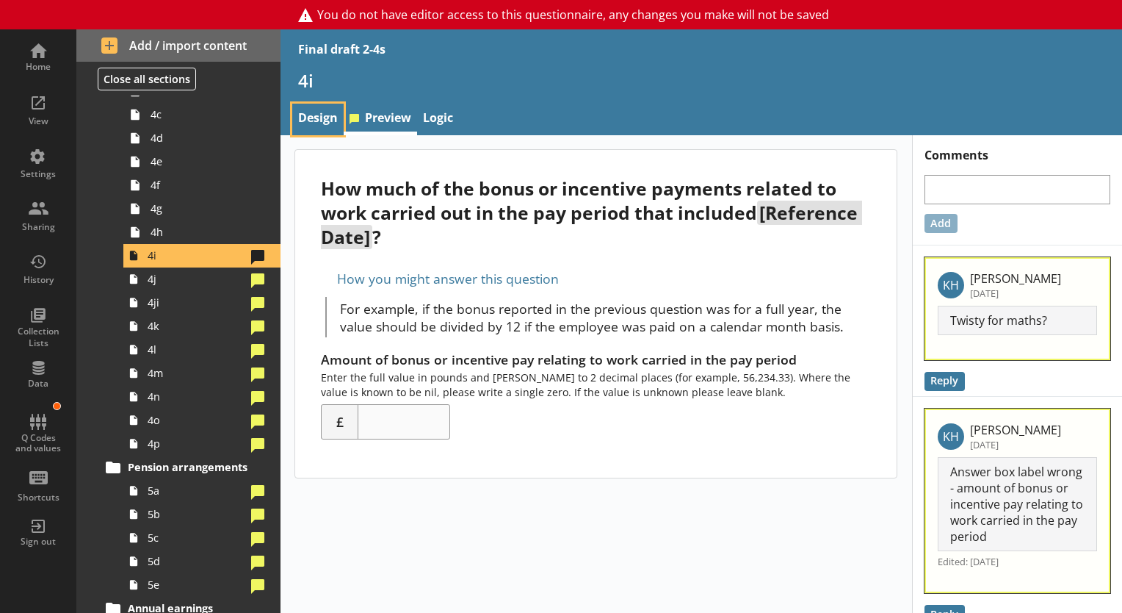
click at [308, 112] on link "Design" at bounding box center [317, 120] width 51 height 32
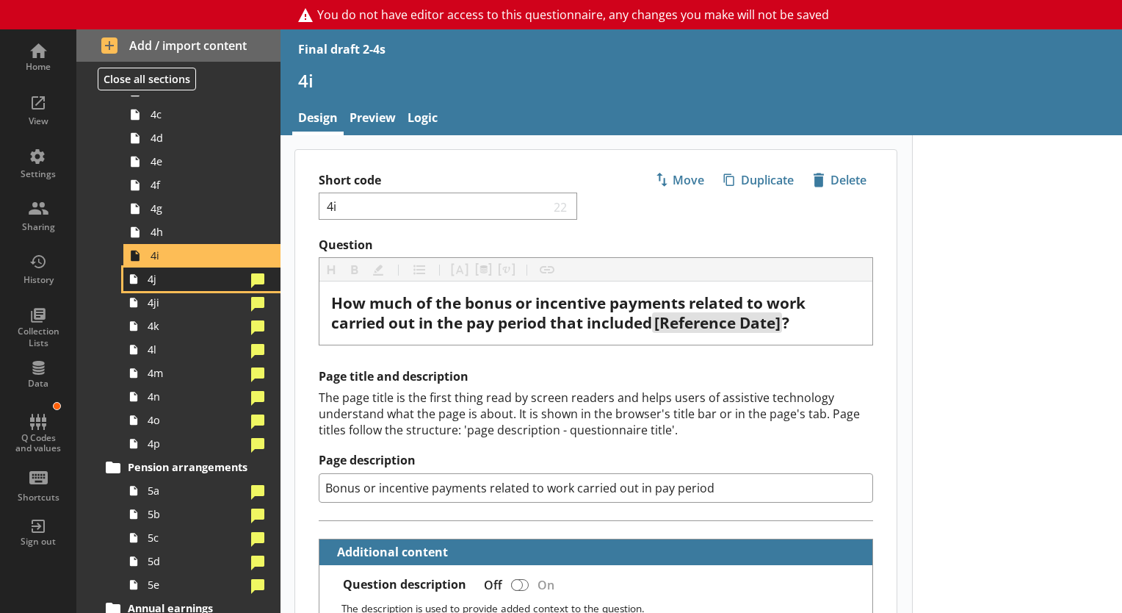
click at [203, 283] on span "4j" at bounding box center [197, 279] width 98 height 14
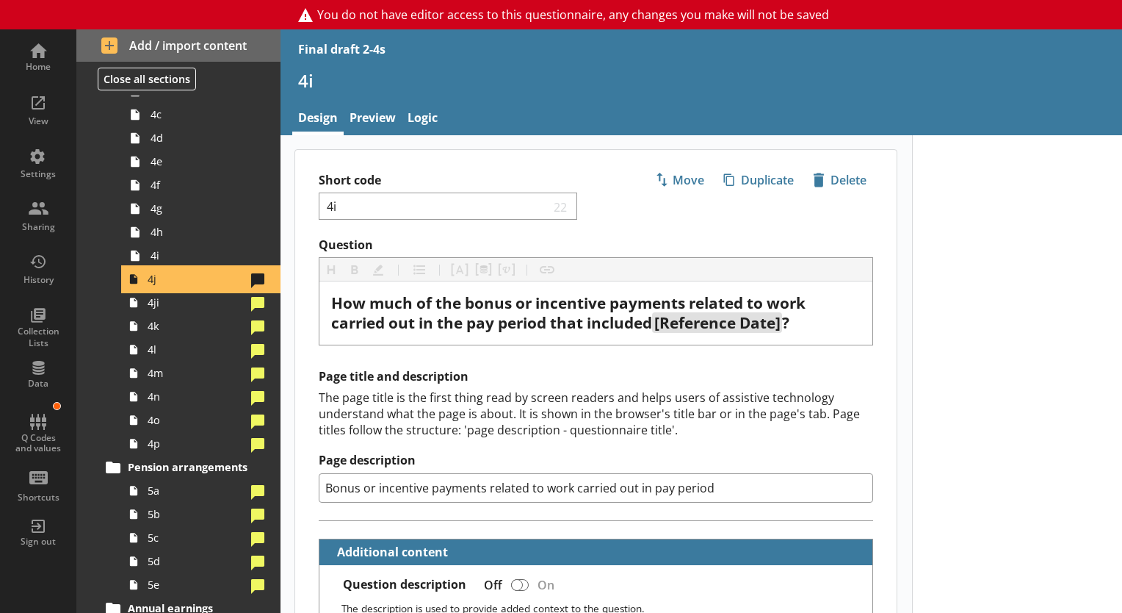
type textarea "x"
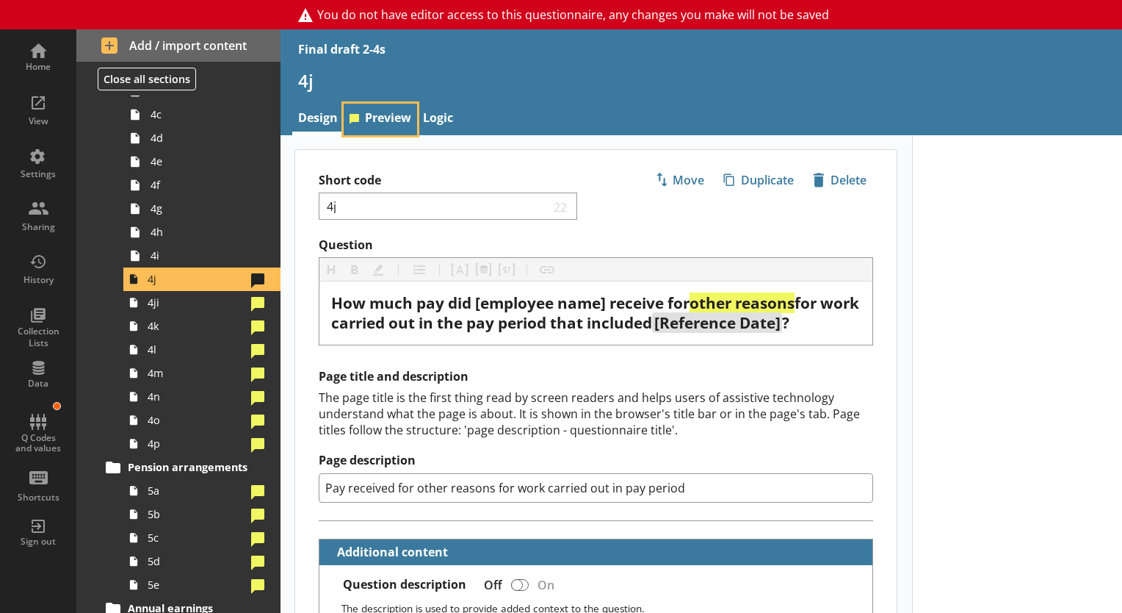
click at [372, 120] on link "Preview" at bounding box center [380, 120] width 73 height 32
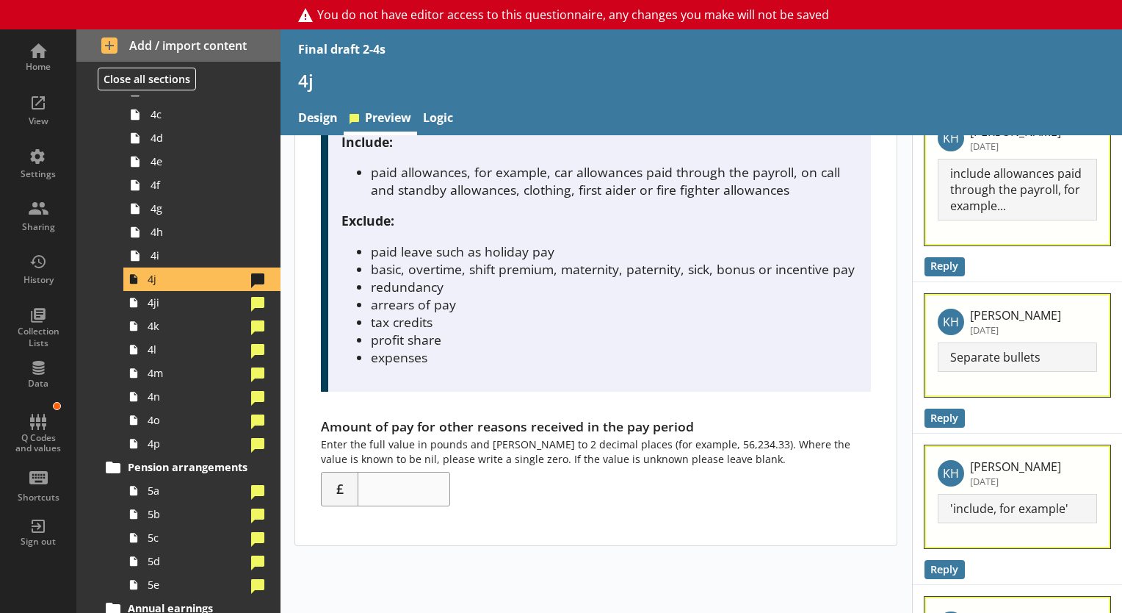
scroll to position [148, 0]
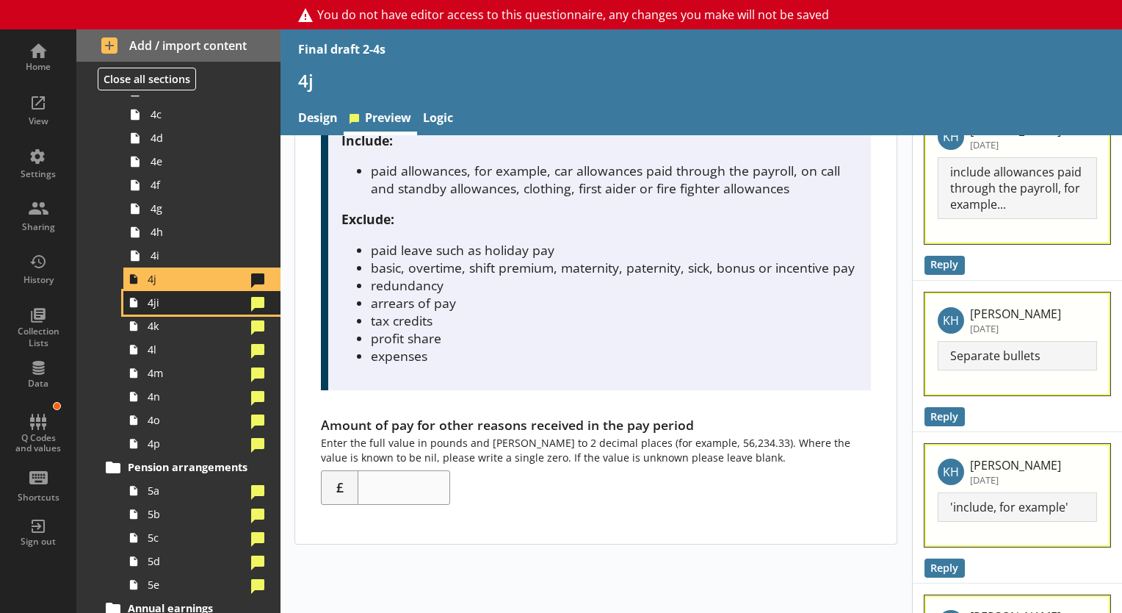
click at [202, 307] on span "4ji" at bounding box center [197, 302] width 98 height 14
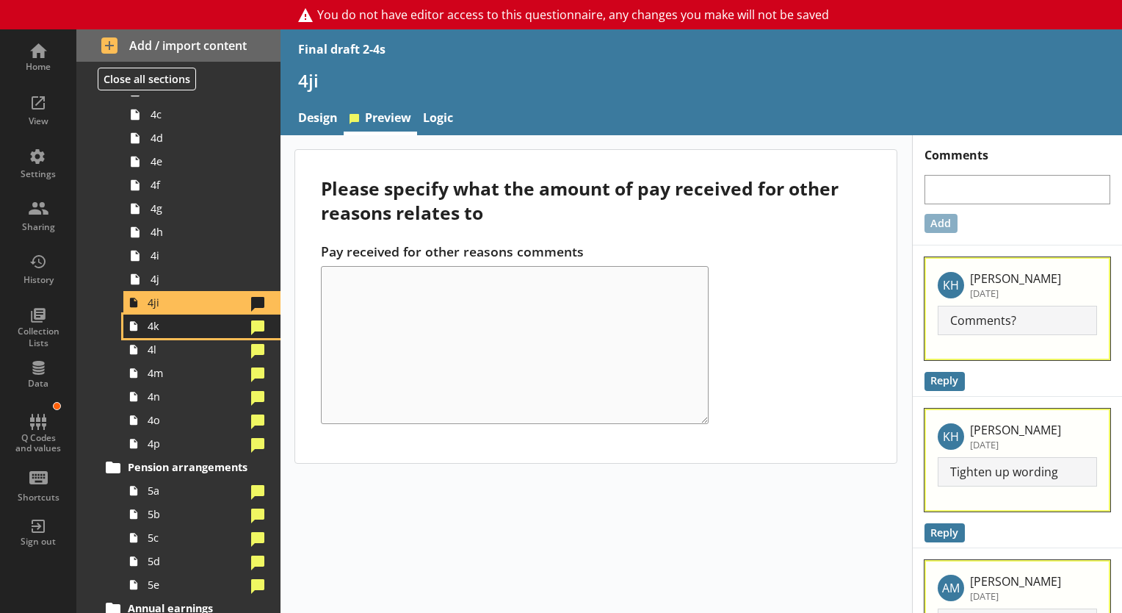
click at [181, 333] on link "4k" at bounding box center [201, 326] width 157 height 24
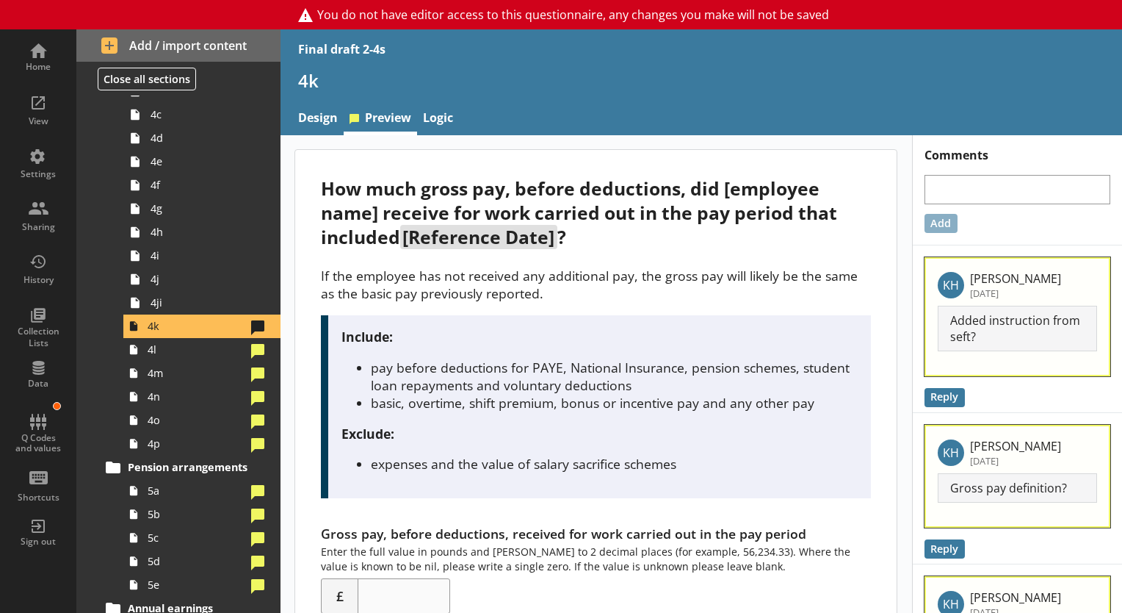
click at [740, 187] on div "How much gross pay, before deductions, did [employee name] receive for work car…" at bounding box center [596, 212] width 550 height 73
click at [182, 309] on link "4ji" at bounding box center [201, 303] width 157 height 24
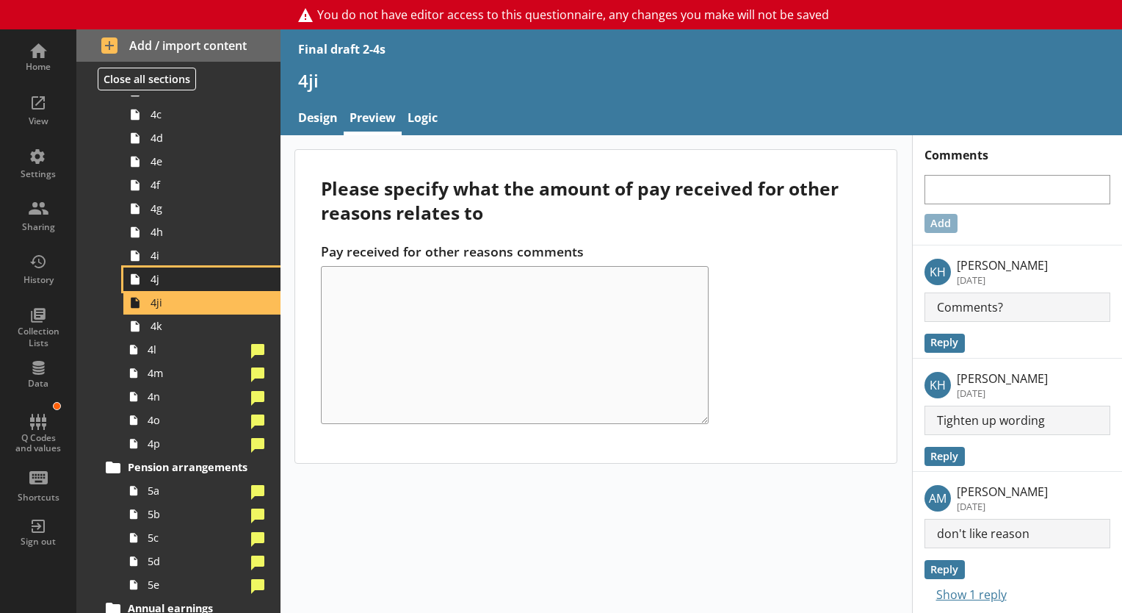
click at [180, 280] on span "4j" at bounding box center [206, 279] width 110 height 14
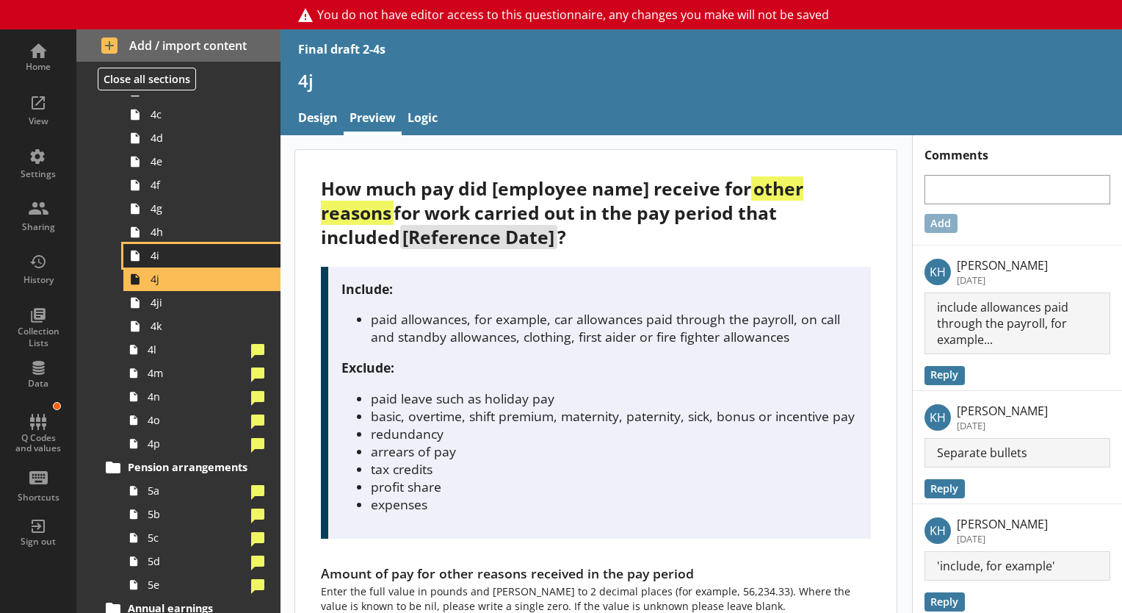
click at [184, 248] on span "4i" at bounding box center [206, 255] width 110 height 14
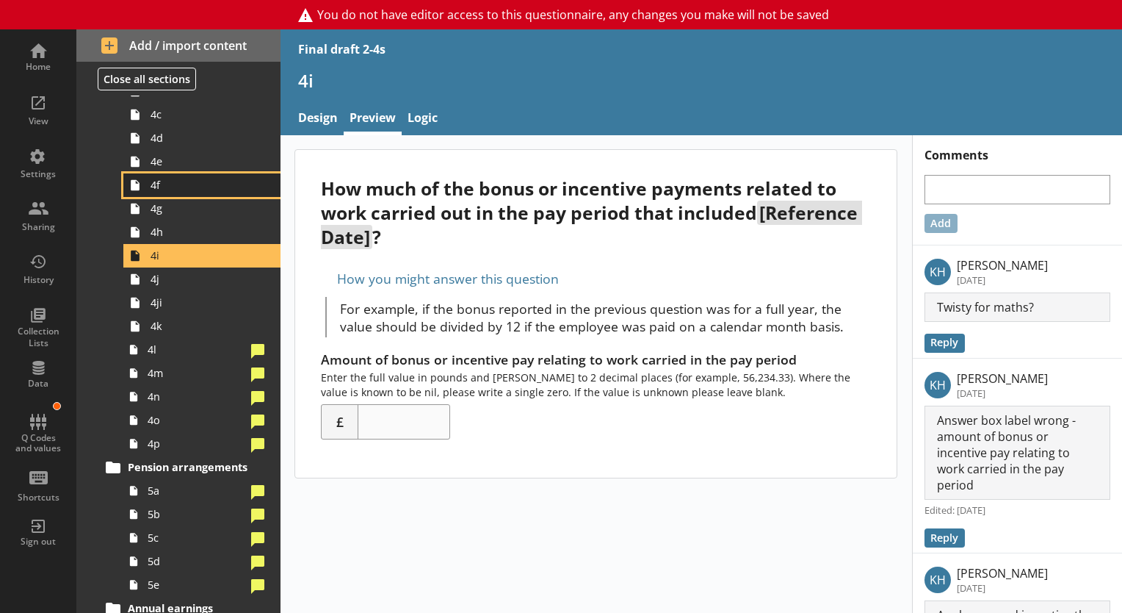
click at [188, 192] on link "4f" at bounding box center [201, 185] width 157 height 24
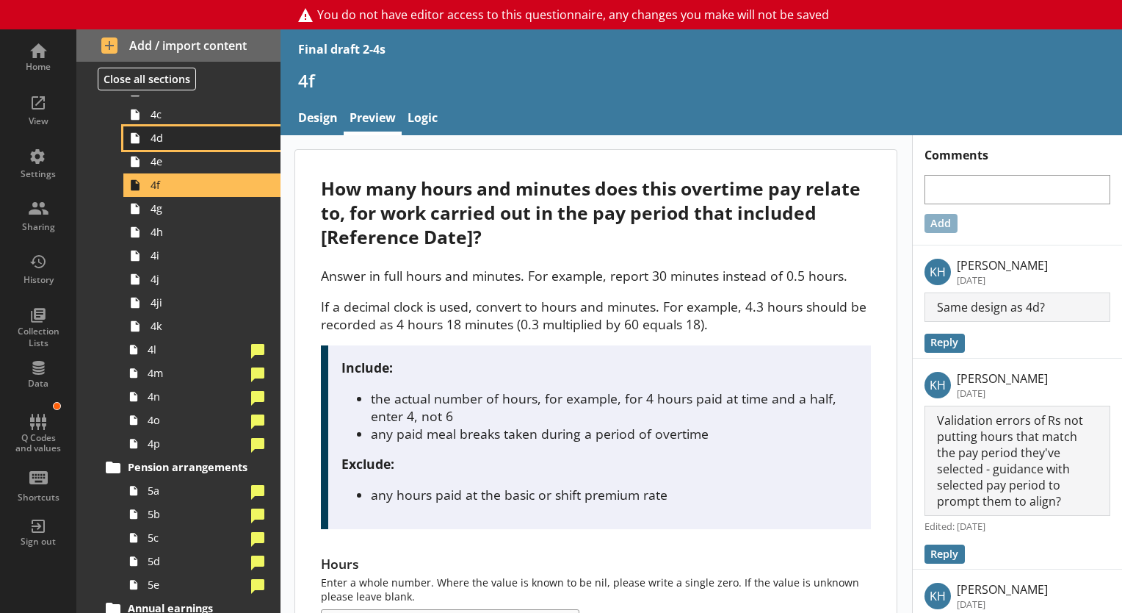
click at [188, 137] on span "4d" at bounding box center [206, 138] width 110 height 14
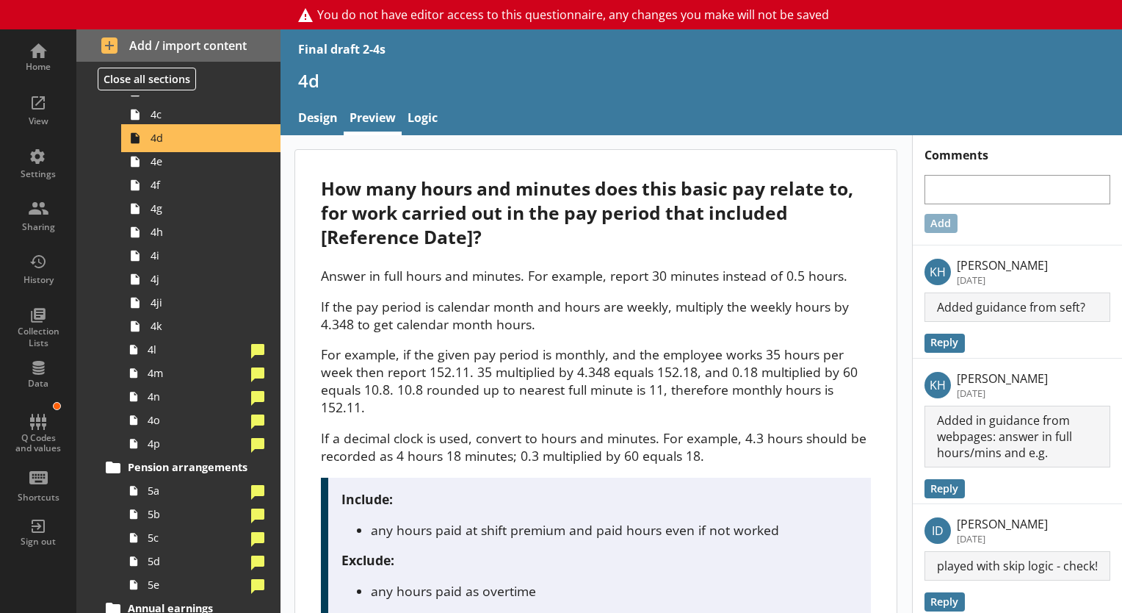
scroll to position [527, 0]
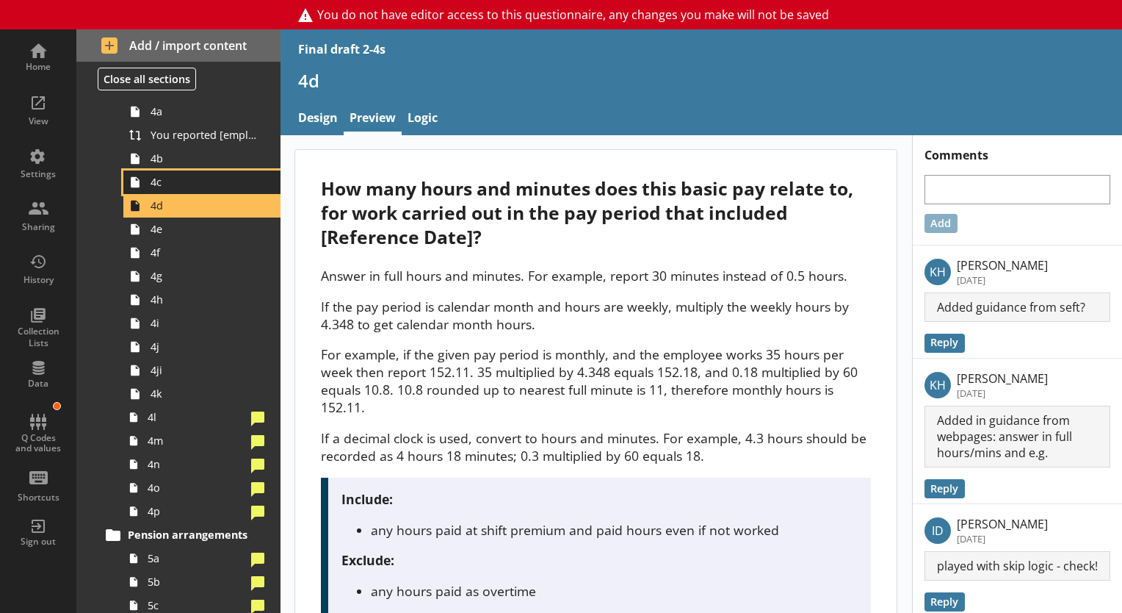
click at [183, 181] on span "4c" at bounding box center [206, 182] width 110 height 14
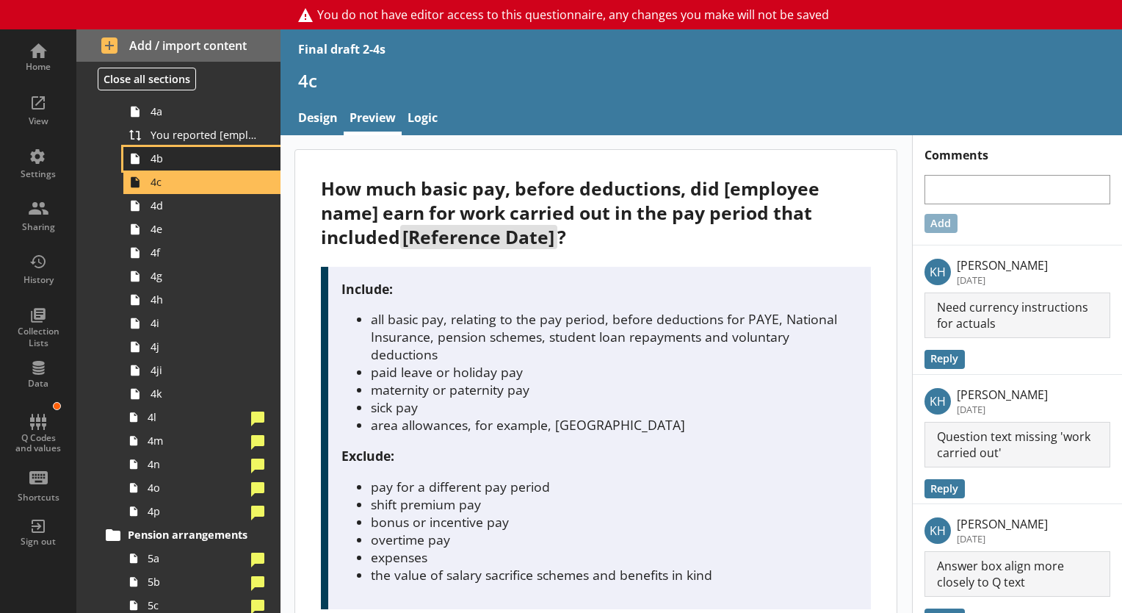
click at [182, 154] on span "4b" at bounding box center [206, 158] width 110 height 14
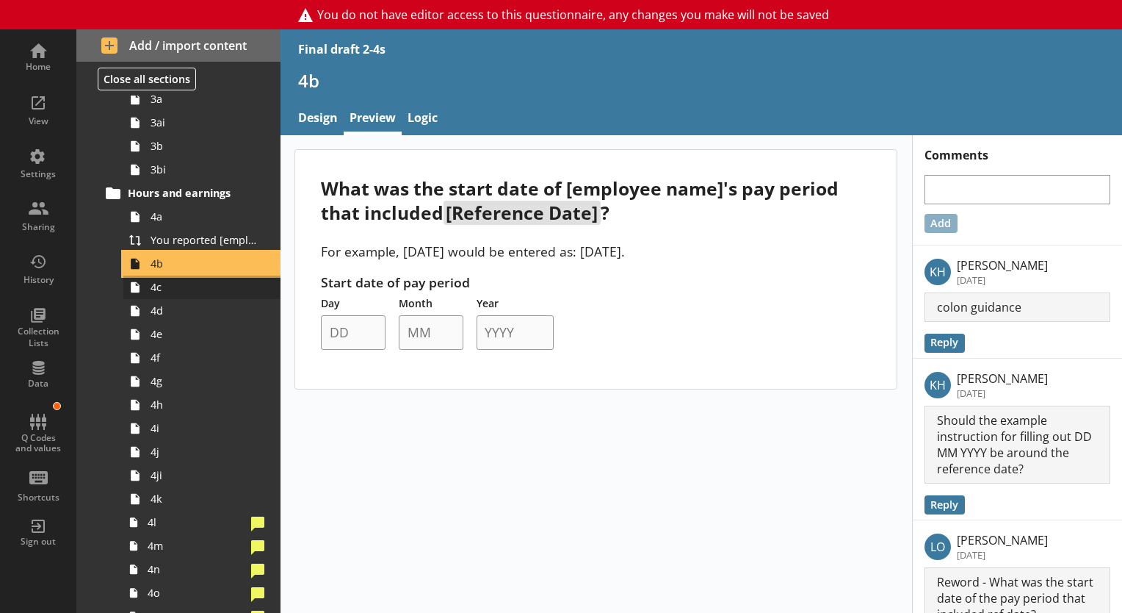
scroll to position [422, 0]
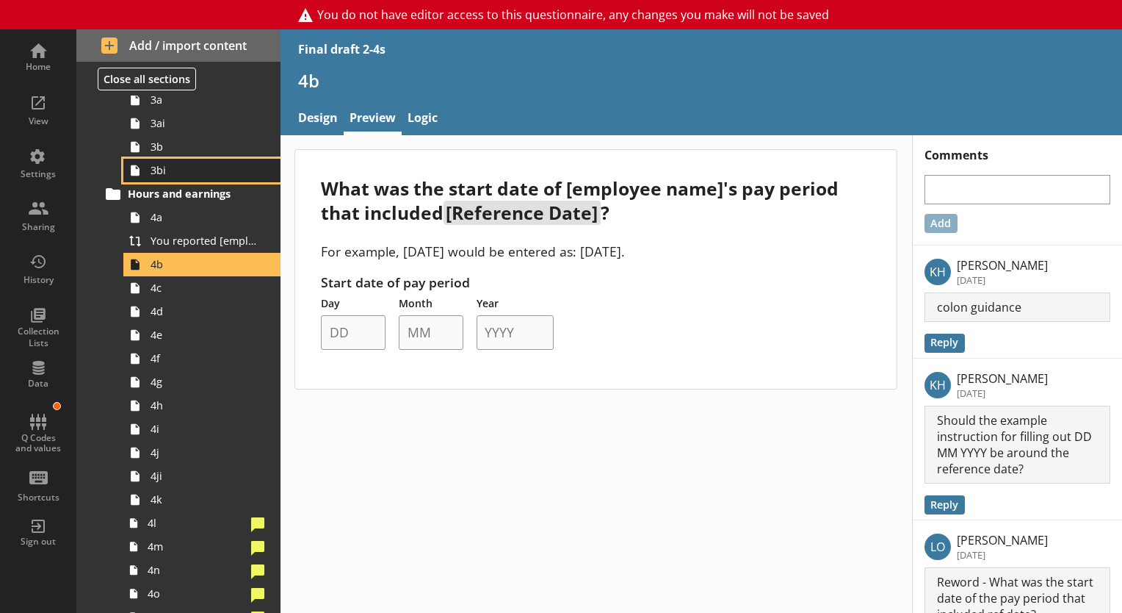
click at [195, 170] on span "3bi" at bounding box center [206, 170] width 110 height 14
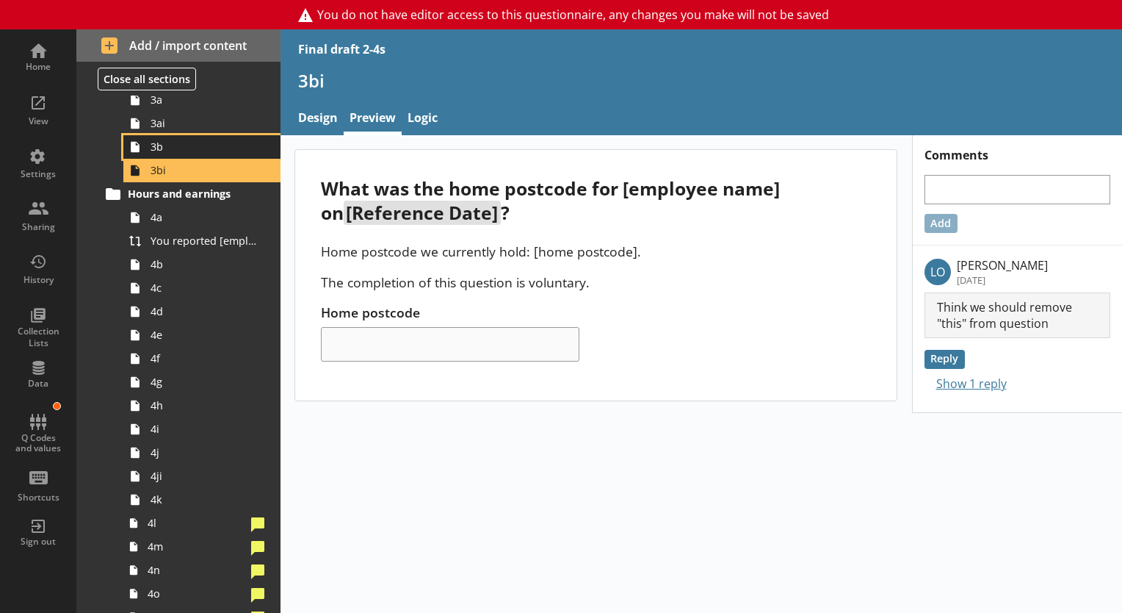
click at [188, 135] on link "3b" at bounding box center [201, 147] width 157 height 24
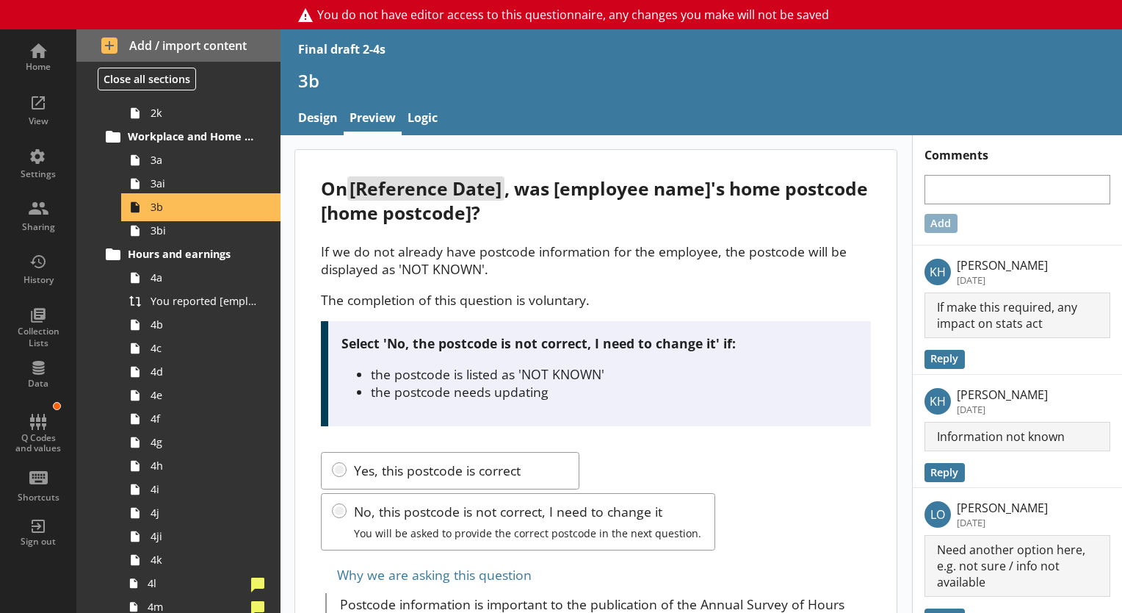
scroll to position [361, 0]
click at [184, 158] on span "3a" at bounding box center [206, 160] width 110 height 14
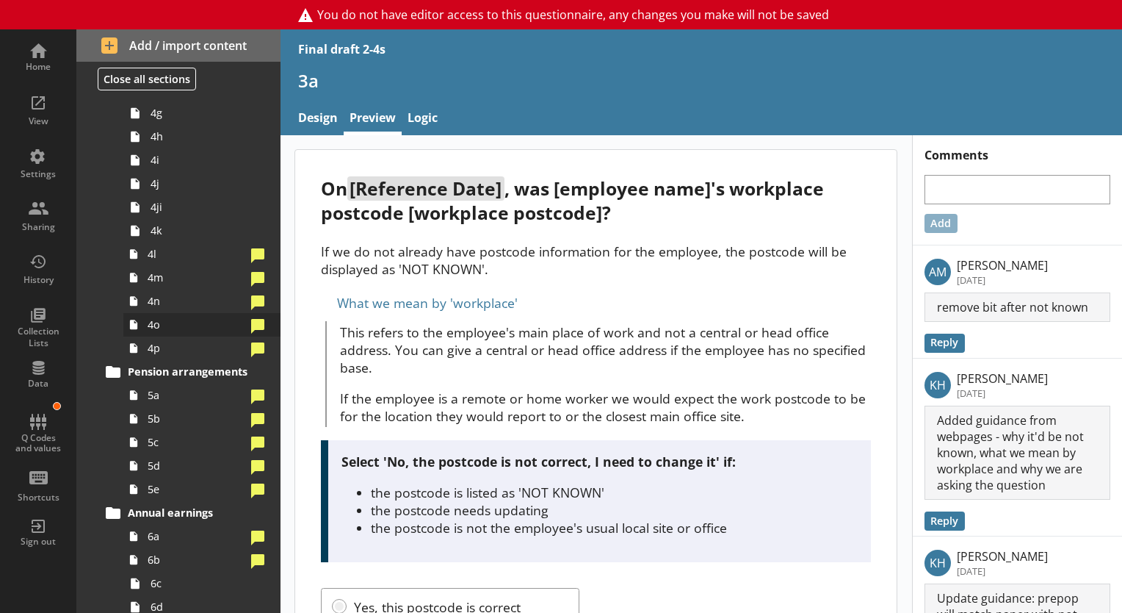
scroll to position [690, 0]
click at [190, 253] on span "4l" at bounding box center [197, 254] width 98 height 14
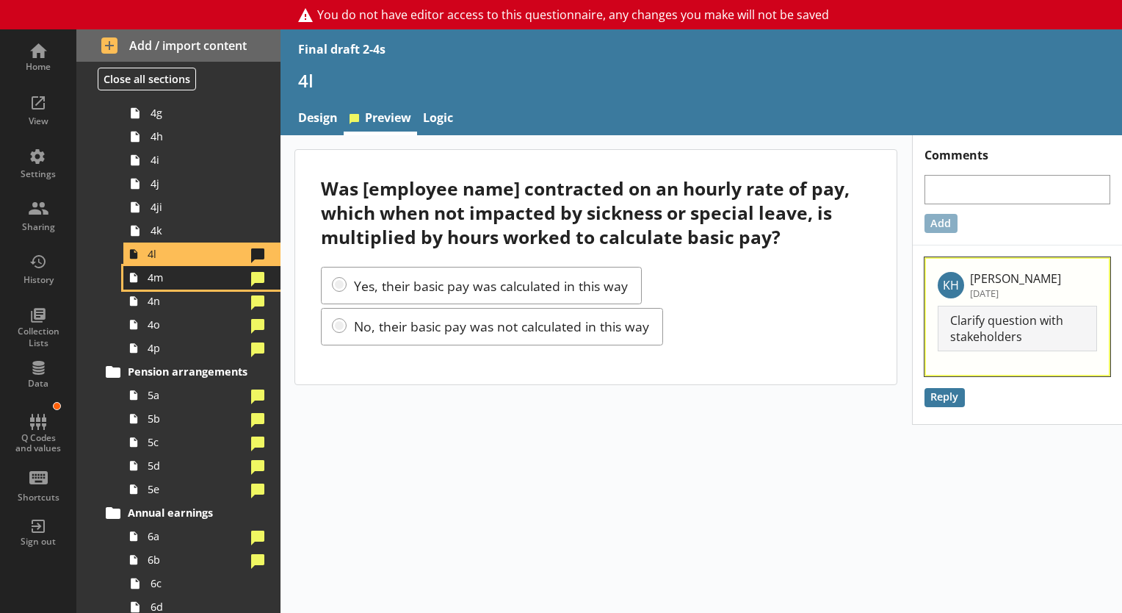
click at [223, 269] on link "4m" at bounding box center [201, 278] width 157 height 24
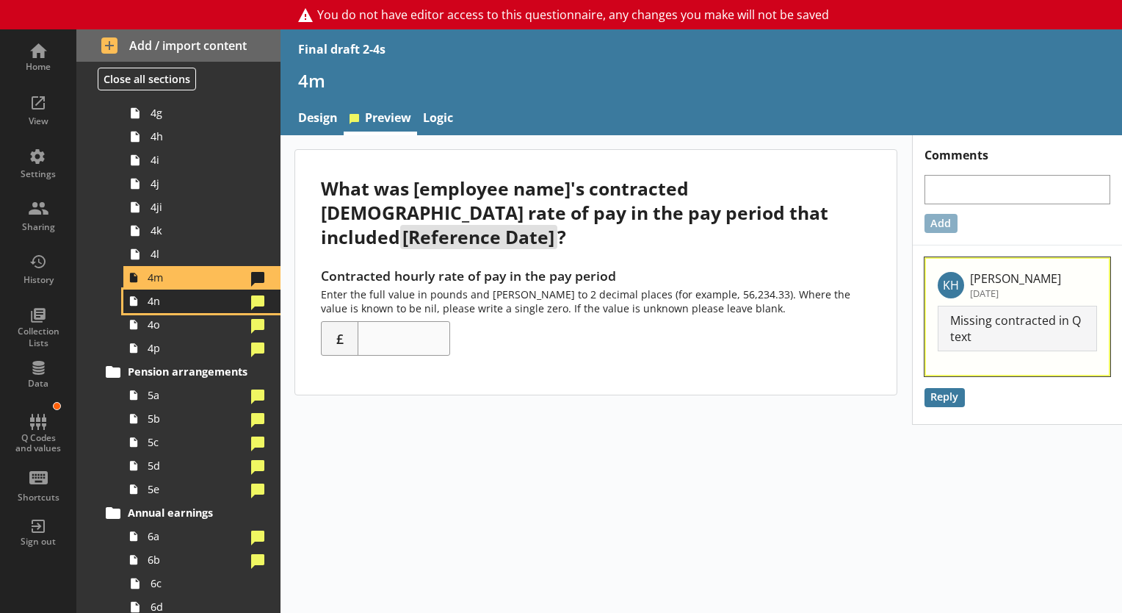
click at [190, 289] on link "4n" at bounding box center [201, 301] width 157 height 24
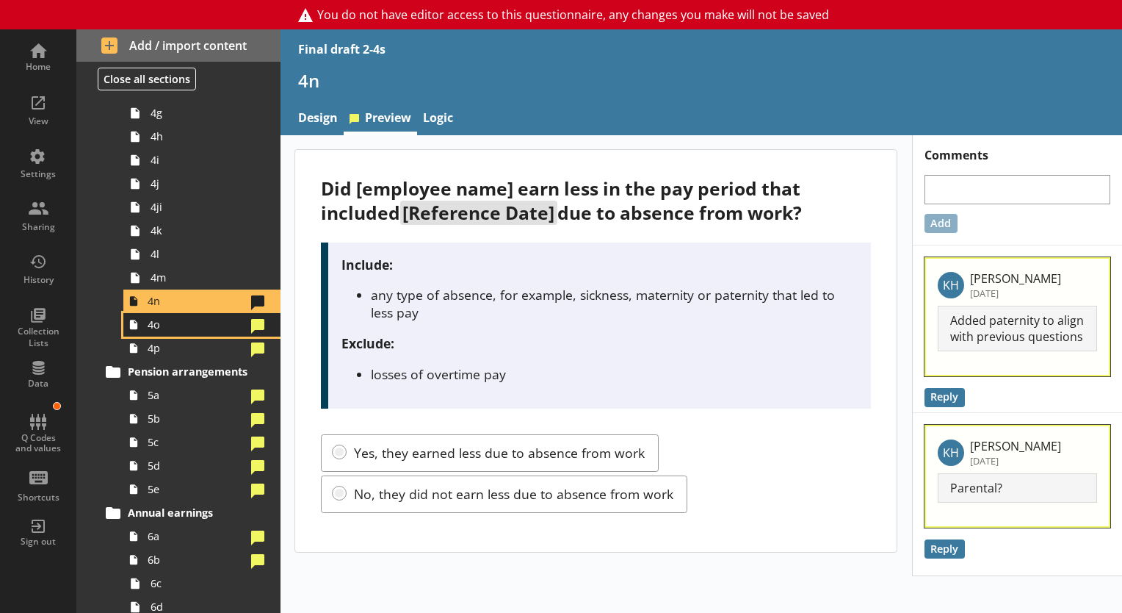
click at [188, 322] on span "4o" at bounding box center [197, 324] width 98 height 14
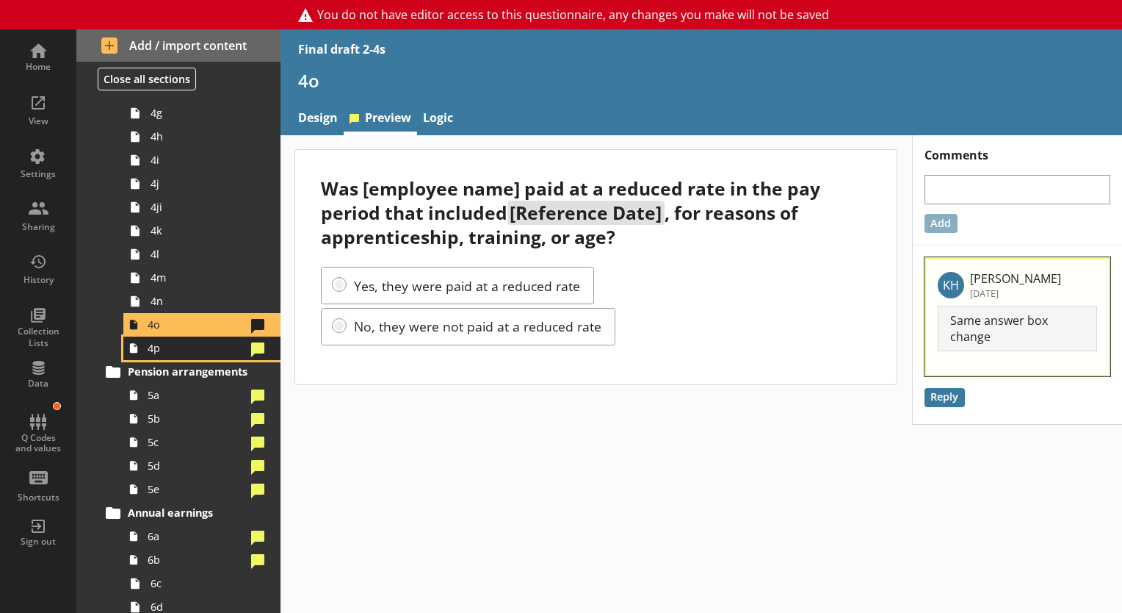
click at [212, 336] on link "4p" at bounding box center [201, 348] width 157 height 24
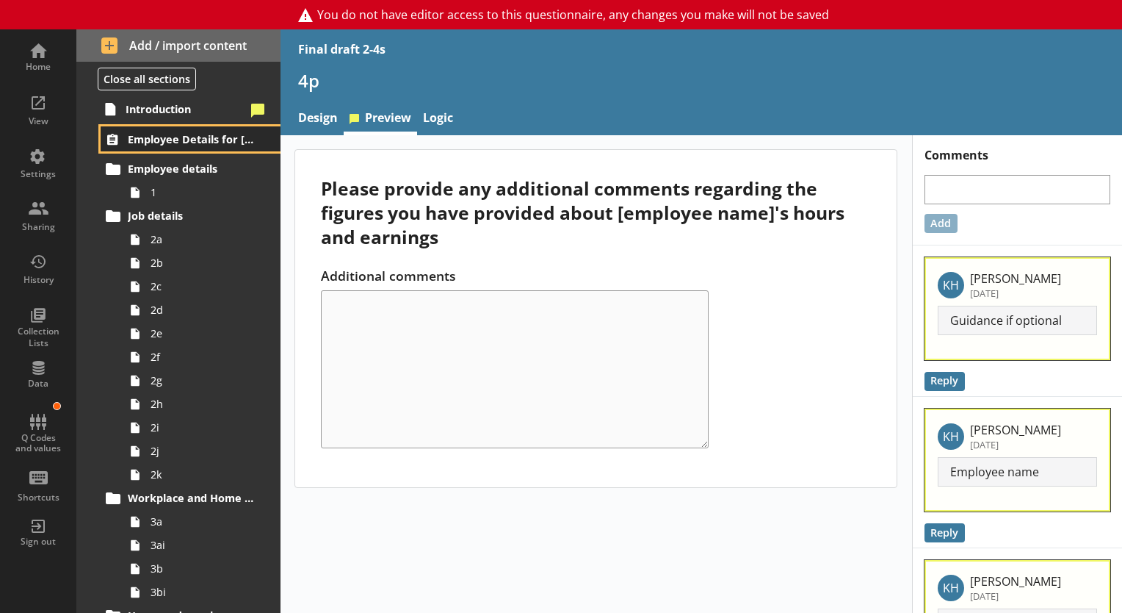
click at [164, 146] on link "Employee Details for [employee_name]" at bounding box center [191, 138] width 180 height 25
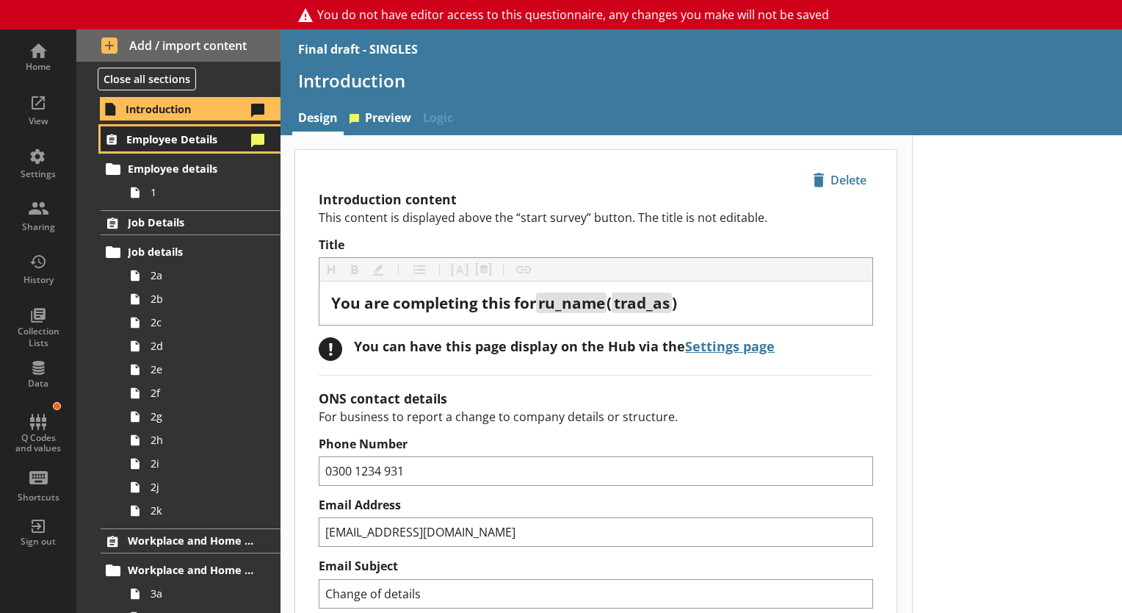
click at [190, 142] on span "Employee Details" at bounding box center [185, 139] width 119 height 14
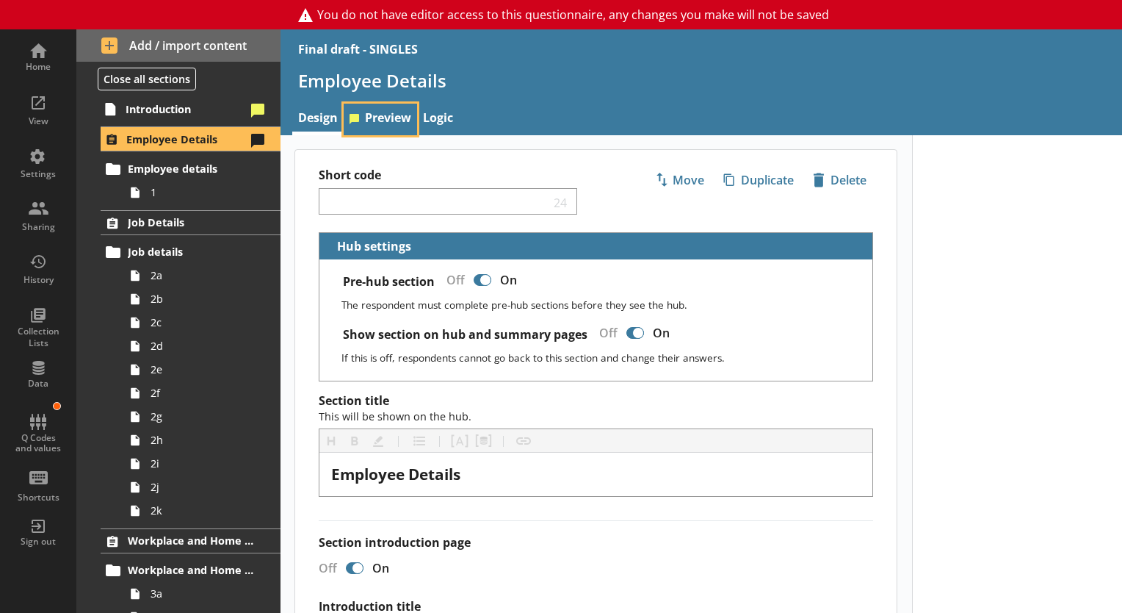
click at [408, 110] on link "Preview" at bounding box center [380, 120] width 73 height 32
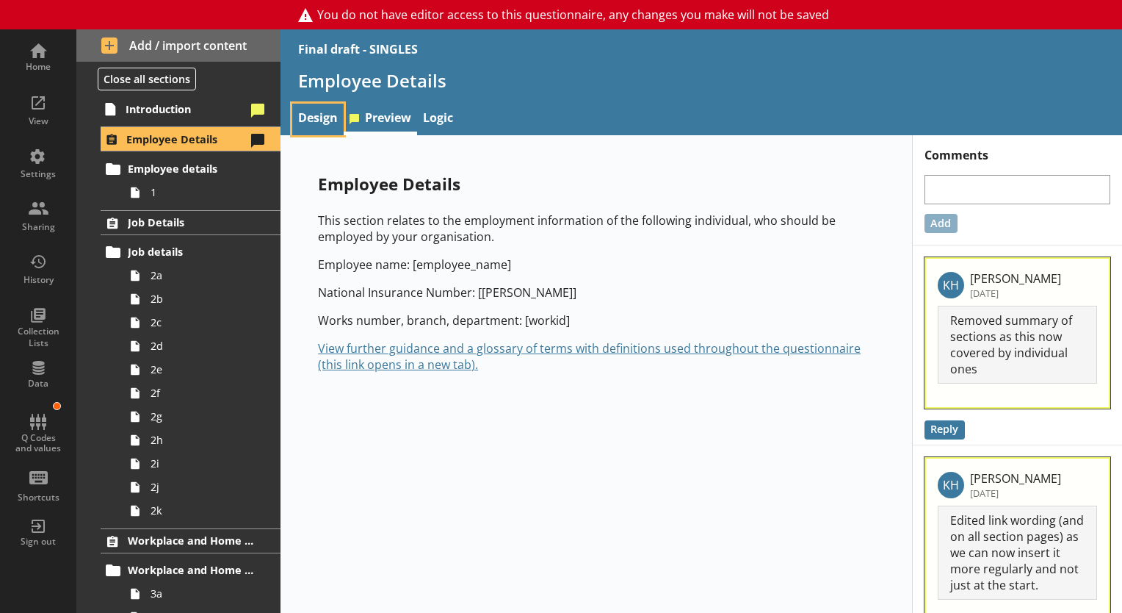
click at [310, 111] on link "Design" at bounding box center [317, 120] width 51 height 32
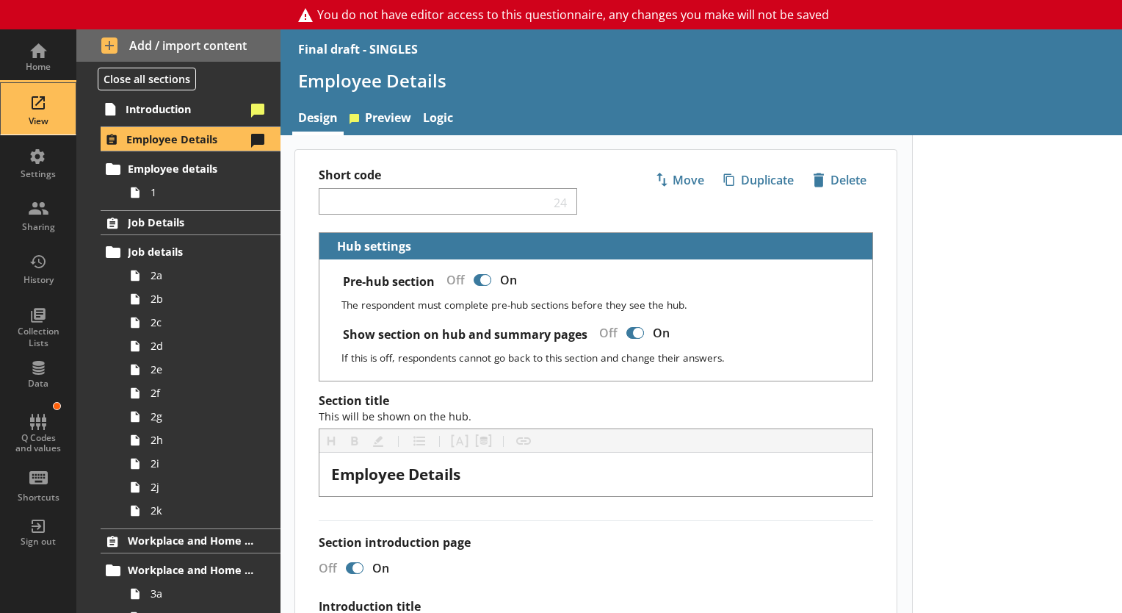
click at [37, 107] on div "View" at bounding box center [37, 108] width 51 height 51
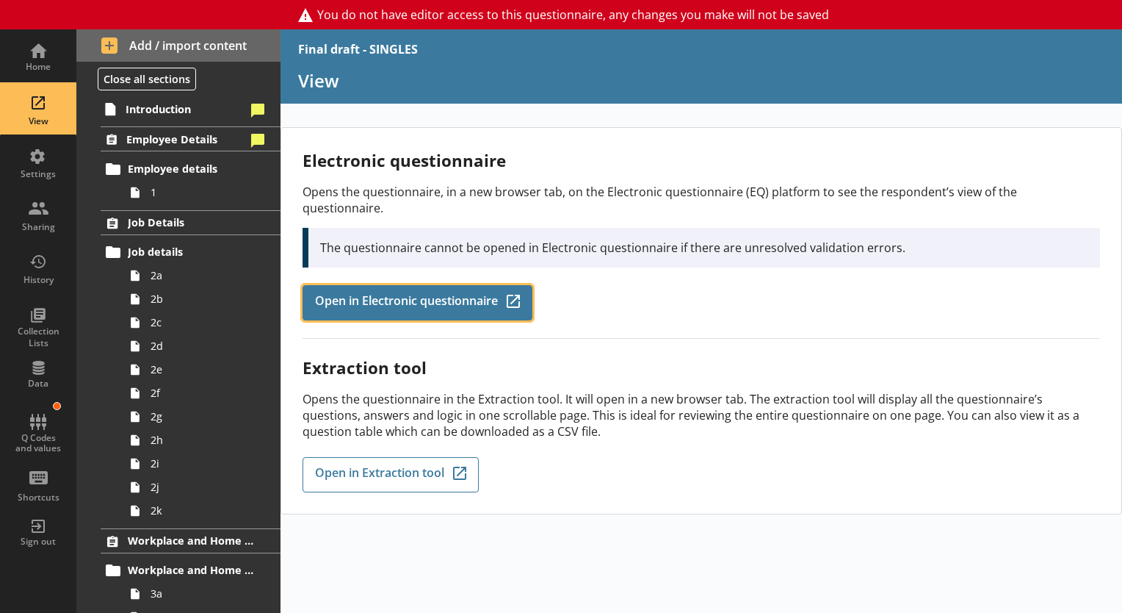
click at [366, 295] on span "Open in Electronic questionnaire" at bounding box center [406, 303] width 183 height 16
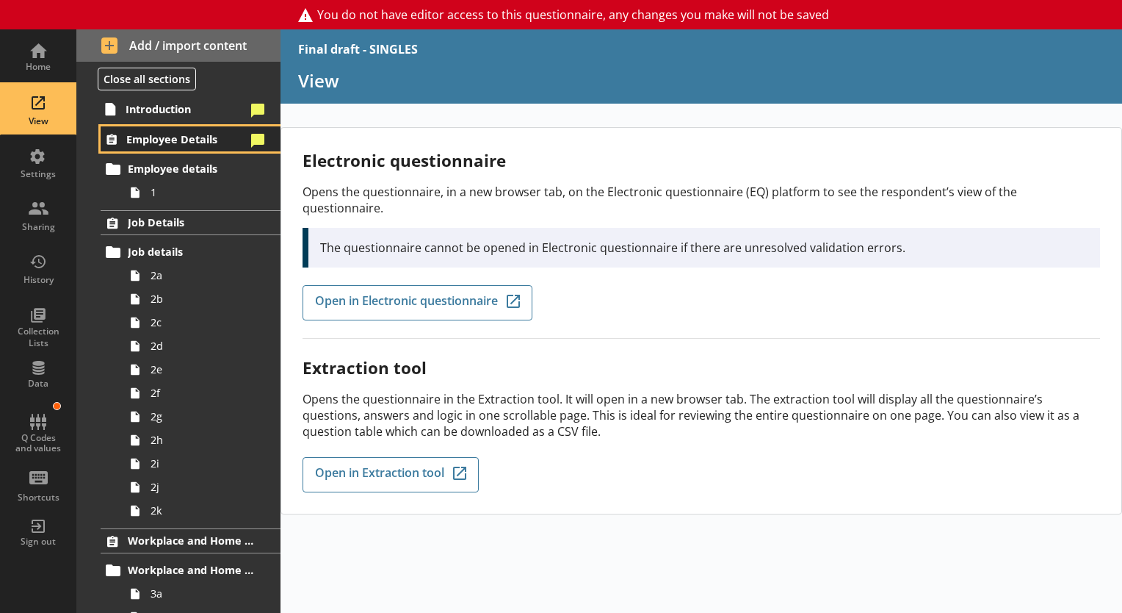
click at [180, 126] on link "Employee Details" at bounding box center [191, 138] width 180 height 25
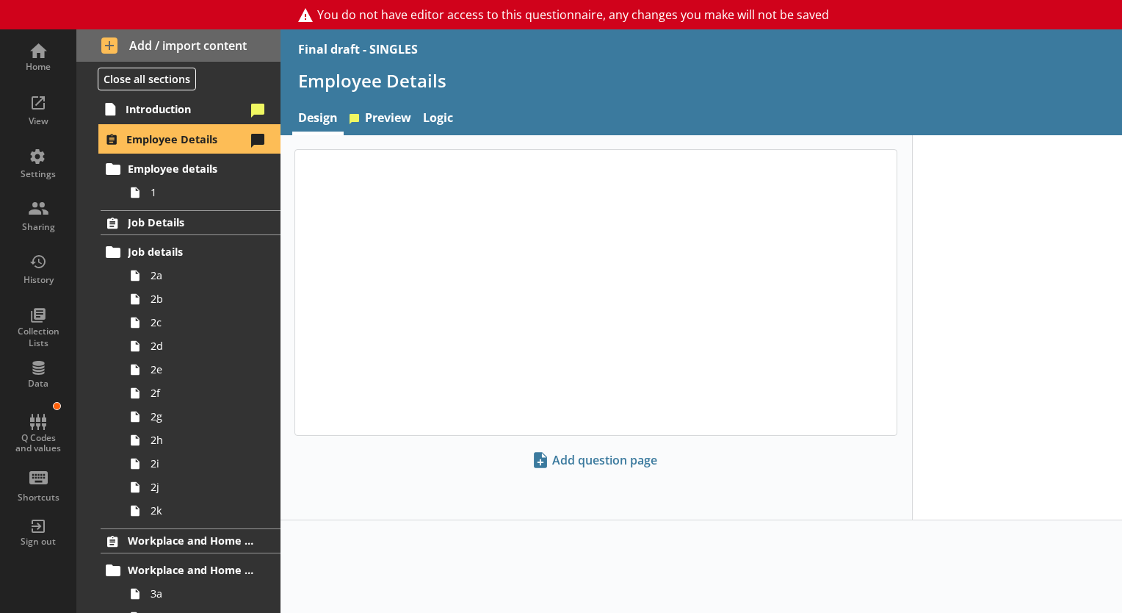
click at [180, 126] on link "Employee Details" at bounding box center [191, 138] width 180 height 25
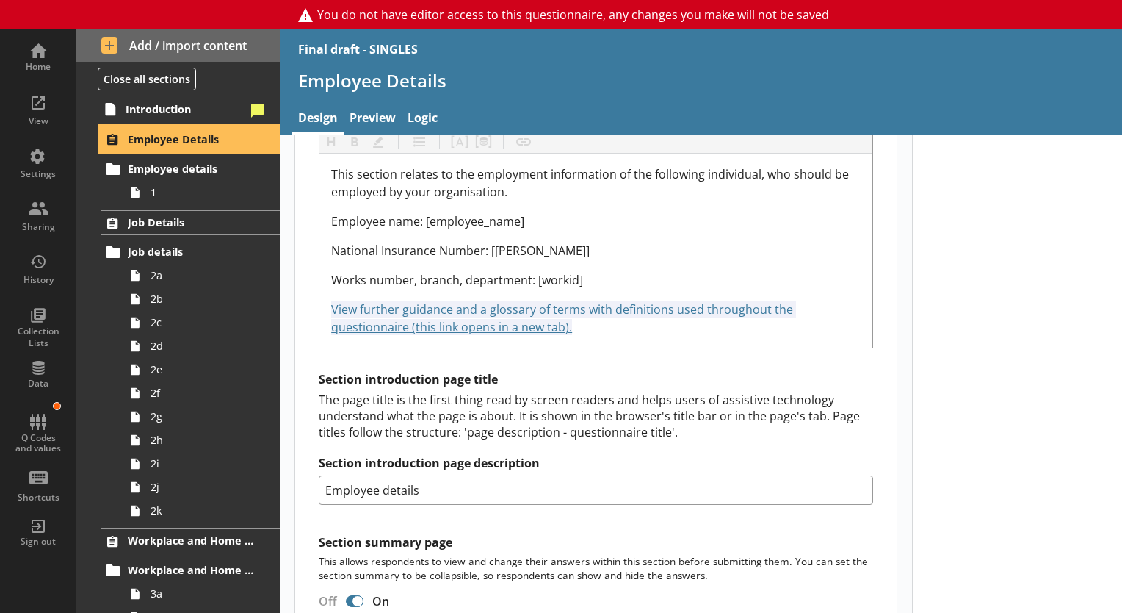
scroll to position [601, 0]
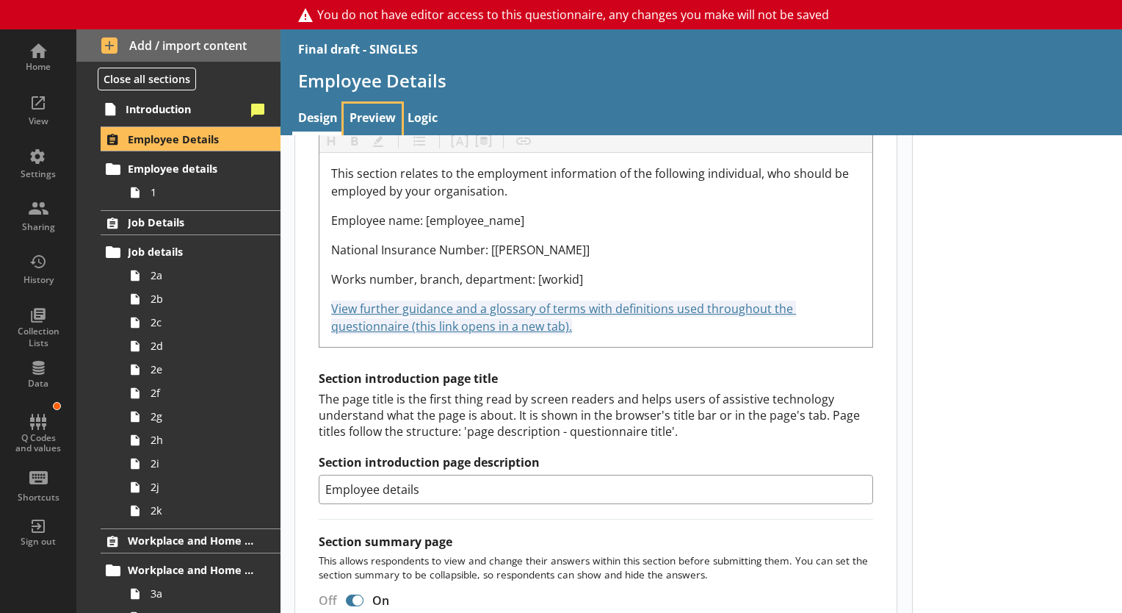
click at [376, 110] on link "Preview" at bounding box center [373, 120] width 58 height 32
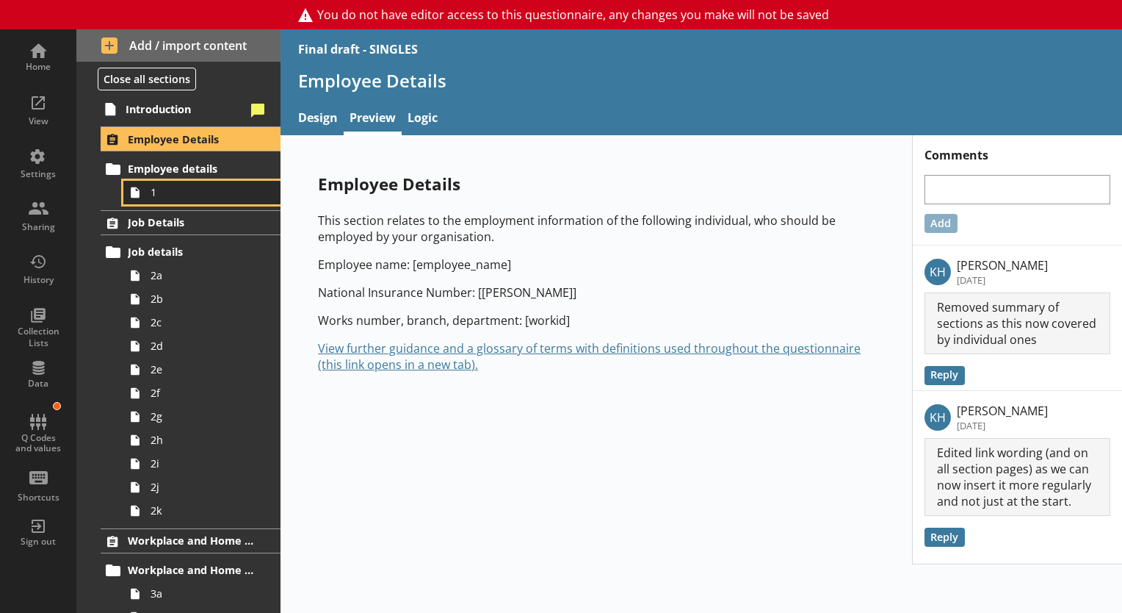
click at [180, 187] on span "1" at bounding box center [206, 192] width 110 height 14
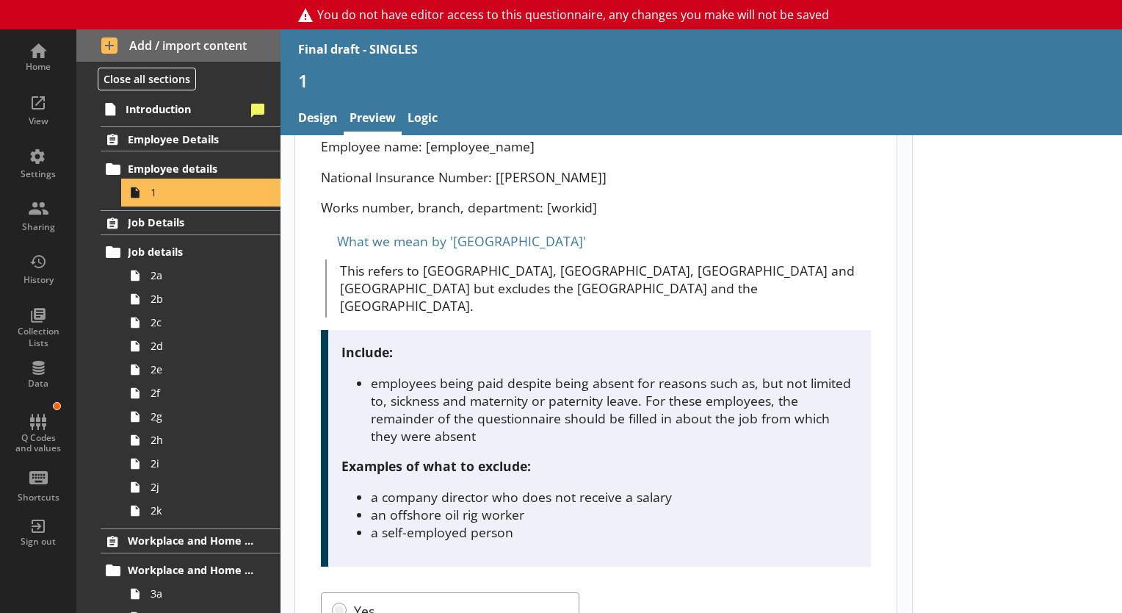
scroll to position [220, 0]
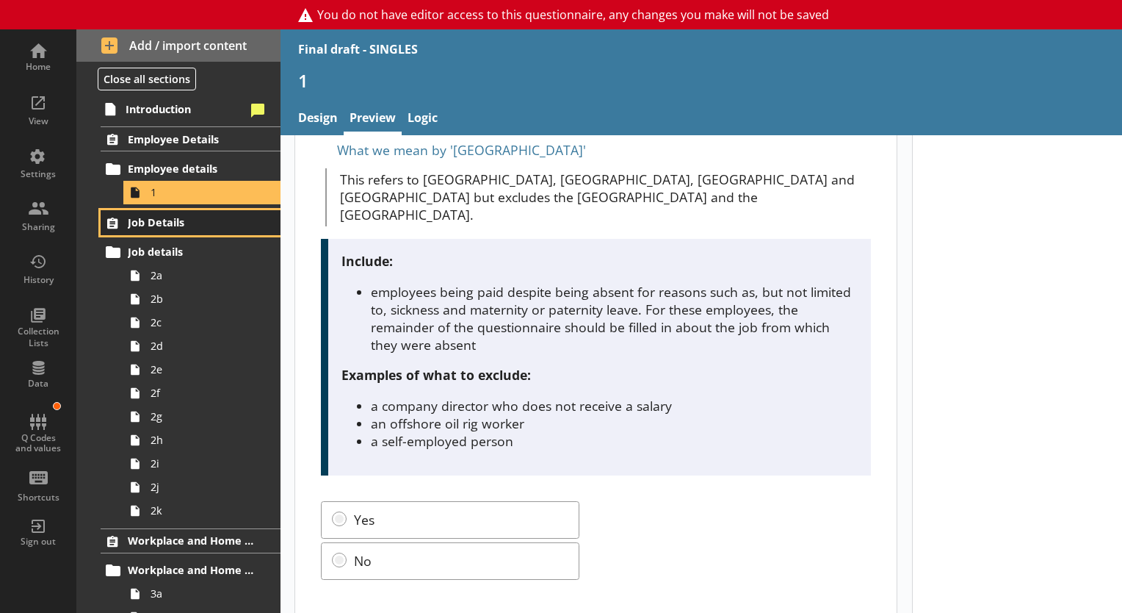
click at [158, 216] on span "Job Details" at bounding box center [191, 222] width 127 height 14
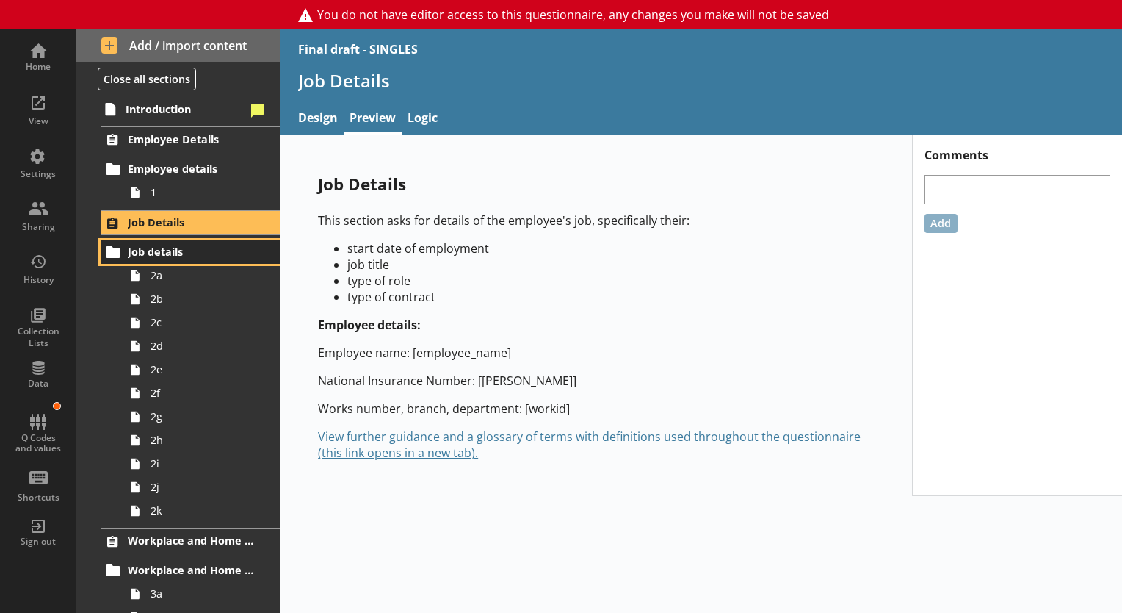
click at [158, 241] on link "Job details" at bounding box center [191, 252] width 180 height 24
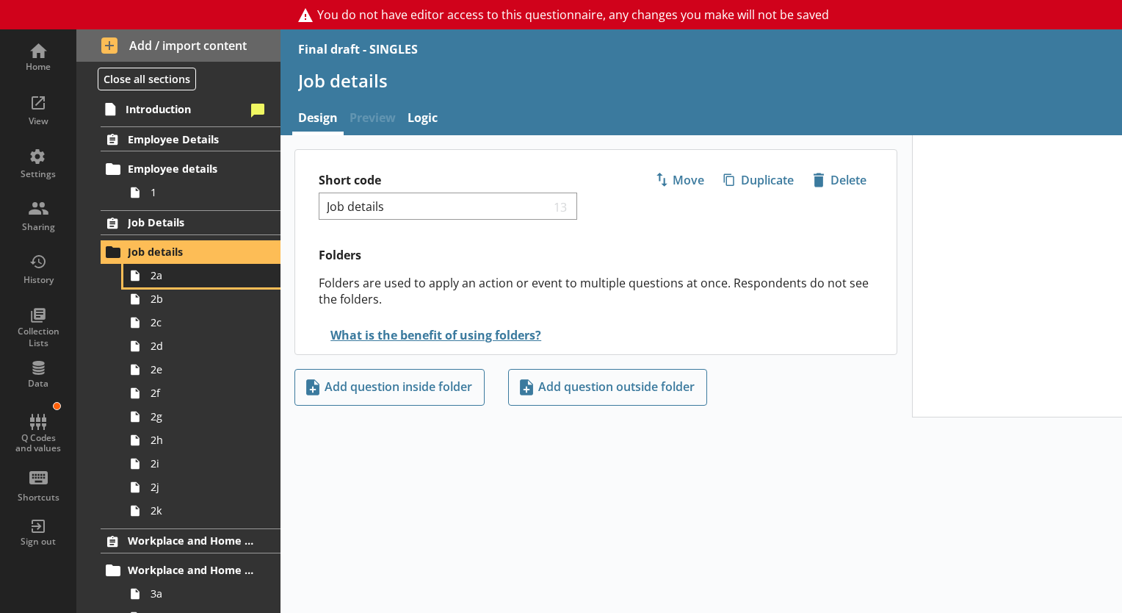
click at [156, 268] on span "2a" at bounding box center [206, 275] width 110 height 14
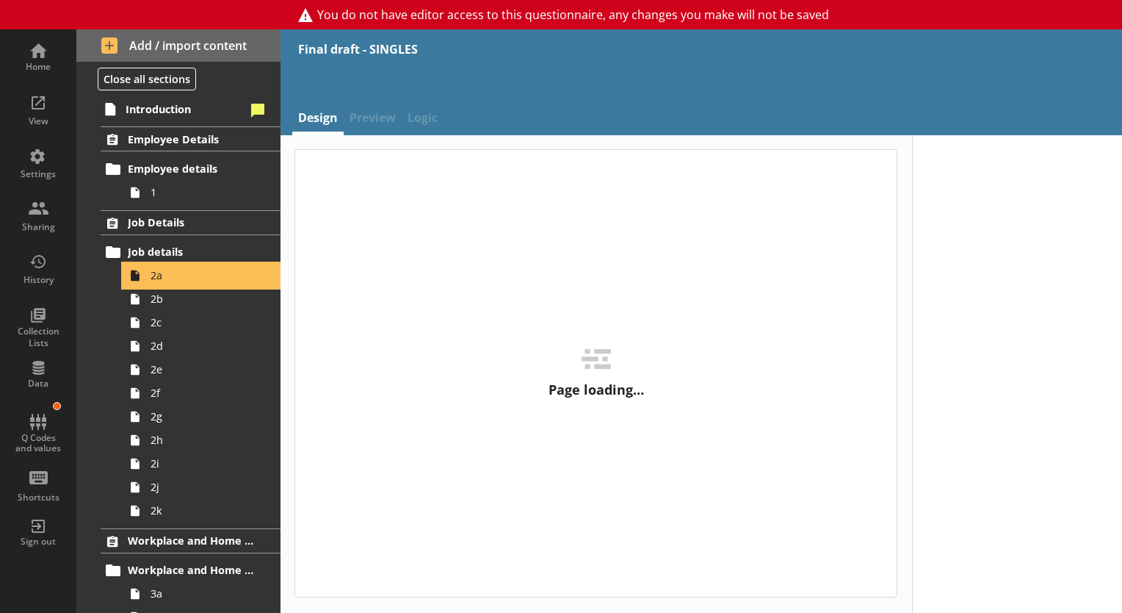
type textarea "x"
select select "mm/yyyy"
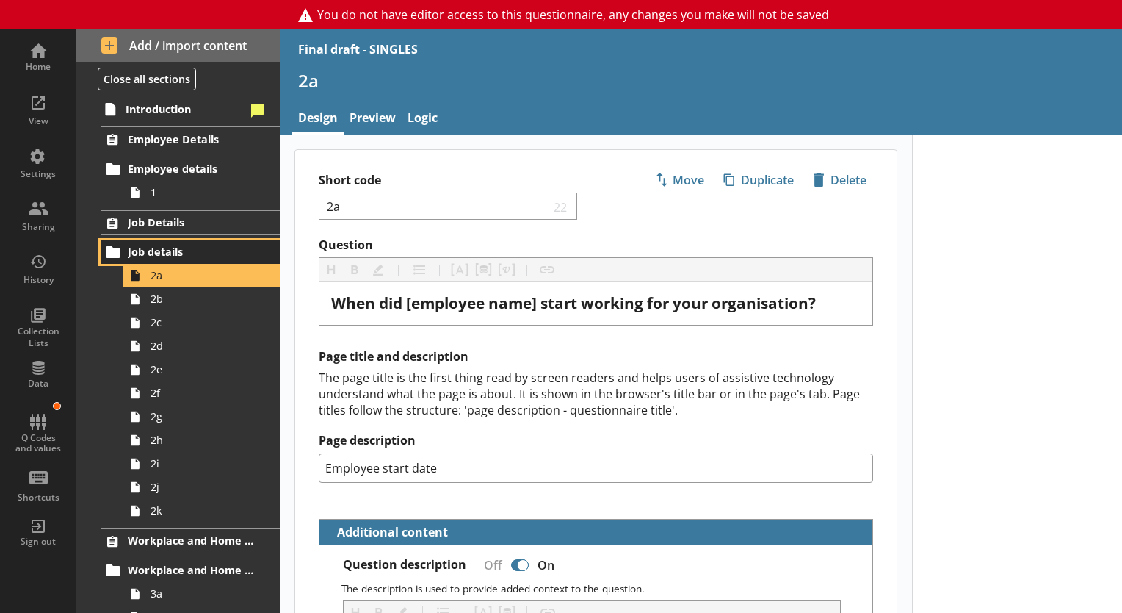
click at [191, 250] on span "Job details" at bounding box center [191, 252] width 127 height 14
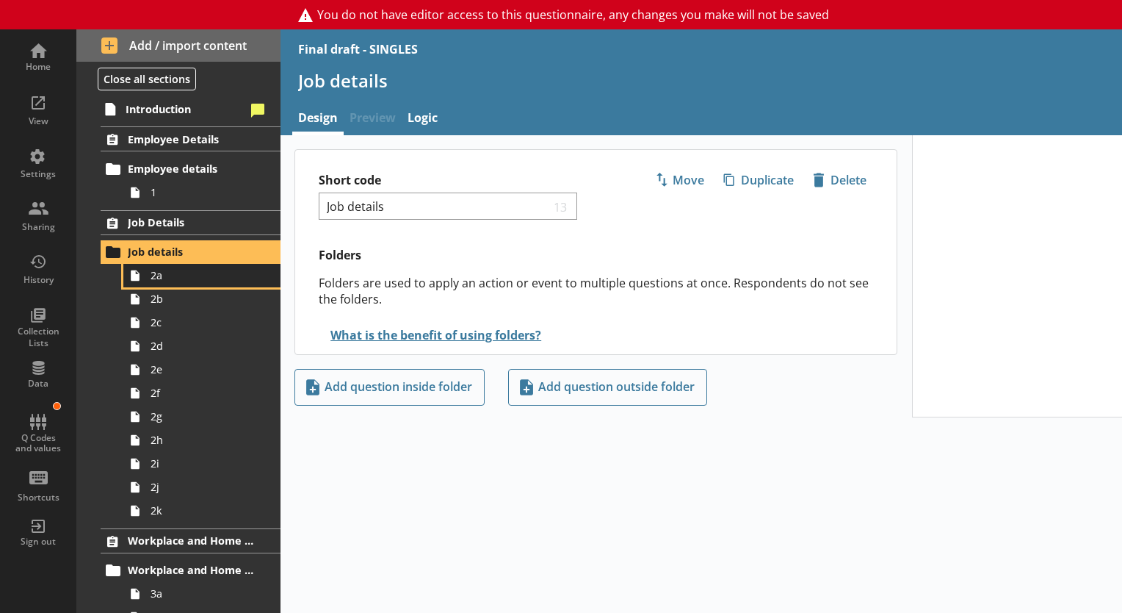
click at [164, 275] on span "2a" at bounding box center [206, 275] width 110 height 14
type textarea "x"
select select "mm/yyyy"
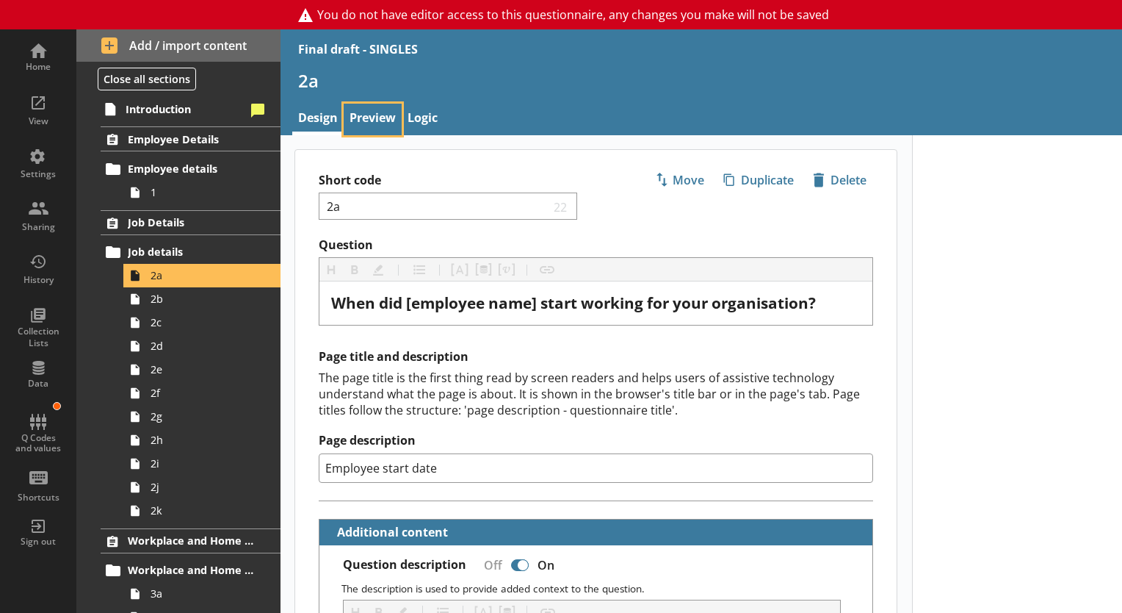
click at [375, 119] on link "Preview" at bounding box center [373, 120] width 58 height 32
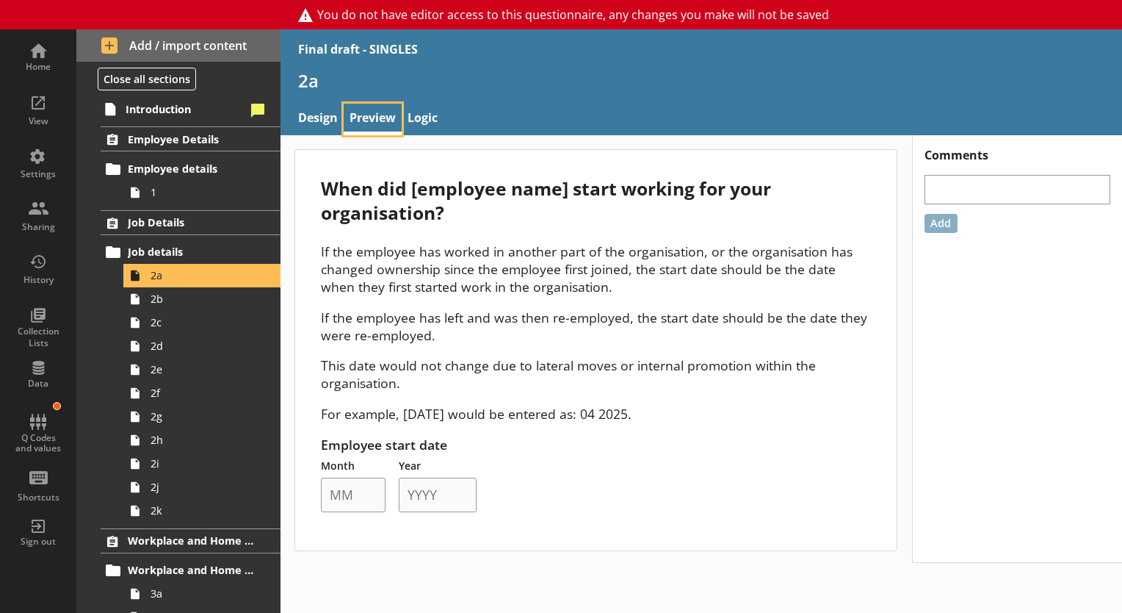
click at [344, 104] on link "Preview" at bounding box center [373, 120] width 58 height 32
click at [323, 106] on link "Design" at bounding box center [317, 120] width 51 height 32
type textarea "x"
select select "mm/yyyy"
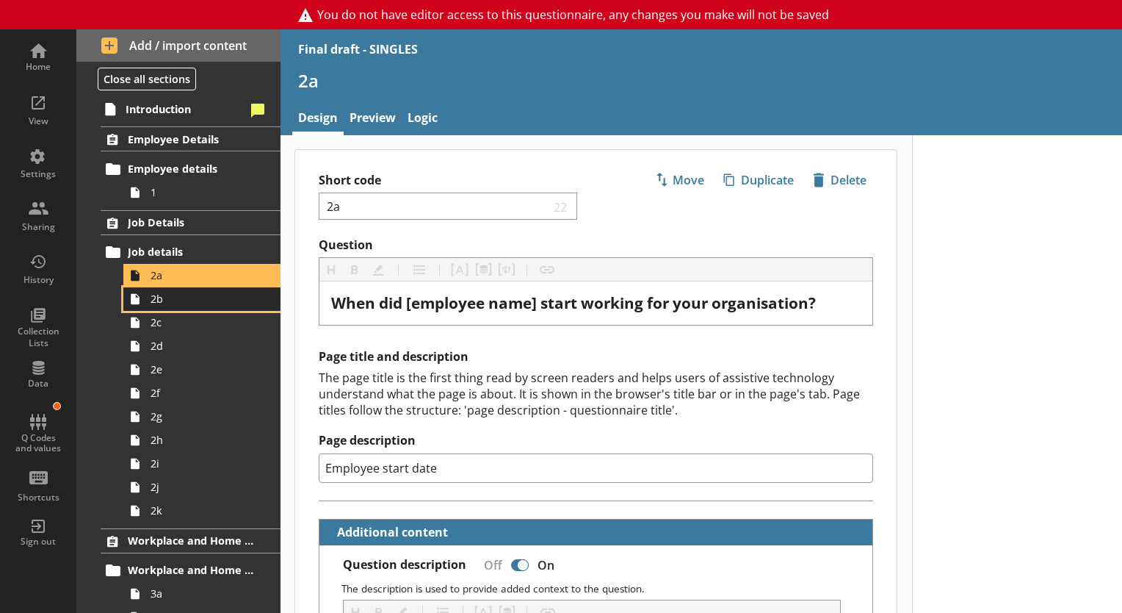
click at [171, 303] on span "2b" at bounding box center [206, 299] width 110 height 14
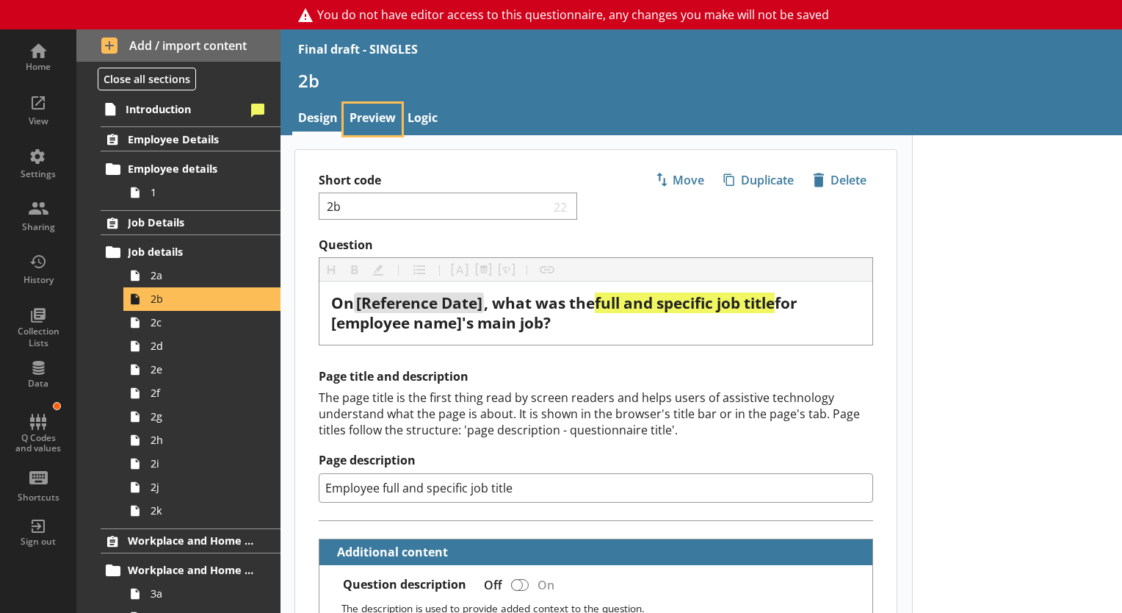
click at [386, 116] on link "Preview" at bounding box center [373, 120] width 58 height 32
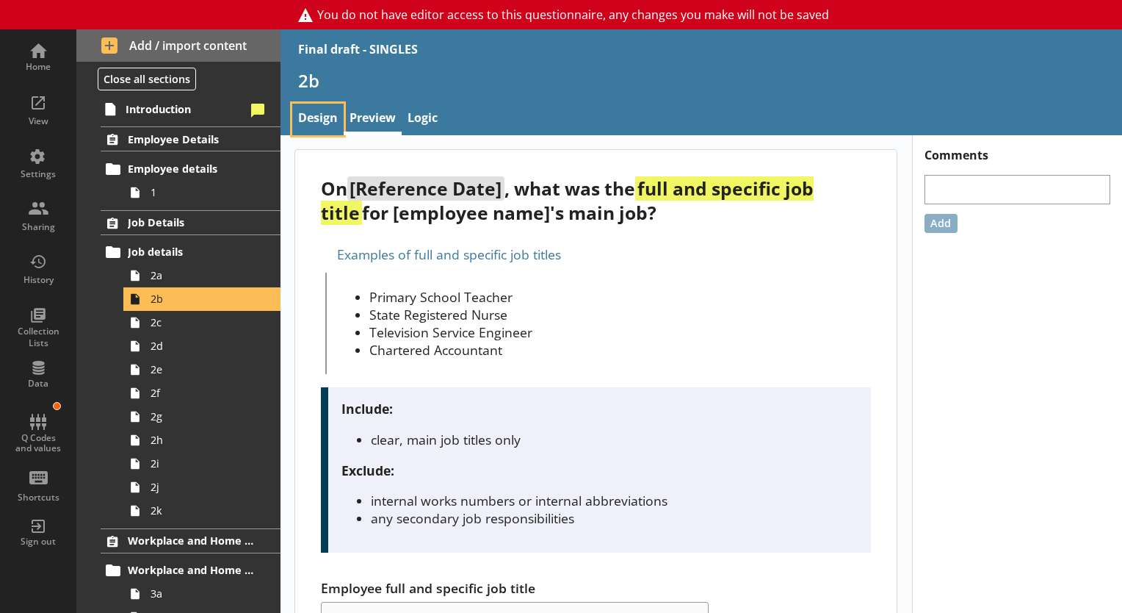
click at [335, 110] on link "Design" at bounding box center [317, 120] width 51 height 32
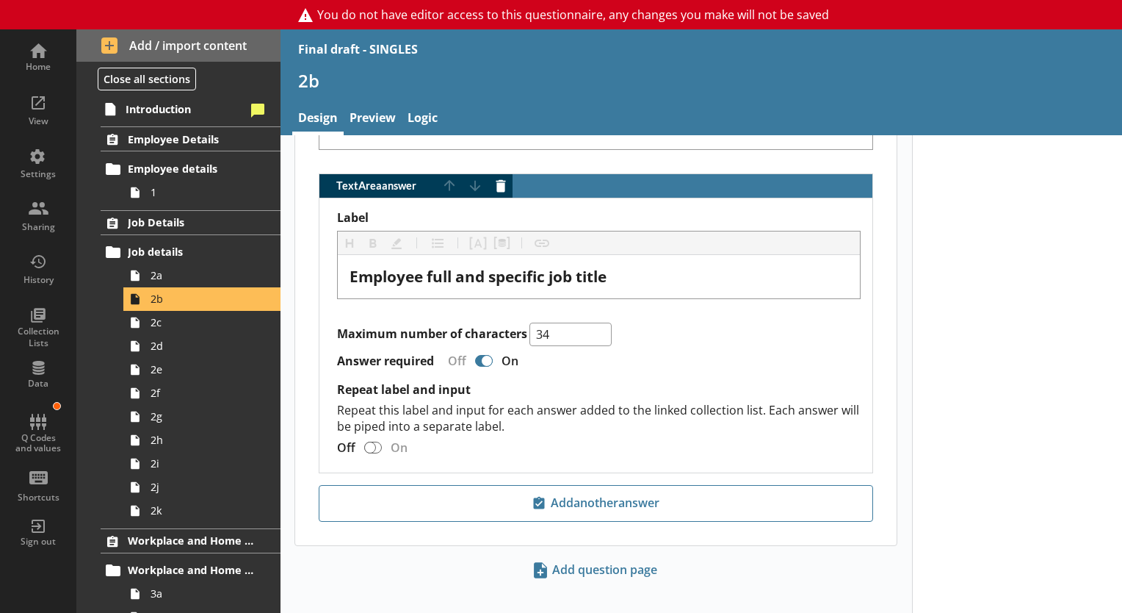
scroll to position [1122, 0]
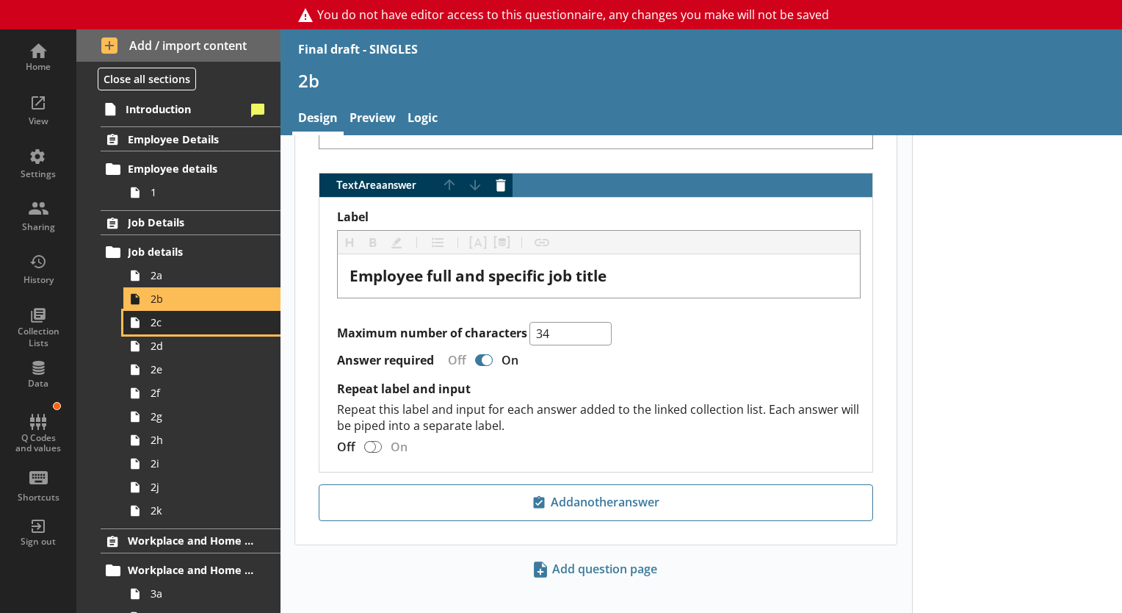
click at [171, 316] on span "2c" at bounding box center [206, 322] width 110 height 14
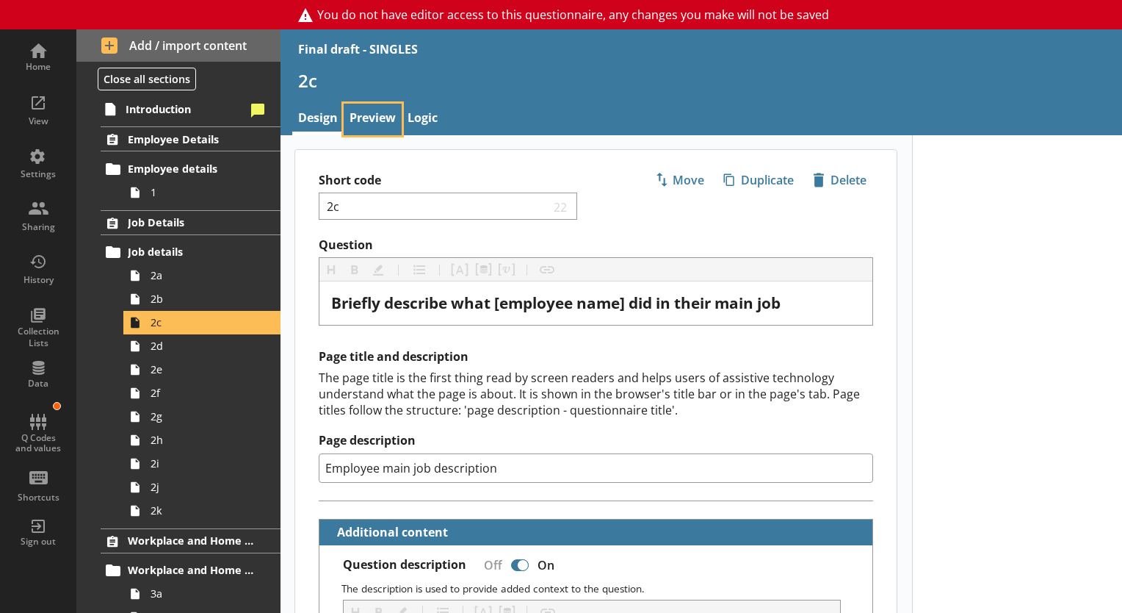
click at [389, 131] on link "Preview" at bounding box center [373, 120] width 58 height 32
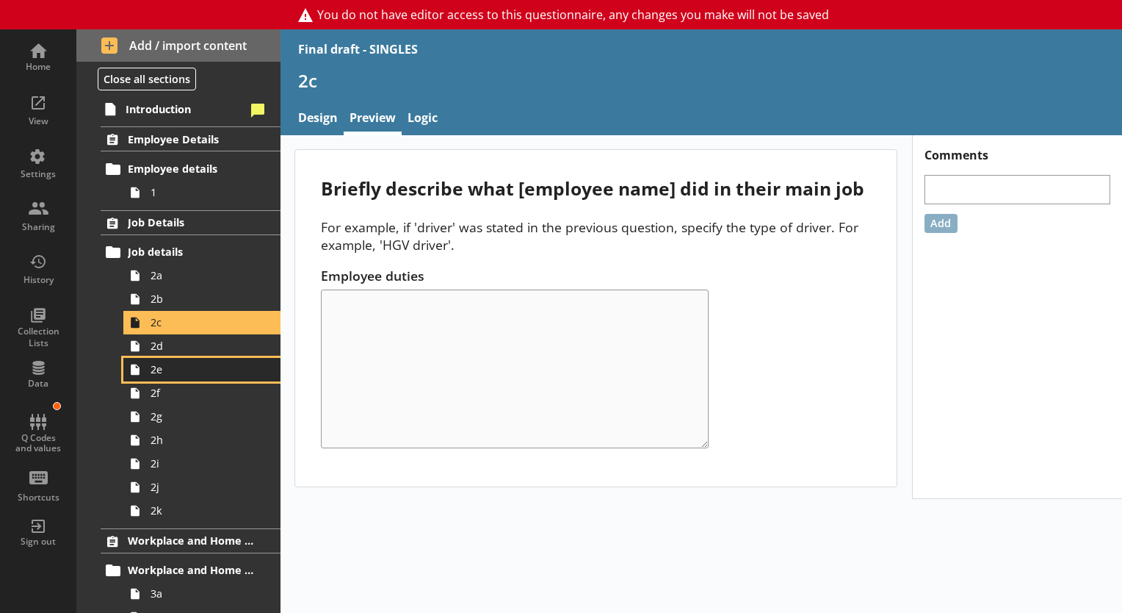
click at [178, 358] on link "2e" at bounding box center [201, 370] width 157 height 24
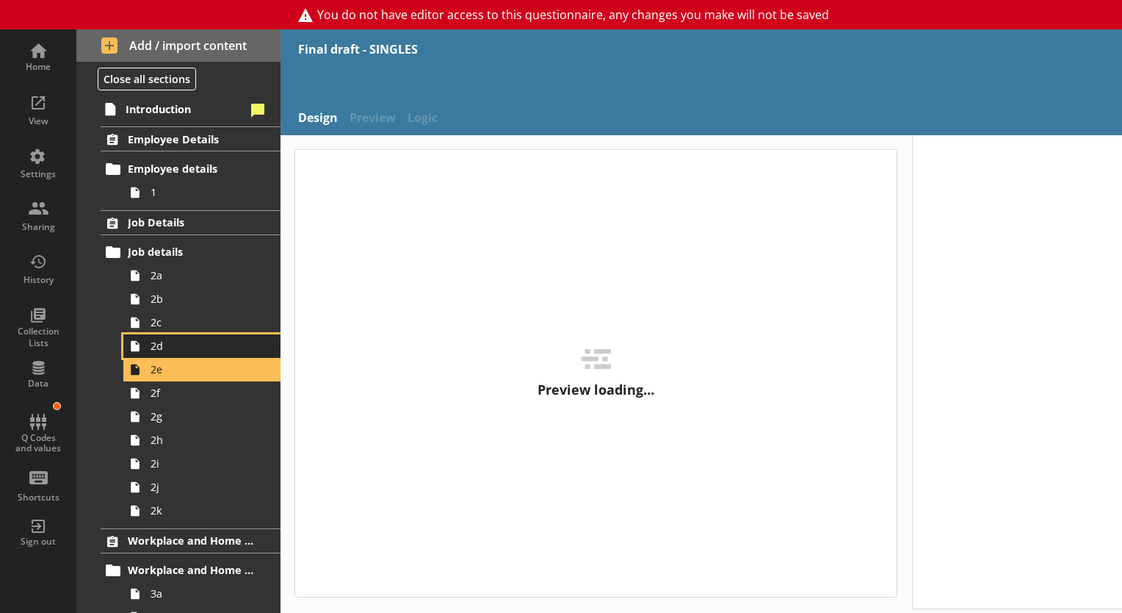
click at [182, 347] on span "2d" at bounding box center [206, 346] width 110 height 14
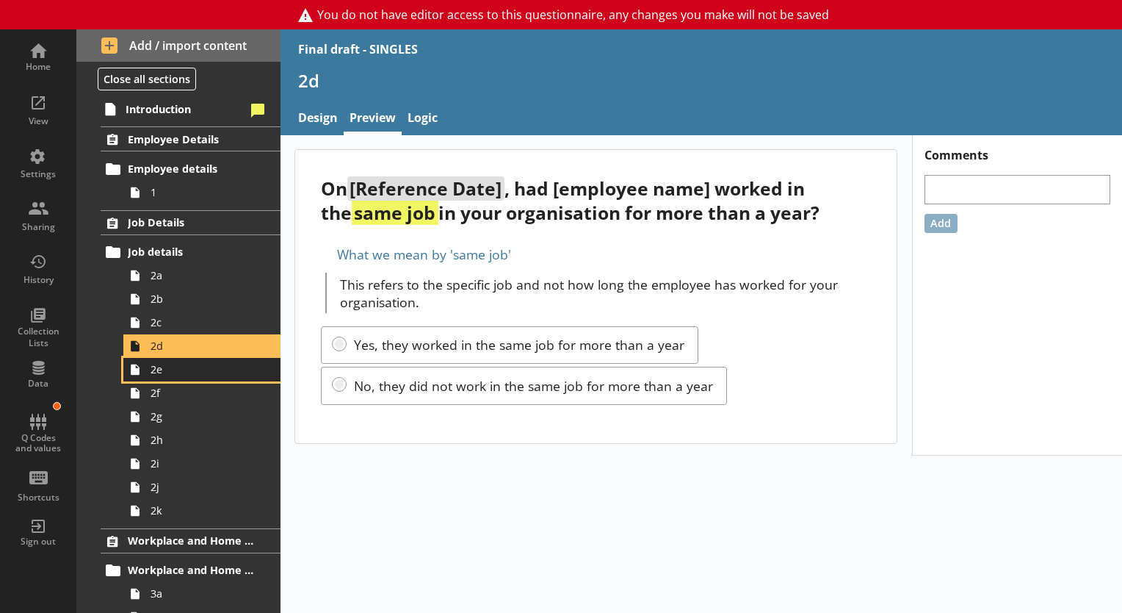
click at [194, 376] on link "2e" at bounding box center [201, 370] width 157 height 24
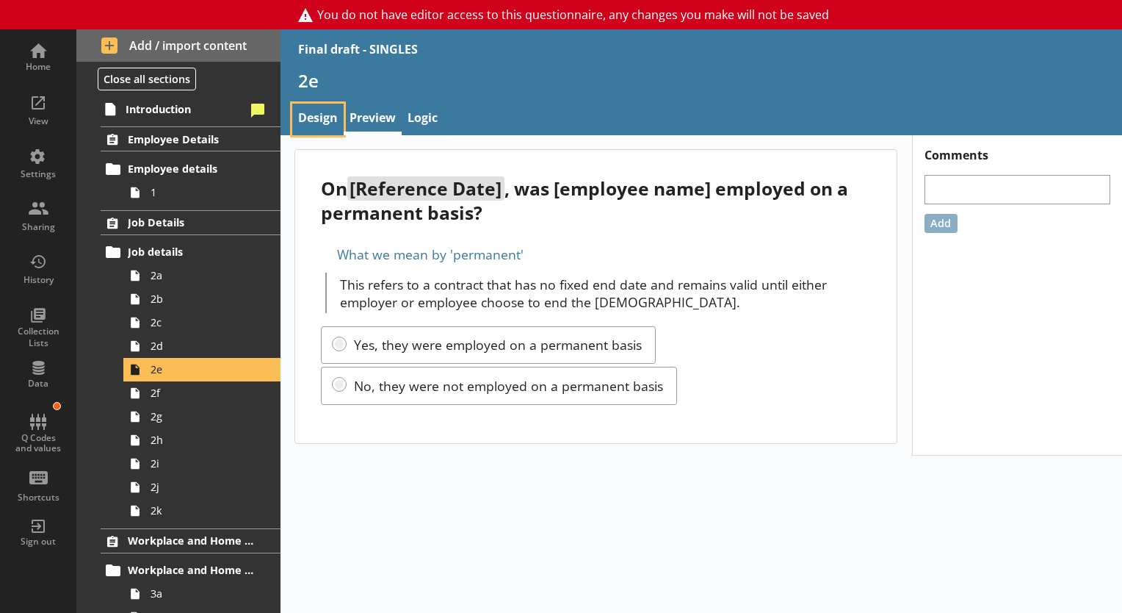
click at [322, 113] on link "Design" at bounding box center [317, 120] width 51 height 32
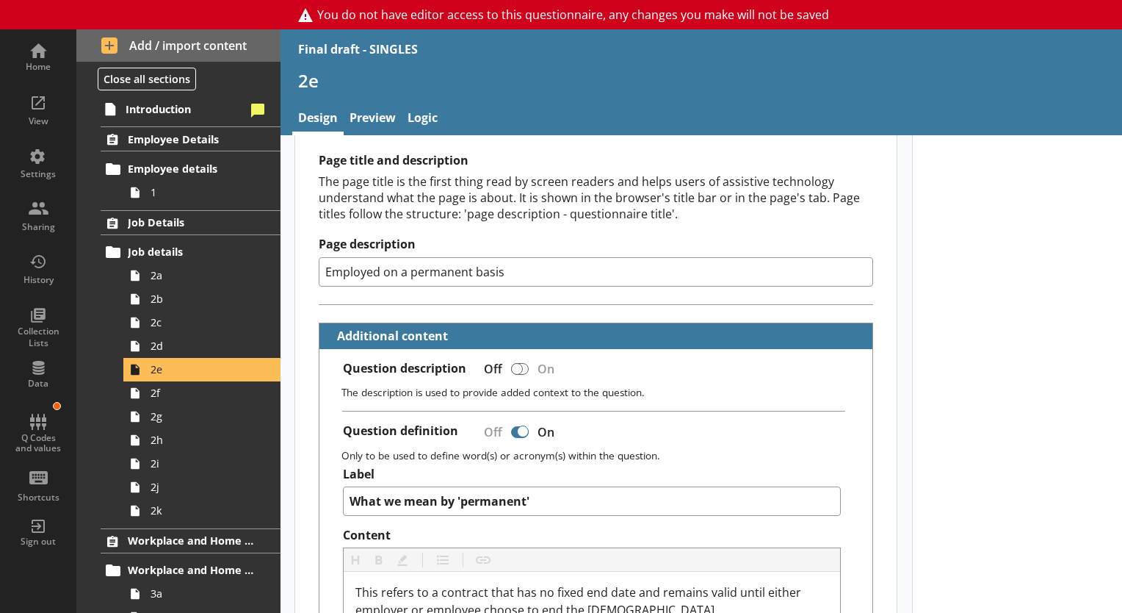
scroll to position [217, 0]
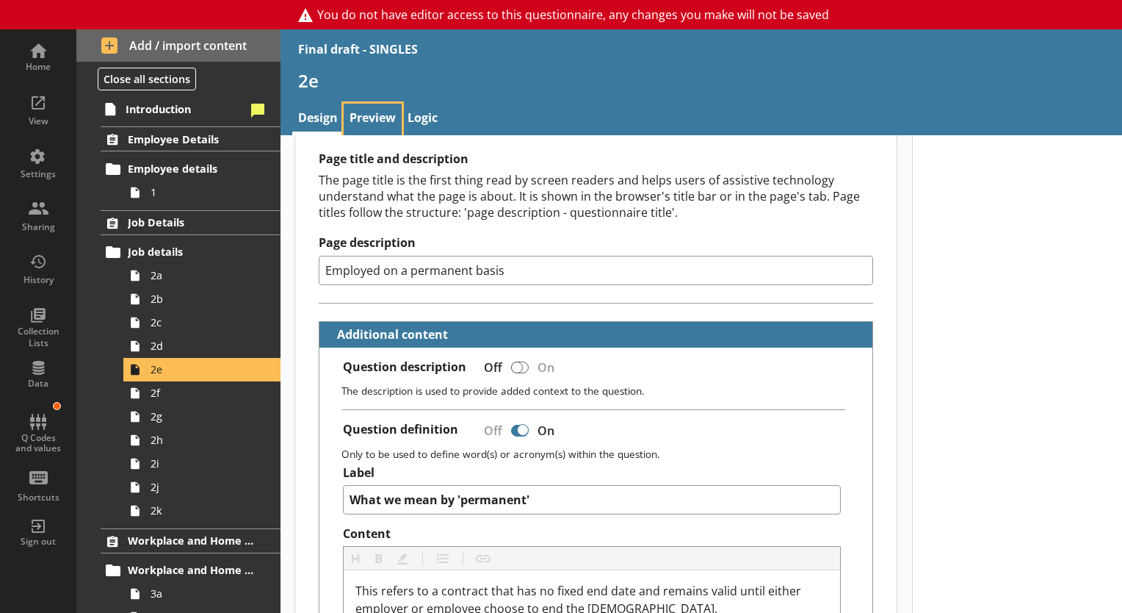
click at [355, 109] on link "Preview" at bounding box center [373, 120] width 58 height 32
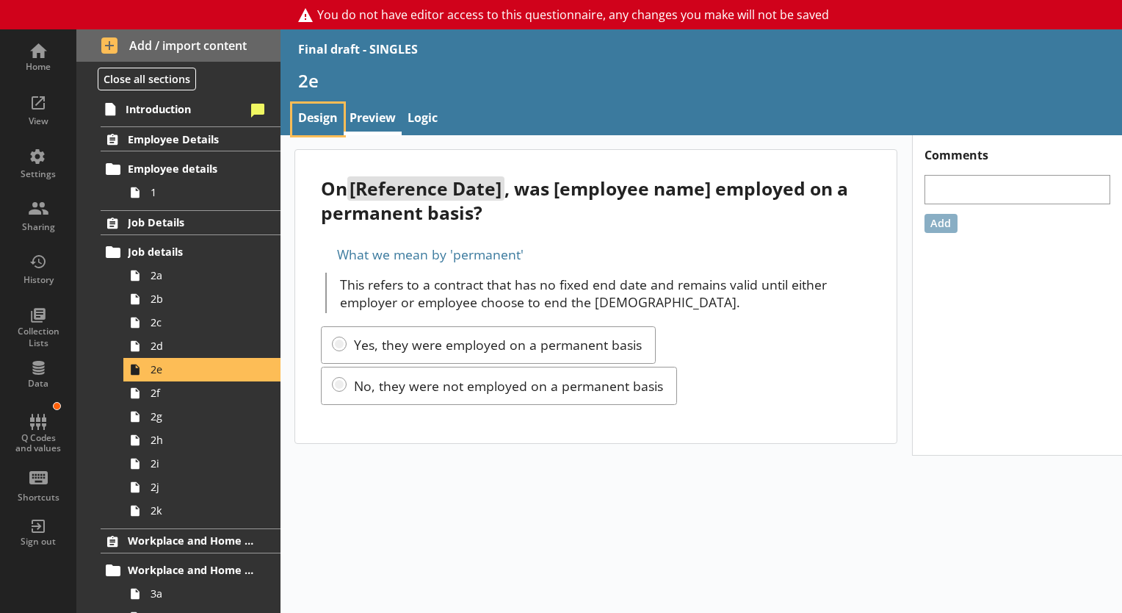
click at [323, 104] on link "Design" at bounding box center [317, 120] width 51 height 32
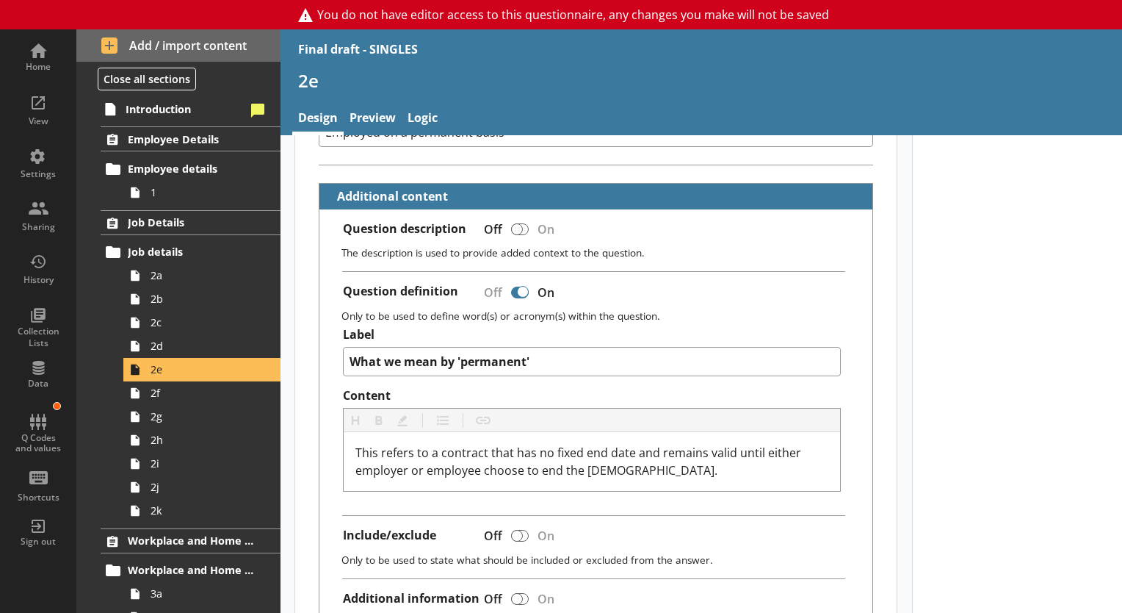
scroll to position [397, 0]
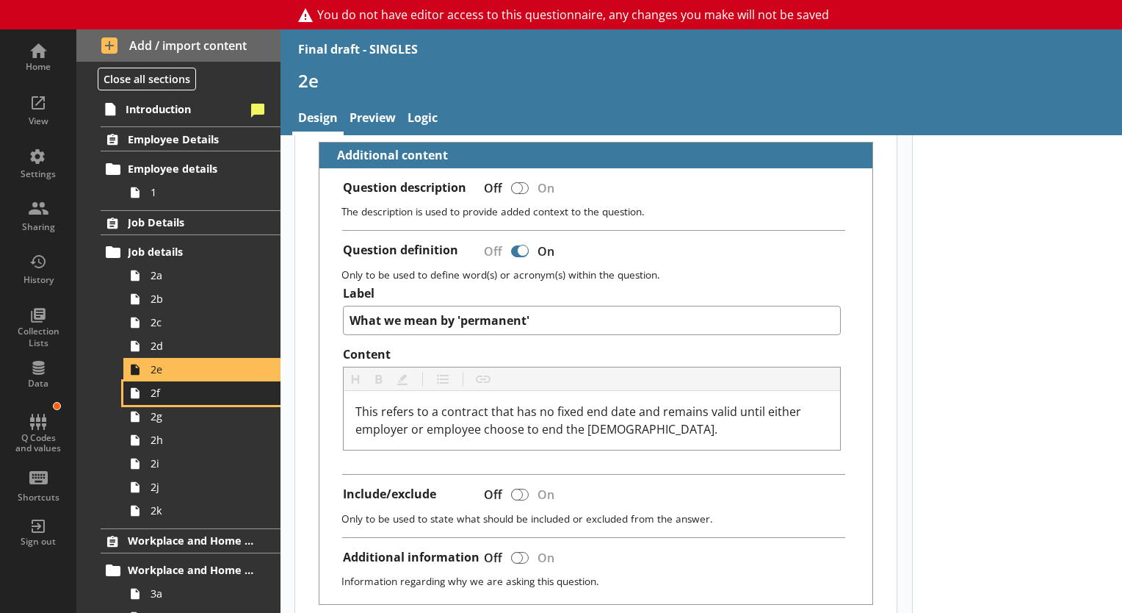
click at [172, 386] on span "2f" at bounding box center [206, 393] width 110 height 14
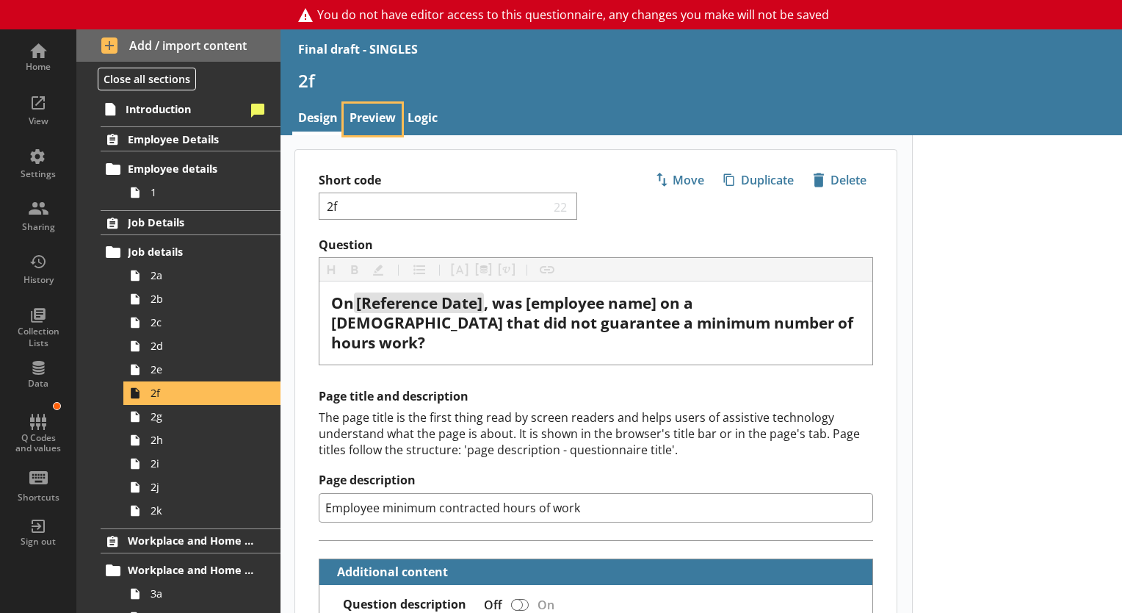
click at [383, 115] on link "Preview" at bounding box center [373, 120] width 58 height 32
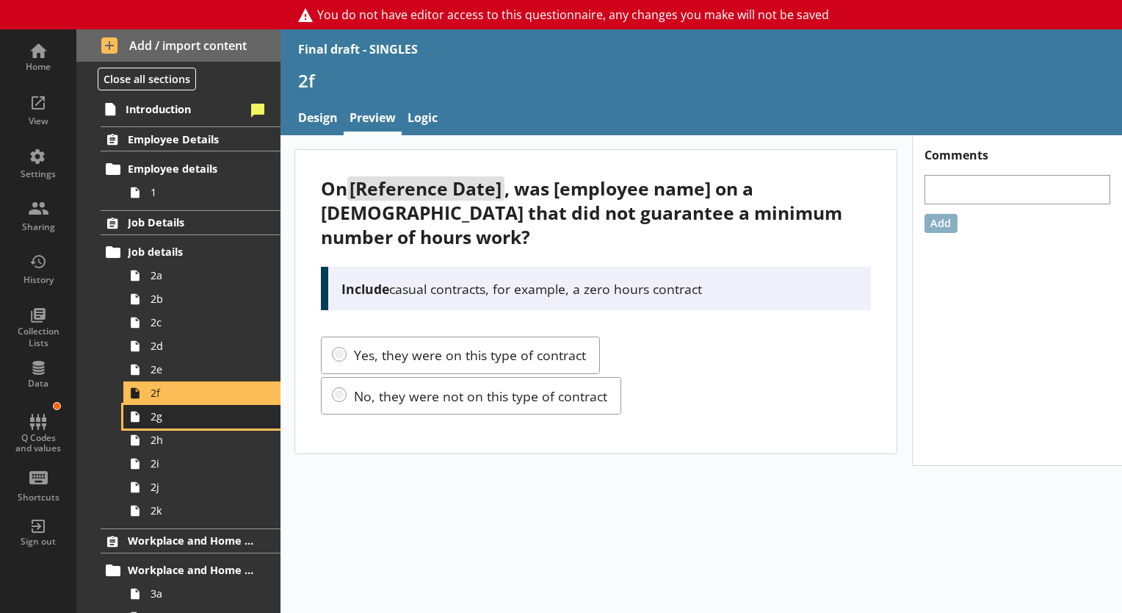
click at [180, 423] on link "2g" at bounding box center [201, 417] width 157 height 24
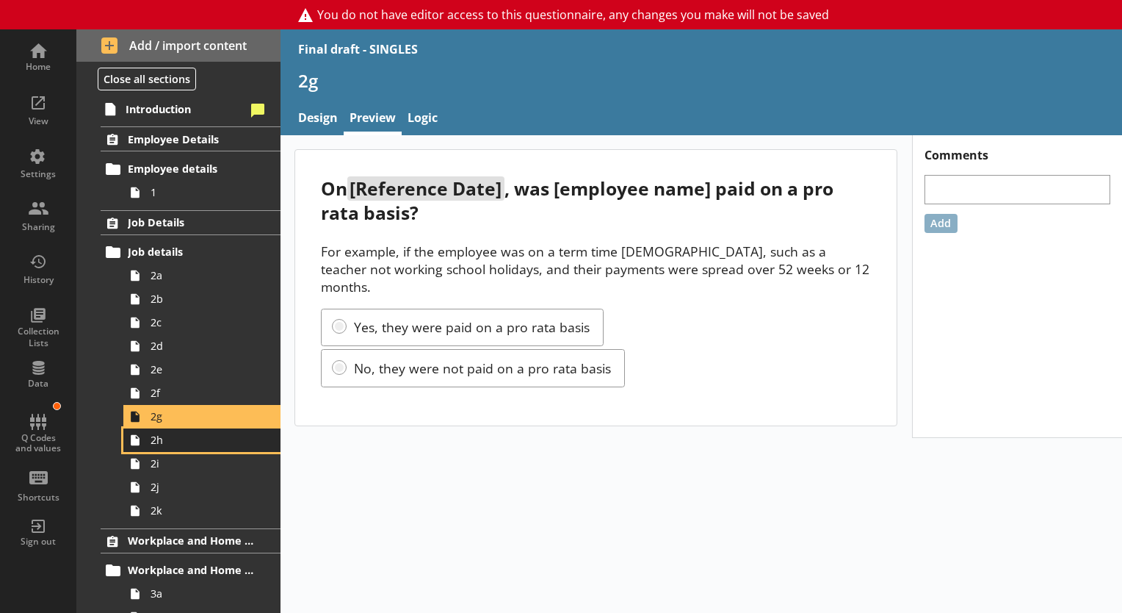
click at [152, 436] on span "2h" at bounding box center [206, 440] width 110 height 14
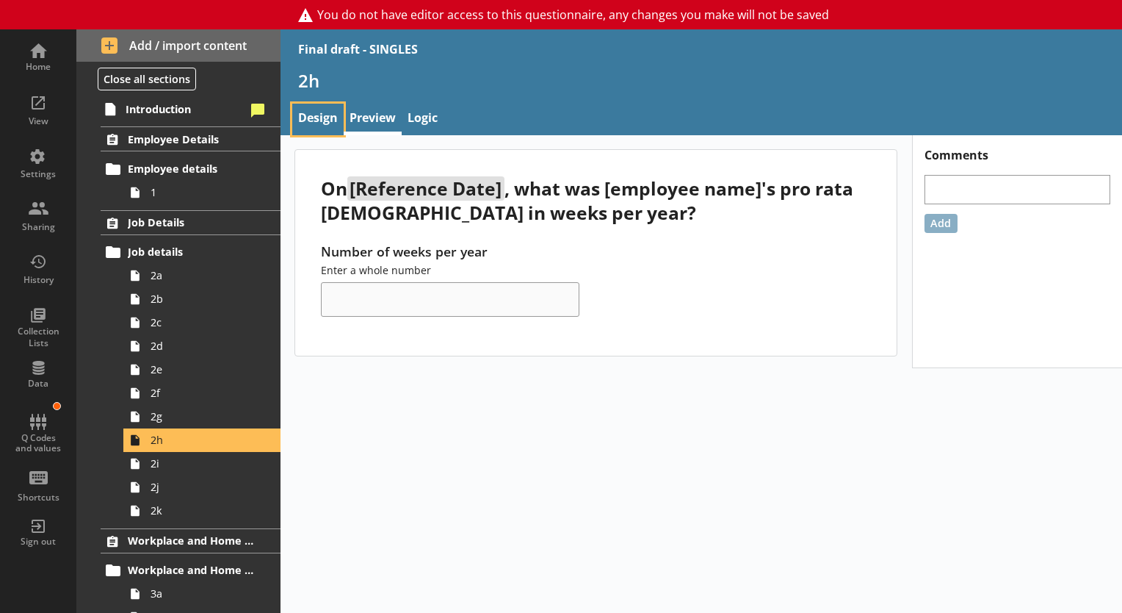
click at [317, 113] on link "Design" at bounding box center [317, 120] width 51 height 32
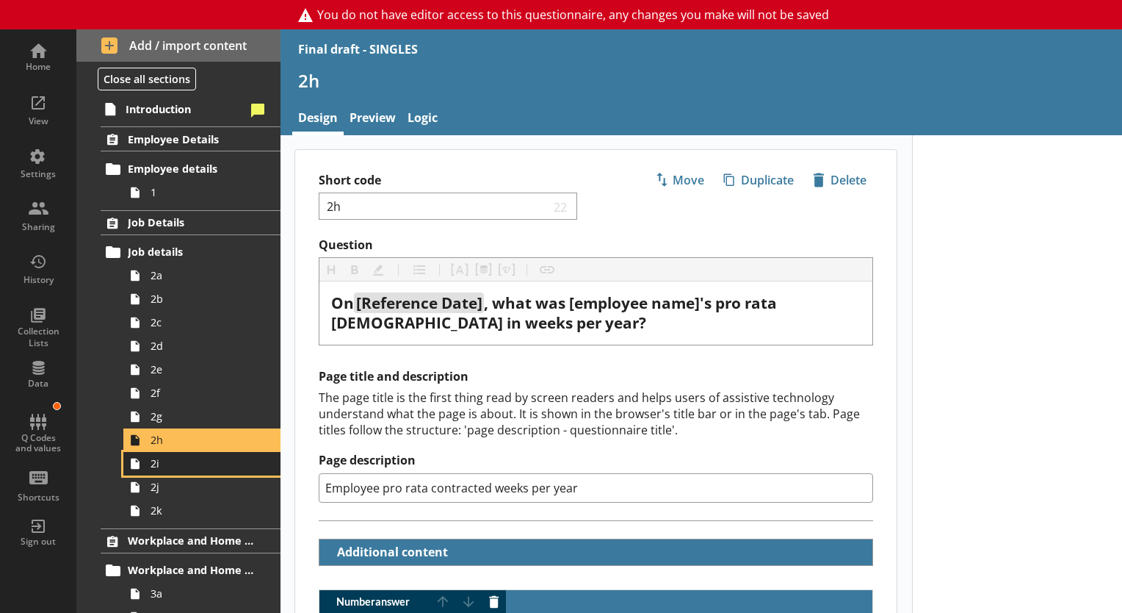
click at [187, 467] on span "2i" at bounding box center [206, 463] width 110 height 14
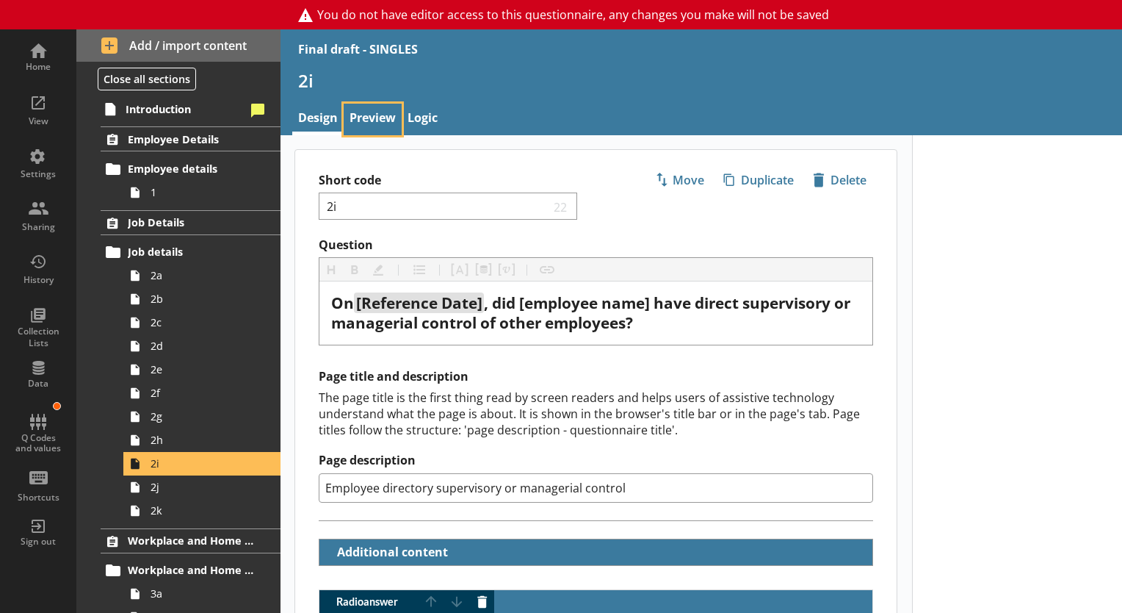
click at [373, 120] on link "Preview" at bounding box center [373, 120] width 58 height 32
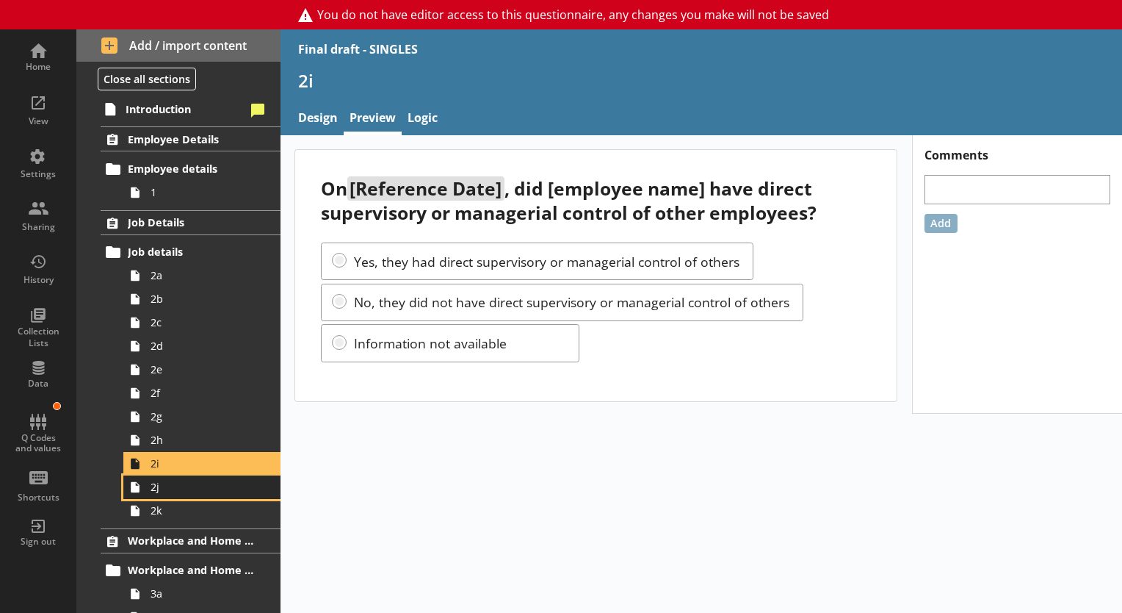
click at [185, 488] on span "2j" at bounding box center [206, 487] width 110 height 14
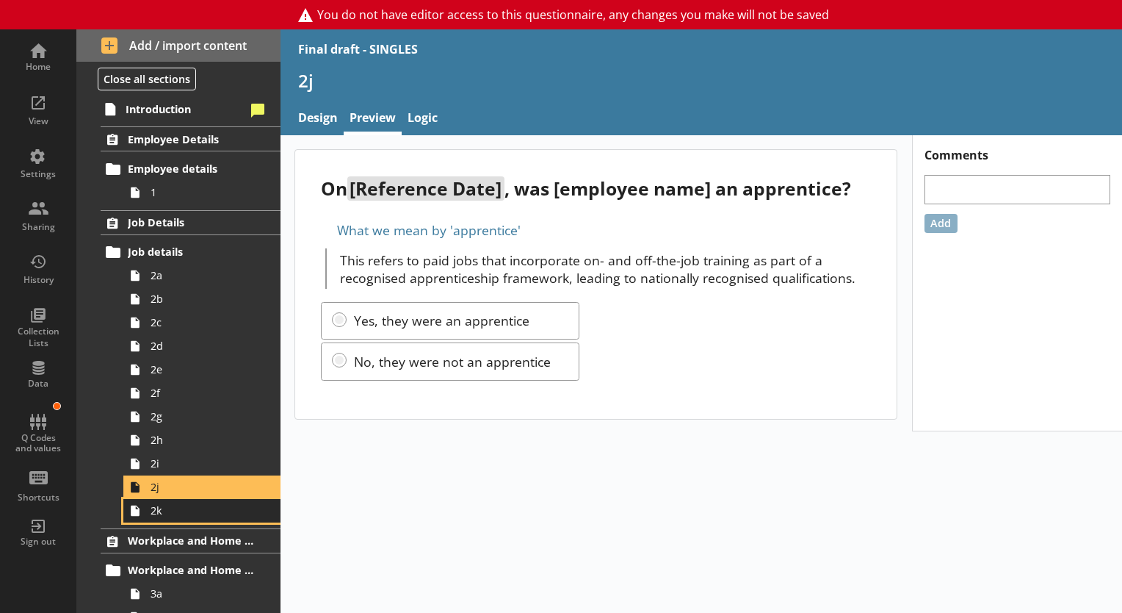
click at [156, 513] on span "2k" at bounding box center [206, 510] width 110 height 14
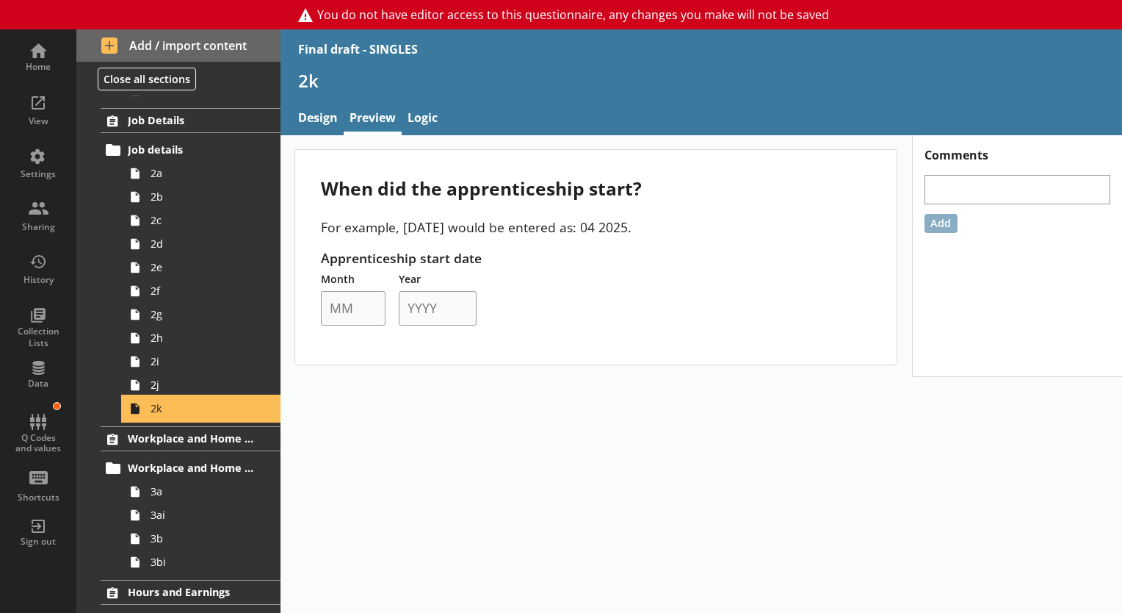
scroll to position [103, 0]
click at [184, 450] on div "Workplace and Home Postcodes Workplace and Home Postcodes 3a 3ai 3b 3bi" at bounding box center [178, 499] width 204 height 148
click at [177, 447] on link "Workplace and Home Postcodes" at bounding box center [191, 437] width 180 height 25
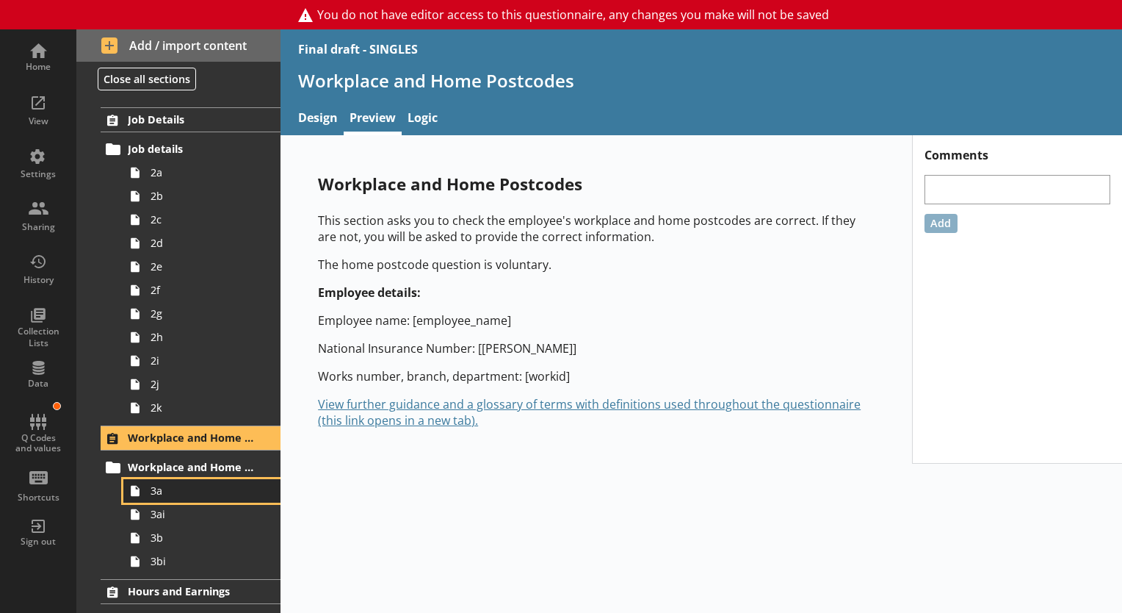
click at [165, 486] on span "3a" at bounding box center [206, 490] width 110 height 14
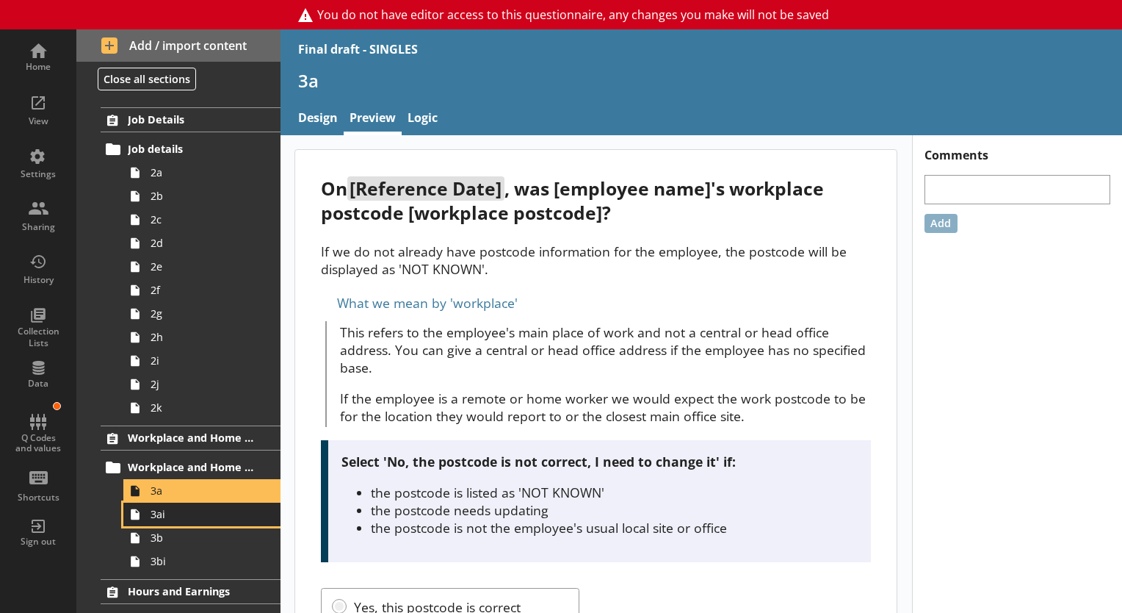
click at [176, 511] on span "3ai" at bounding box center [206, 514] width 110 height 14
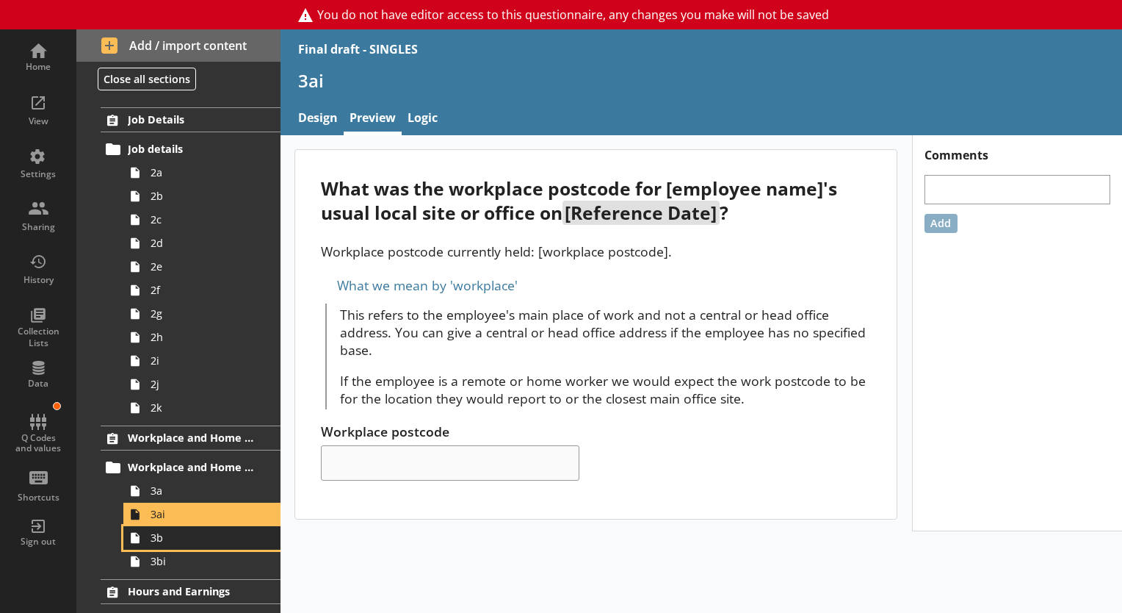
click at [188, 534] on span "3b" at bounding box center [206, 537] width 110 height 14
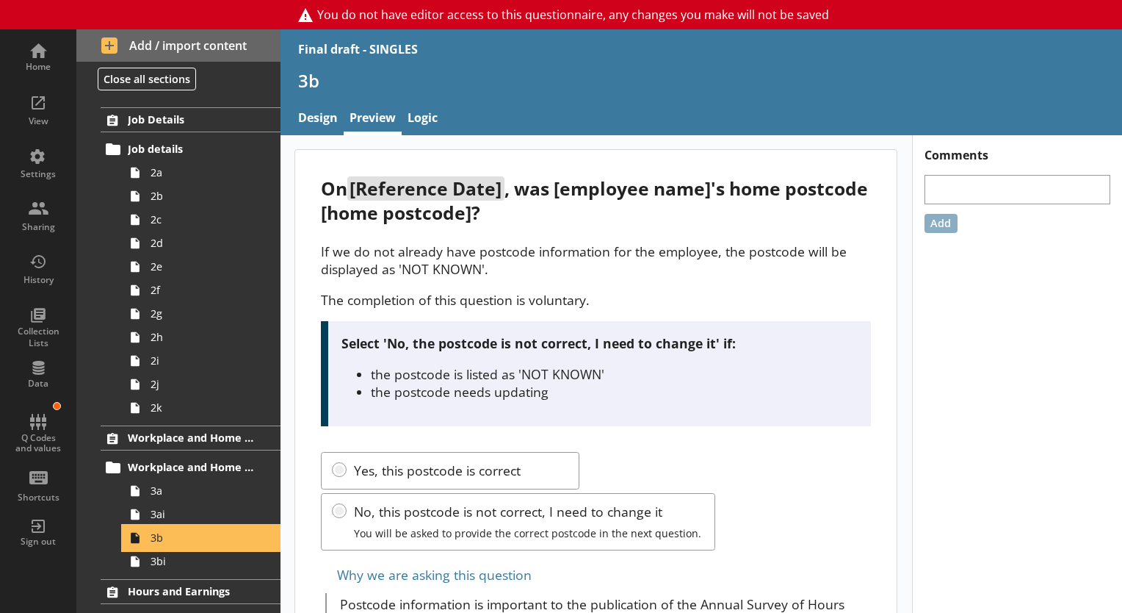
scroll to position [88, 0]
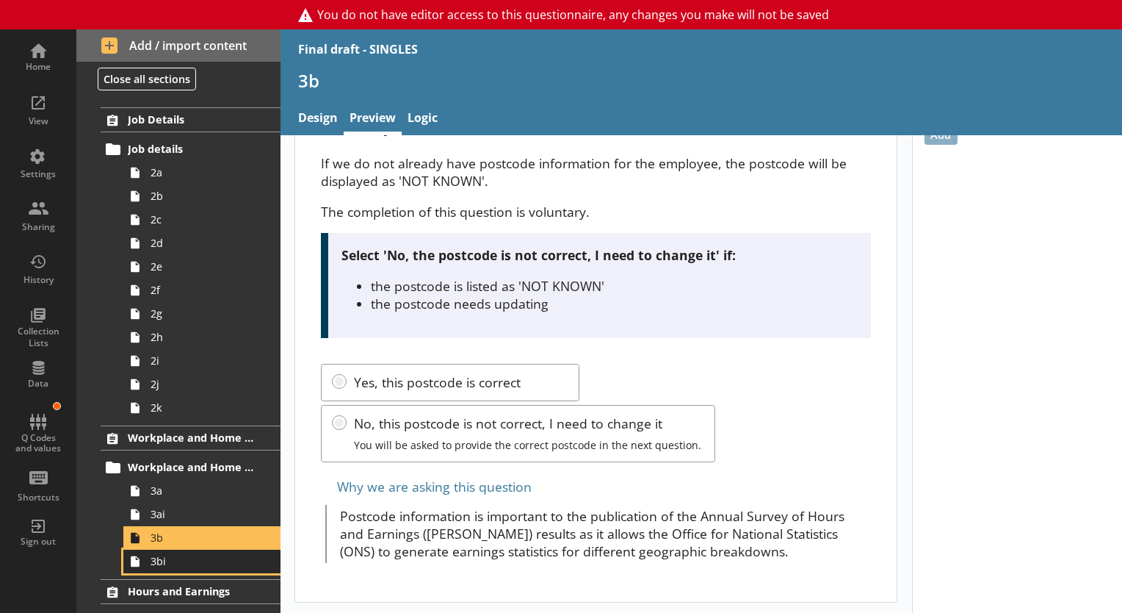
click at [167, 560] on span "3bi" at bounding box center [206, 561] width 110 height 14
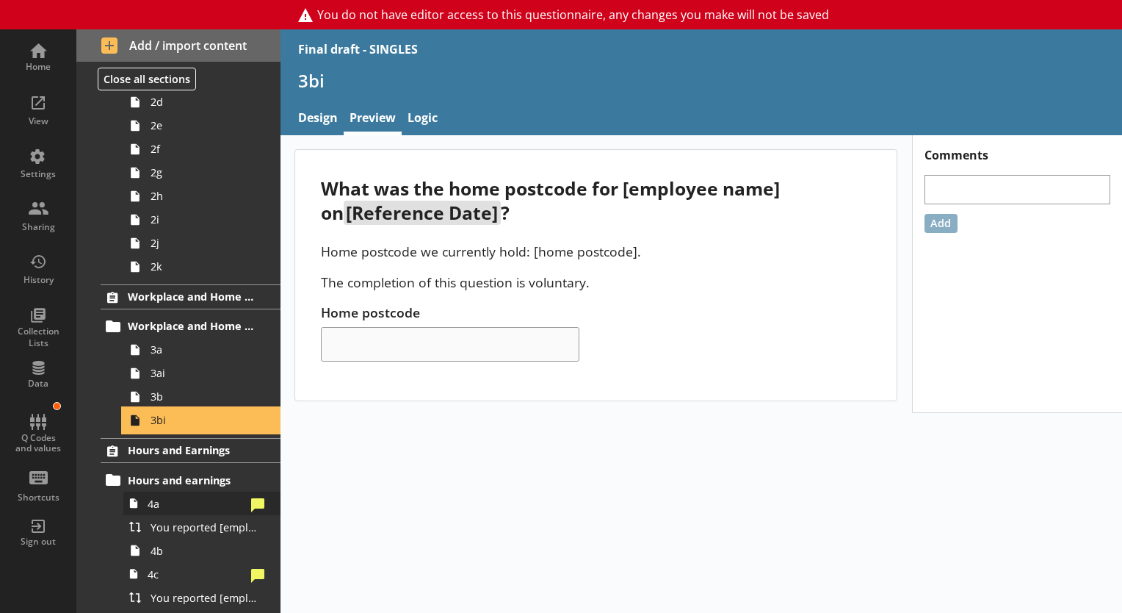
scroll to position [249, 0]
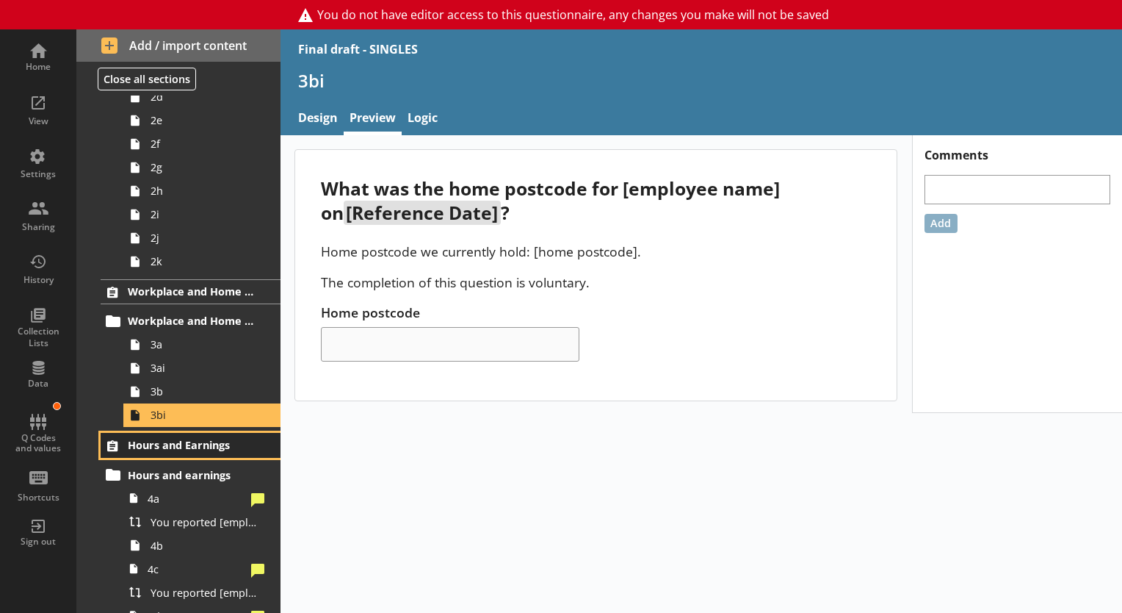
click at [195, 454] on link "Hours and Earnings" at bounding box center [191, 445] width 180 height 25
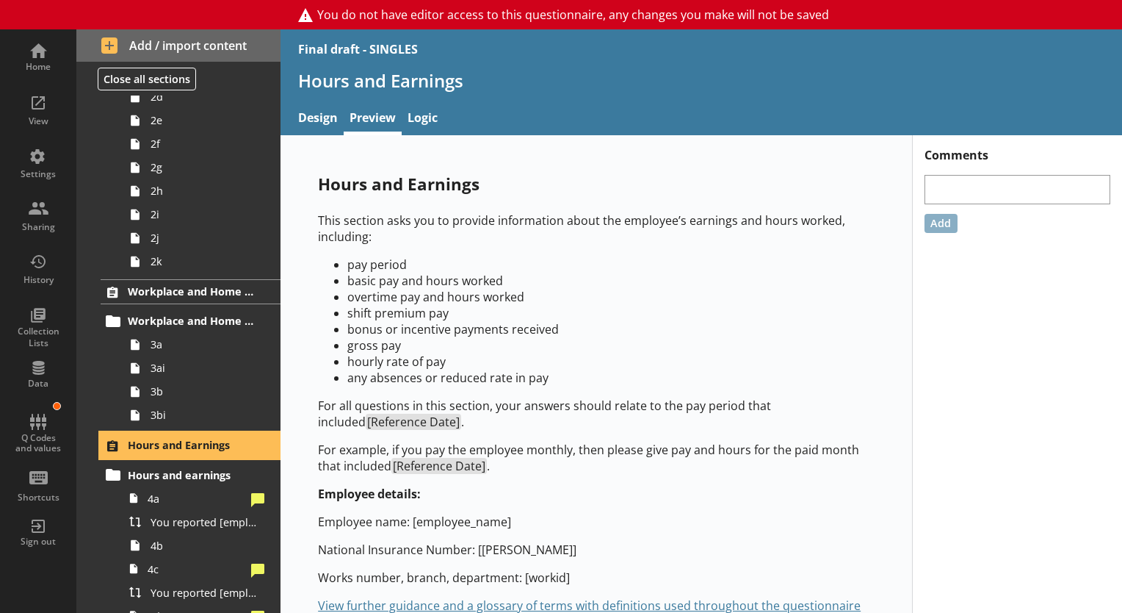
scroll to position [44, 0]
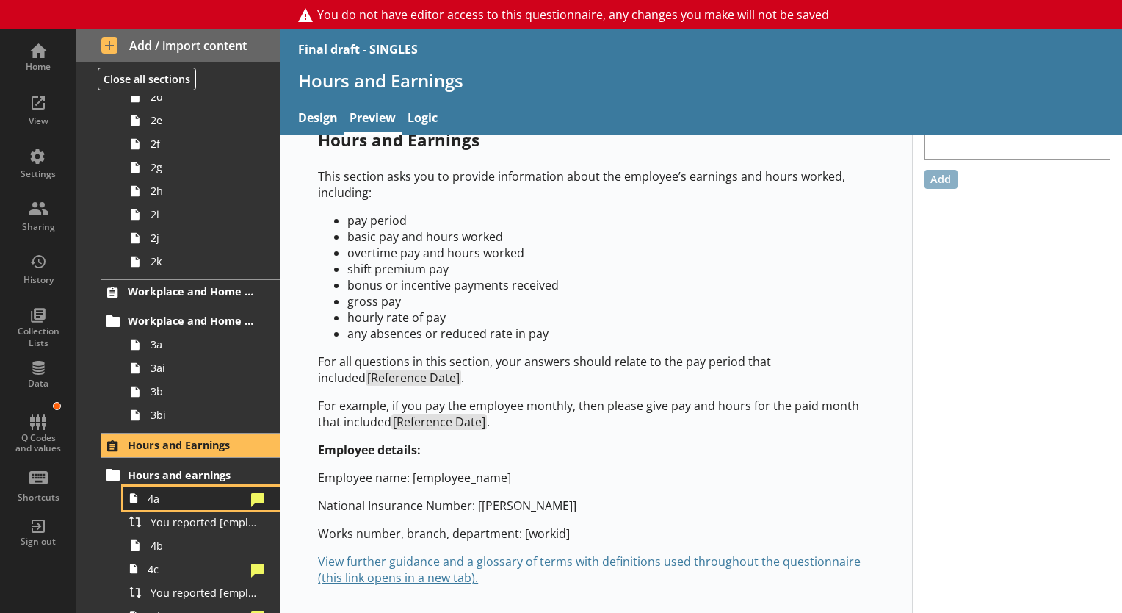
click at [158, 491] on span "4a" at bounding box center [197, 498] width 98 height 14
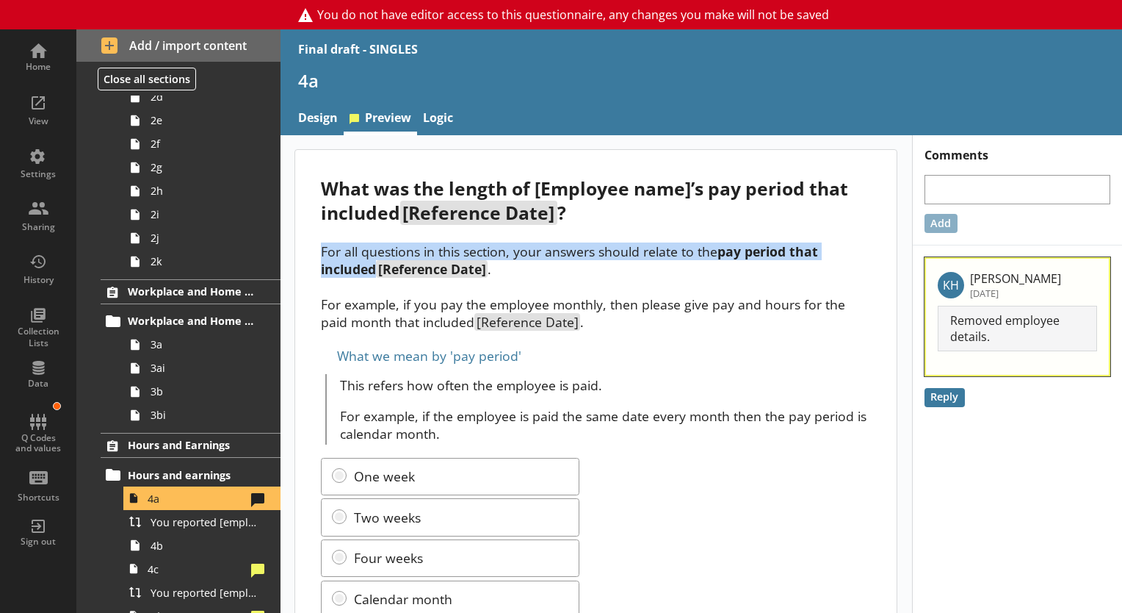
drag, startPoint x: 316, startPoint y: 258, endPoint x: 376, endPoint y: 269, distance: 61.2
click at [376, 269] on div "What was the length of [Employee name]’s pay period that included [Reference Da…" at bounding box center [595, 453] width 601 height 607
drag, startPoint x: 376, startPoint y: 269, endPoint x: 358, endPoint y: 268, distance: 17.6
copy p "For all questions in this section, your answers should relate to the pay period…"
click at [151, 521] on span "You reported [employee name]'s pay period that included [Reference Date] to be …" at bounding box center [206, 522] width 110 height 14
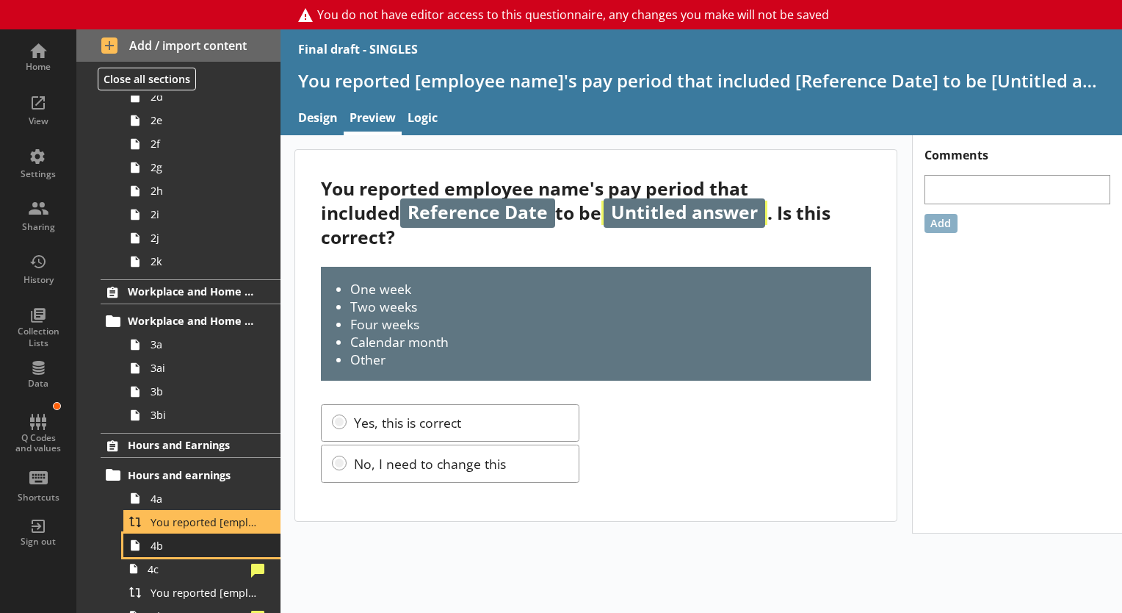
click at [198, 542] on span "4b" at bounding box center [206, 545] width 110 height 14
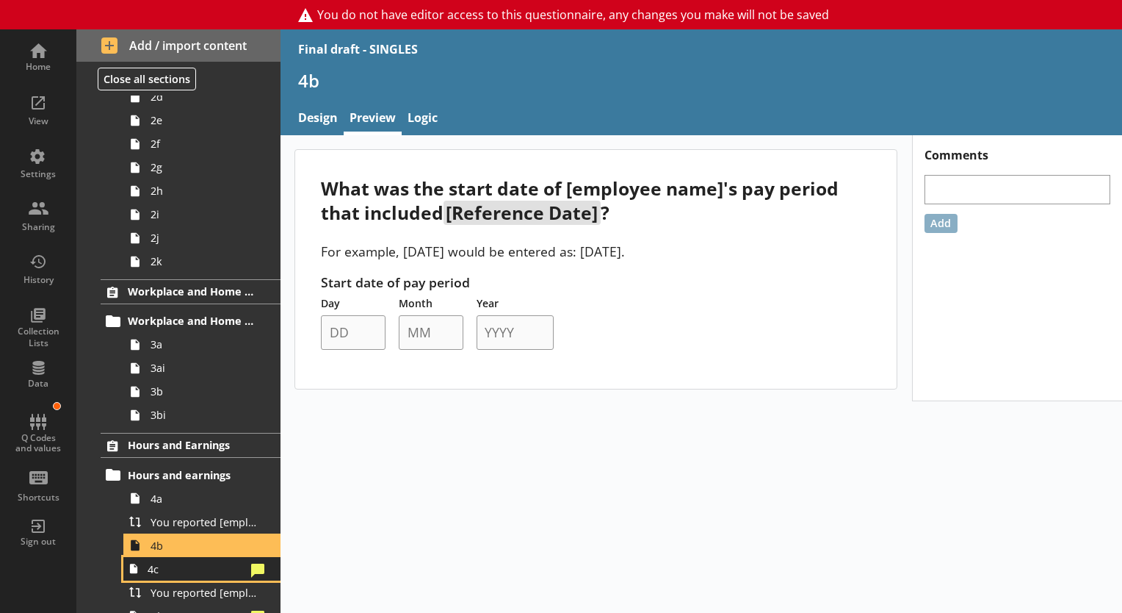
click at [209, 575] on link "4c" at bounding box center [201, 569] width 157 height 24
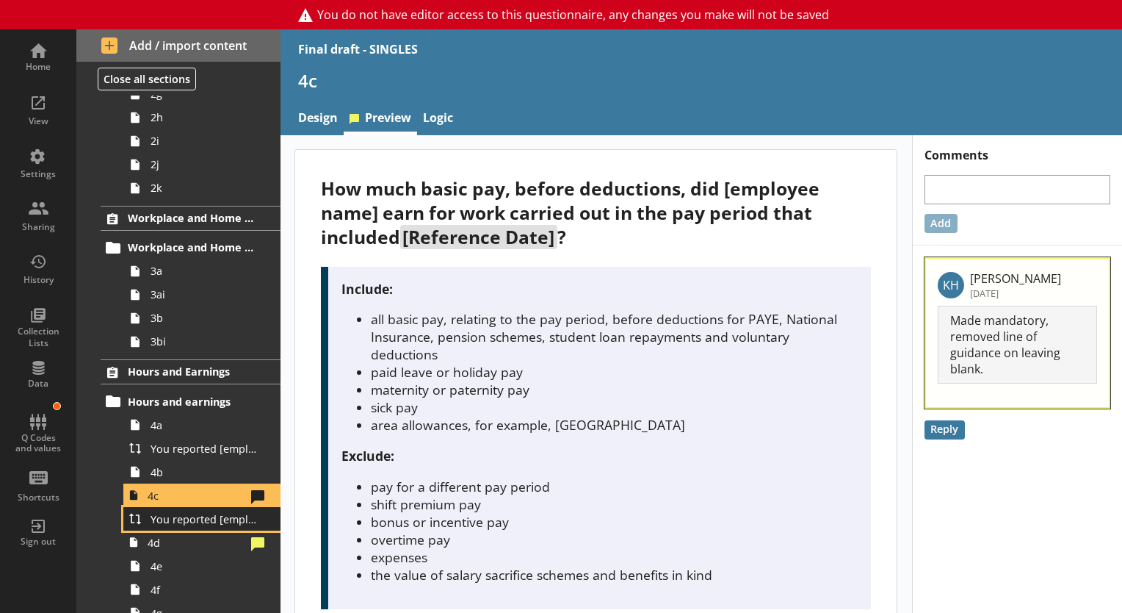
click at [200, 524] on link "You reported [employee name]'s basic pay earned for work carried out in the pay…" at bounding box center [201, 519] width 157 height 24
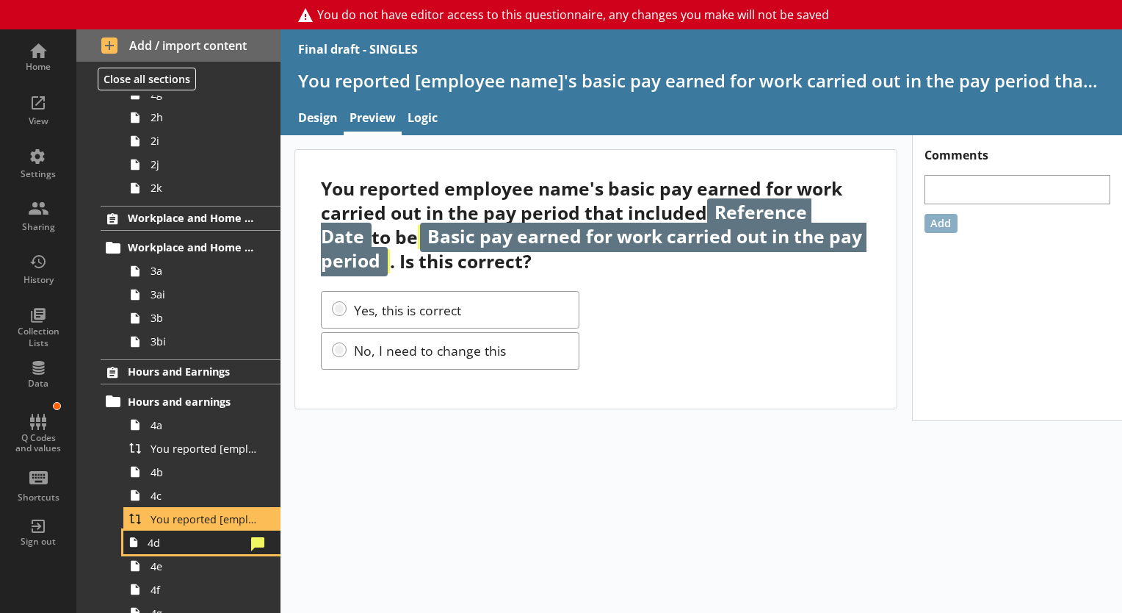
click at [167, 542] on span "4d" at bounding box center [197, 542] width 98 height 14
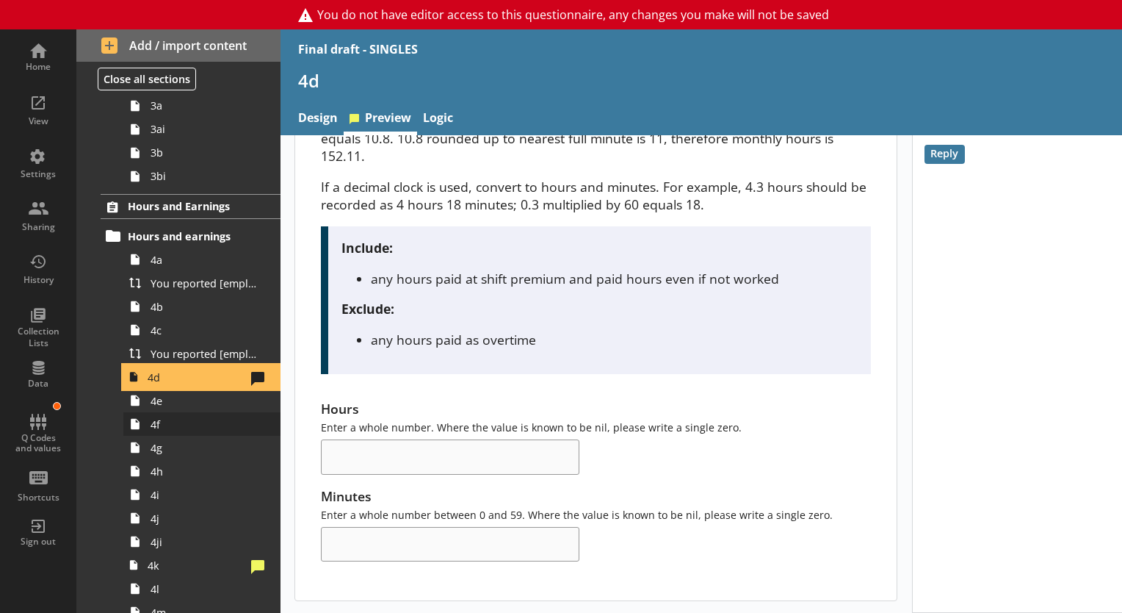
scroll to position [489, 0]
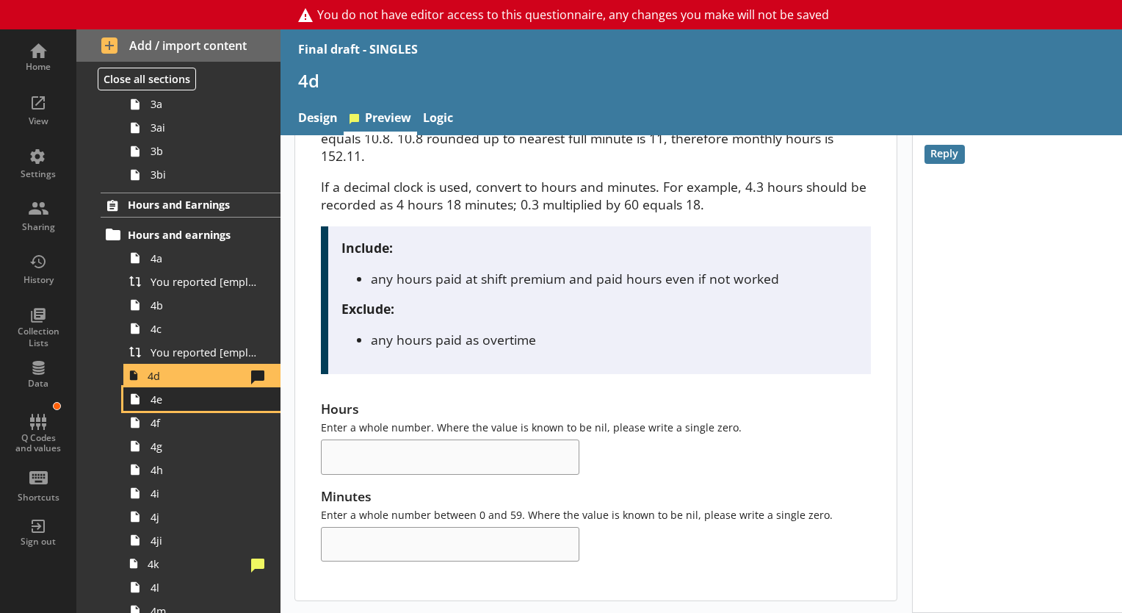
click at [176, 398] on span "4e" at bounding box center [206, 399] width 110 height 14
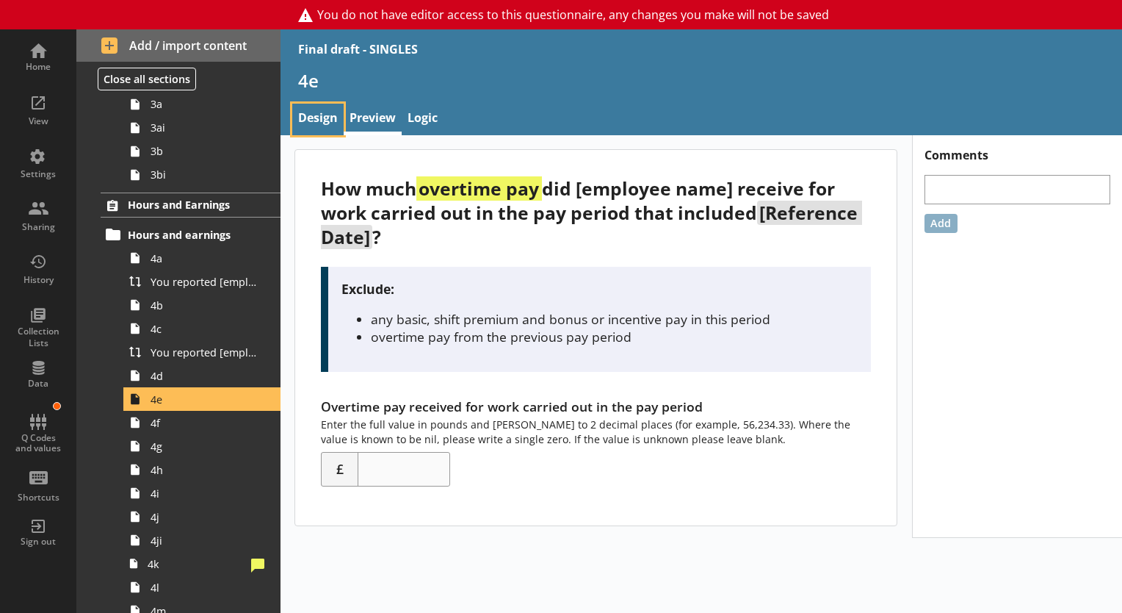
click at [325, 104] on link "Design" at bounding box center [317, 120] width 51 height 32
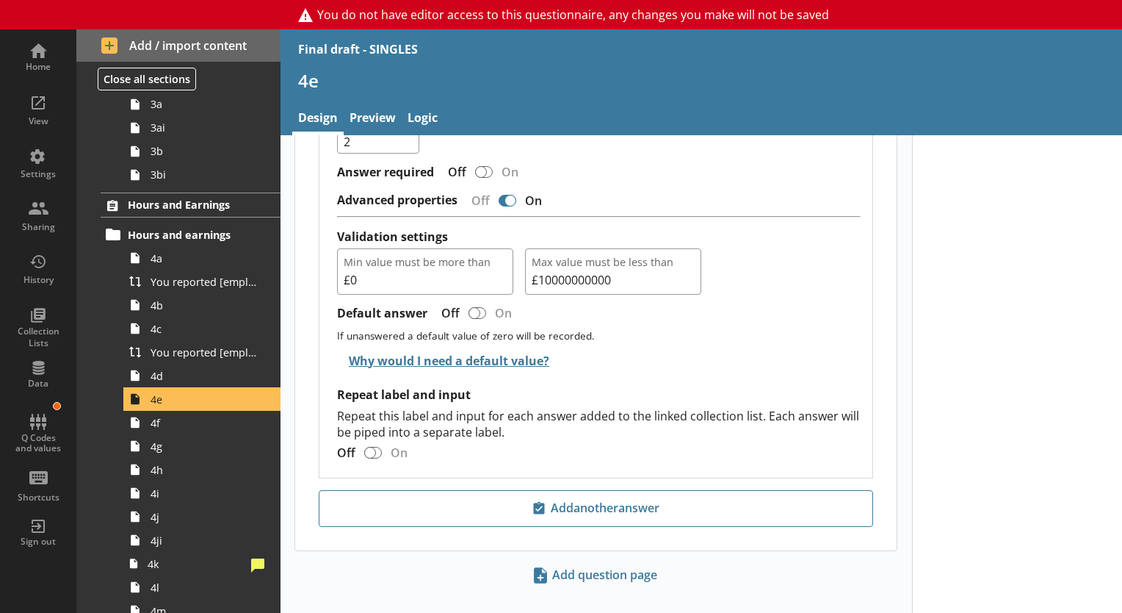
scroll to position [1141, 0]
click at [191, 419] on span "4f" at bounding box center [206, 423] width 110 height 14
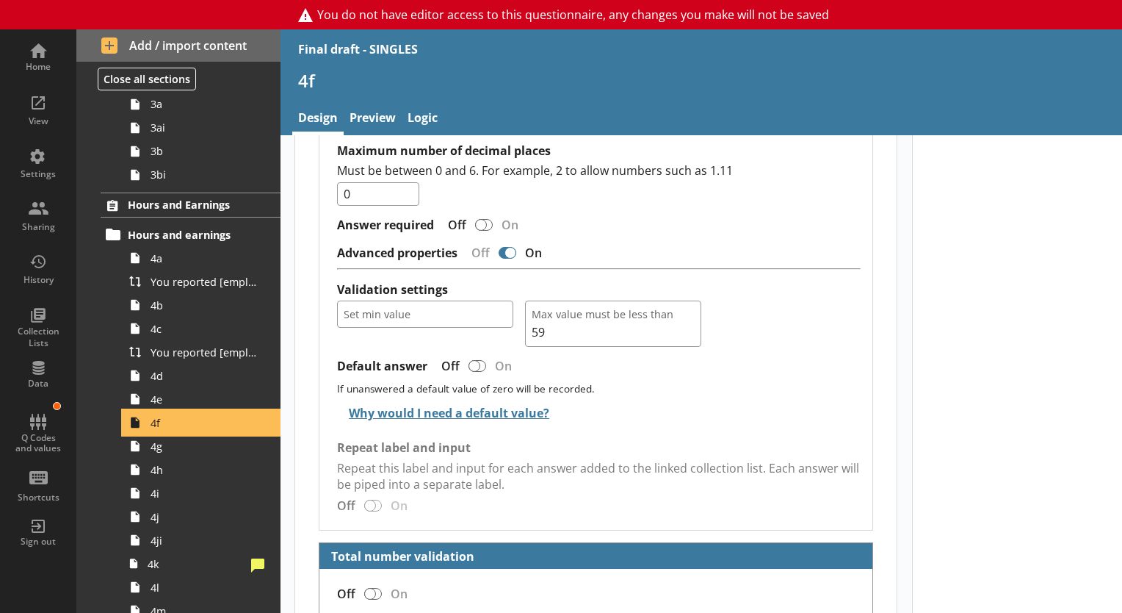
scroll to position [1921, 0]
click at [372, 110] on link "Preview" at bounding box center [373, 120] width 58 height 32
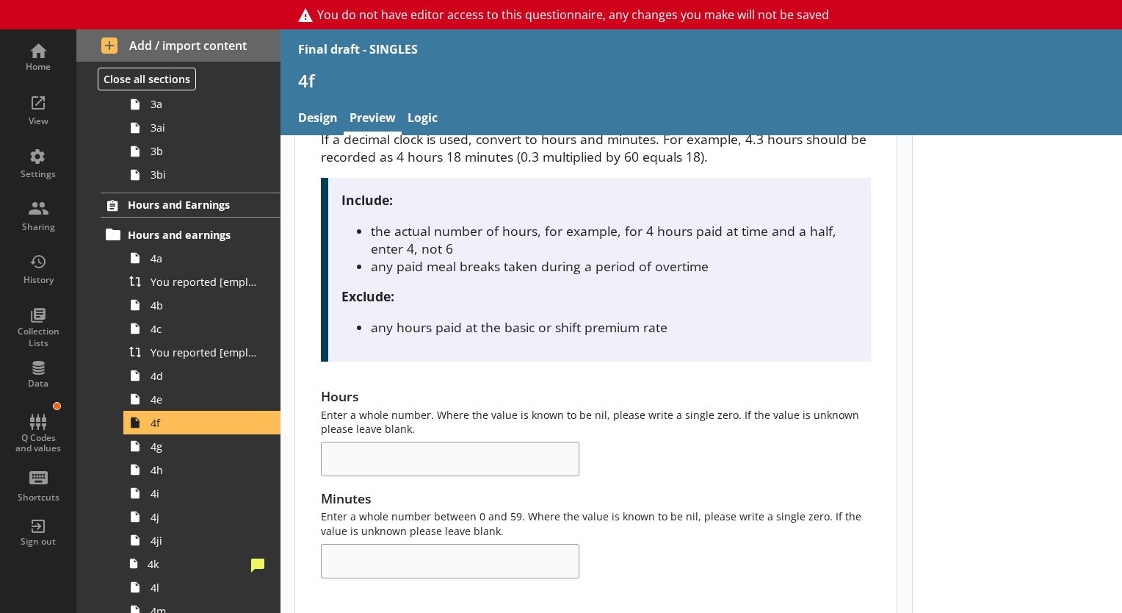
scroll to position [178, 0]
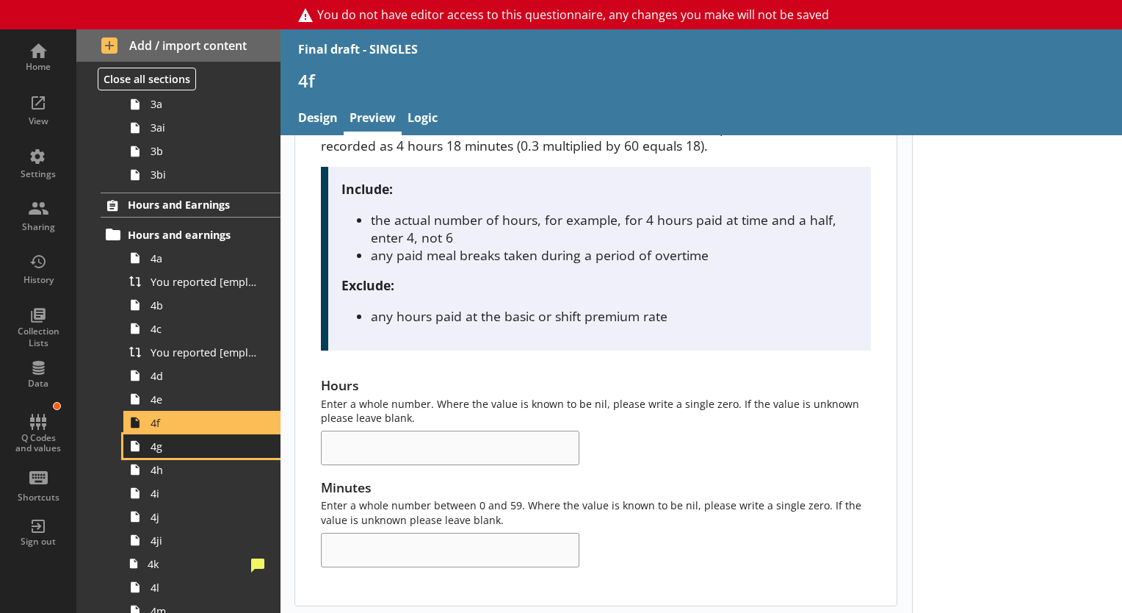
click at [176, 436] on link "4g" at bounding box center [201, 446] width 157 height 24
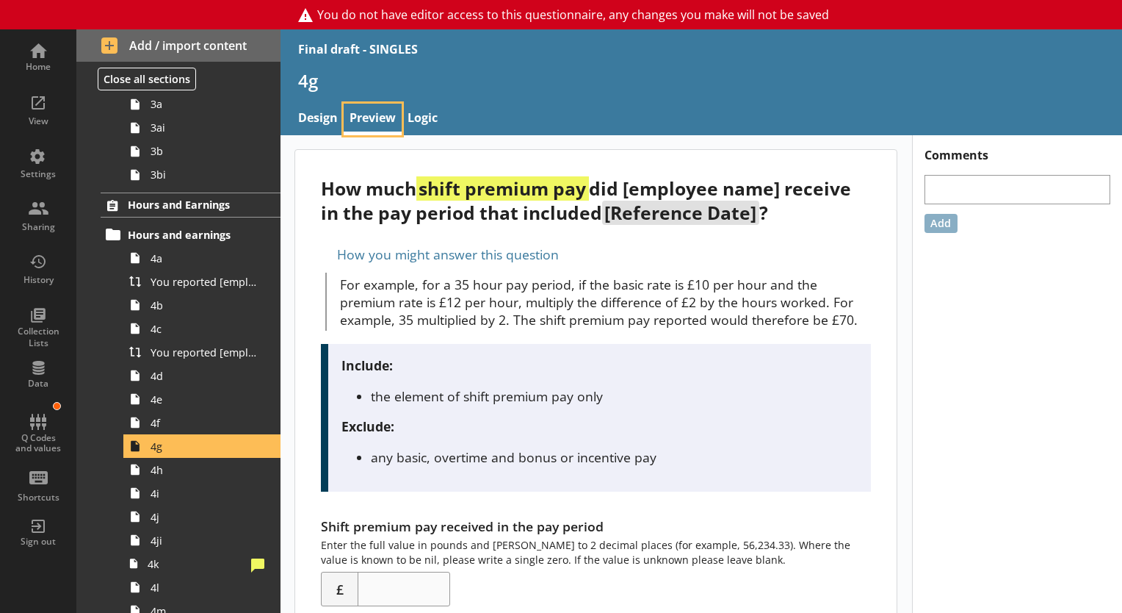
click at [362, 117] on link "Preview" at bounding box center [373, 120] width 58 height 32
click at [184, 463] on span "4h" at bounding box center [206, 470] width 110 height 14
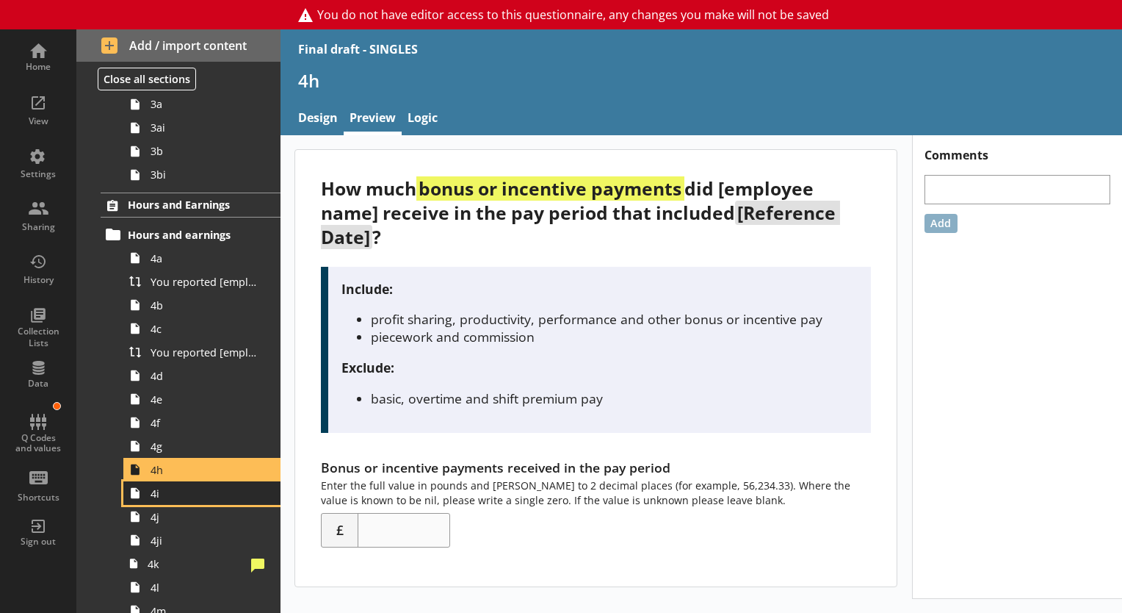
click at [167, 494] on span "4i" at bounding box center [206, 493] width 110 height 14
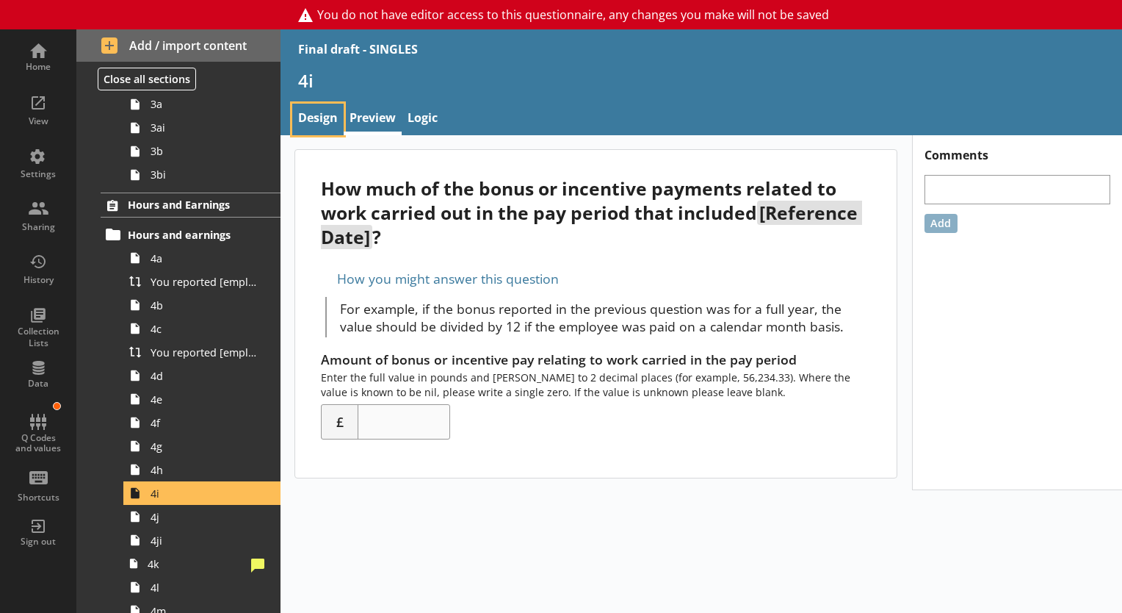
click at [334, 113] on link "Design" at bounding box center [317, 120] width 51 height 32
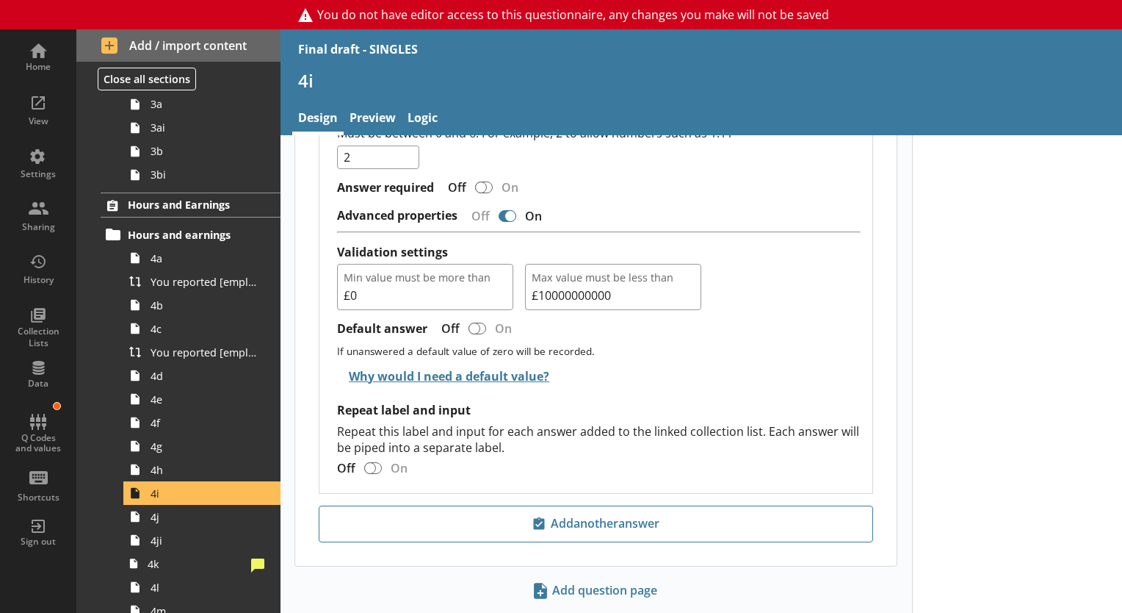
scroll to position [1208, 0]
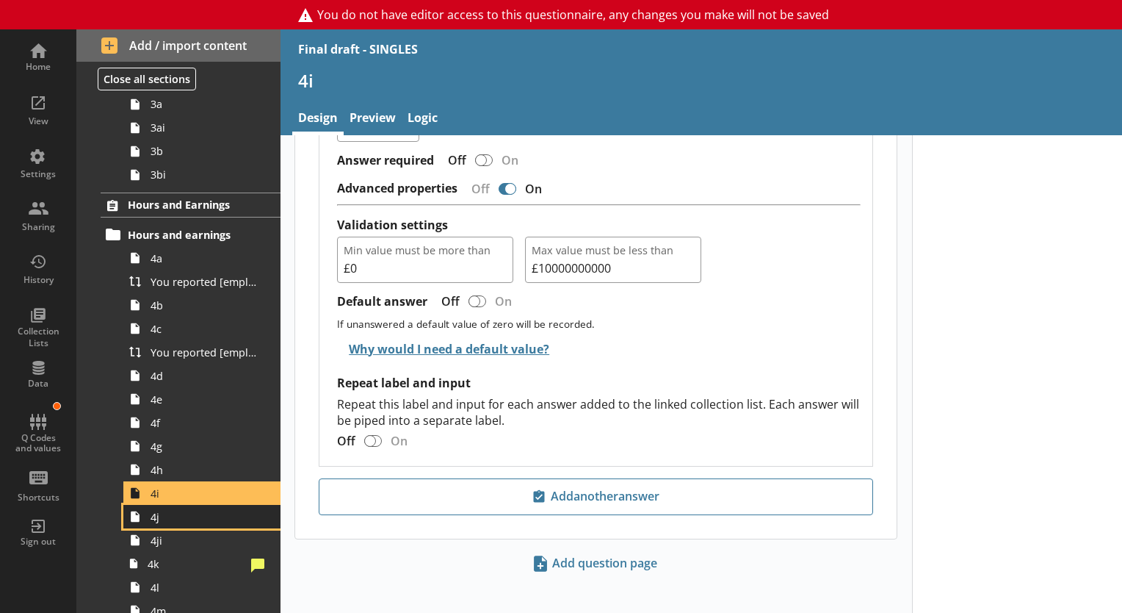
click at [179, 516] on span "4j" at bounding box center [206, 517] width 110 height 14
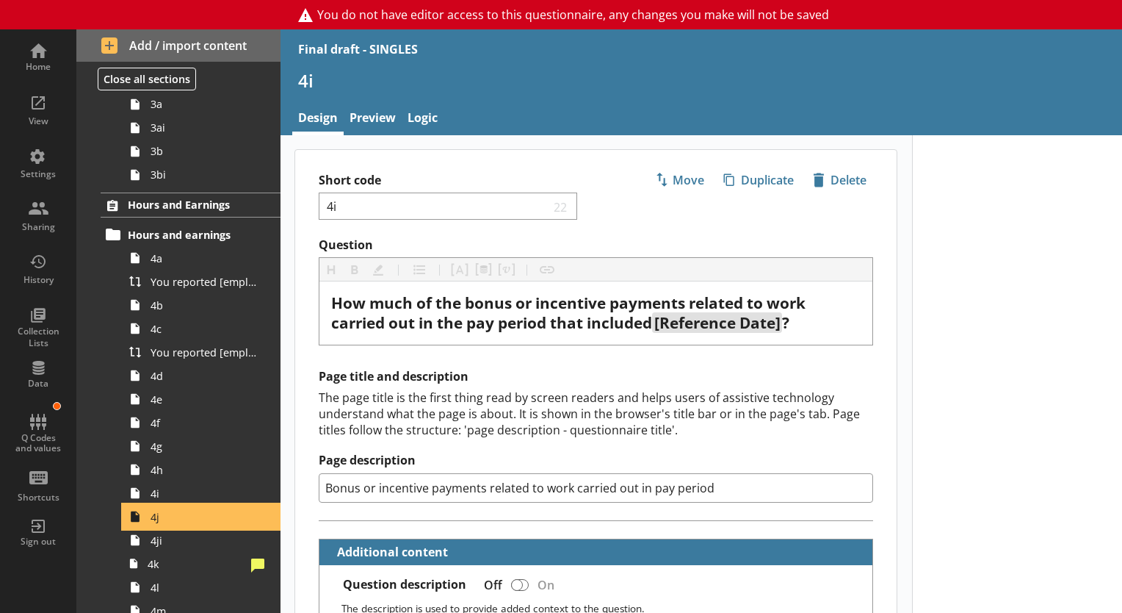
type textarea "x"
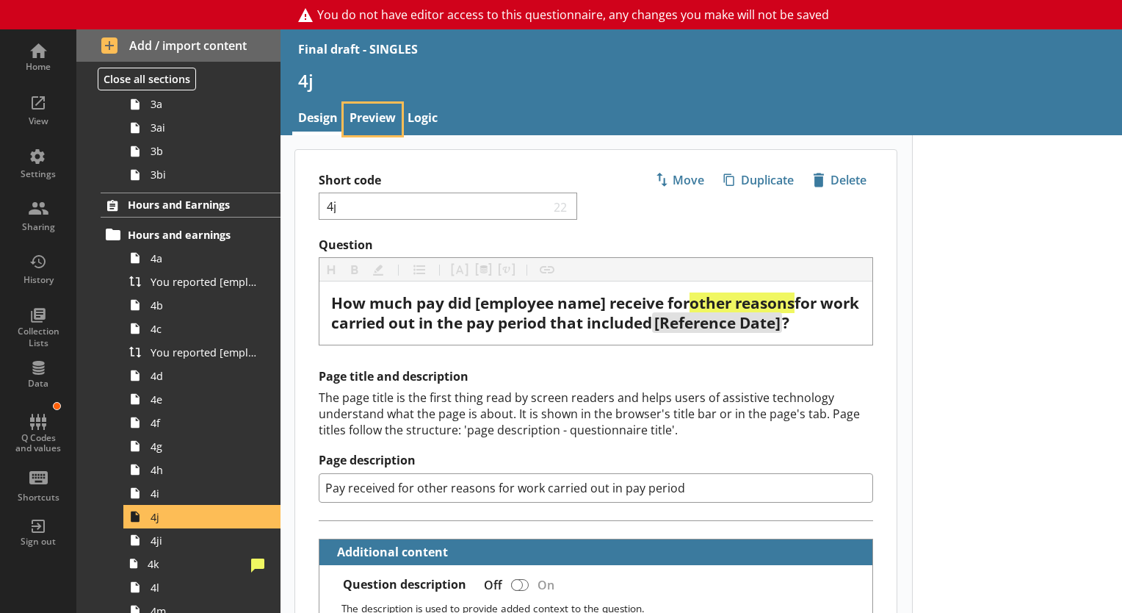
click at [367, 115] on link "Preview" at bounding box center [373, 120] width 58 height 32
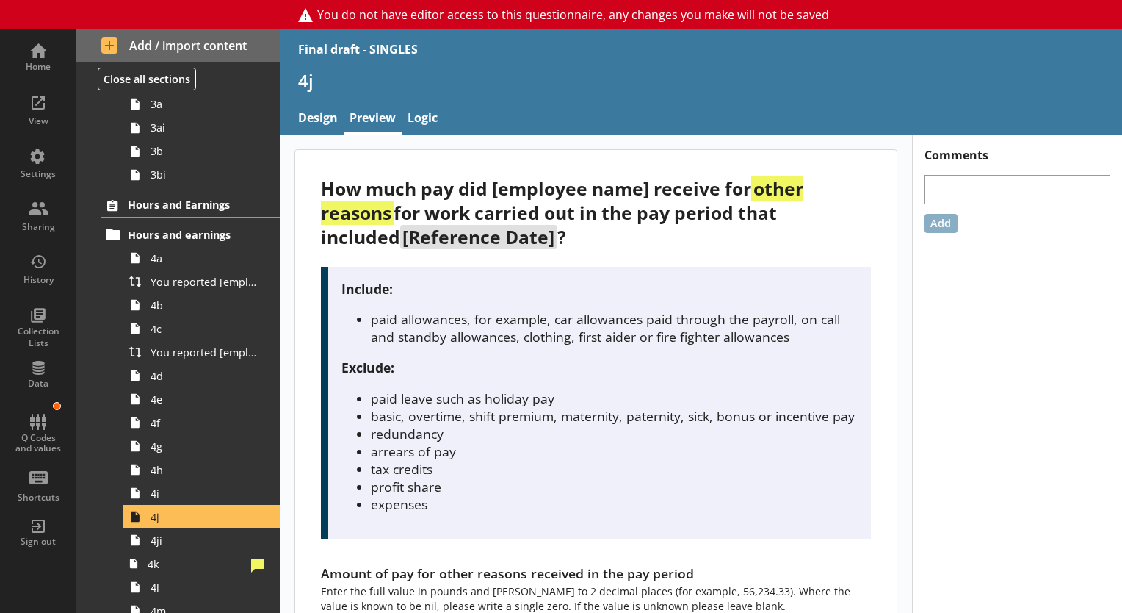
scroll to position [84, 0]
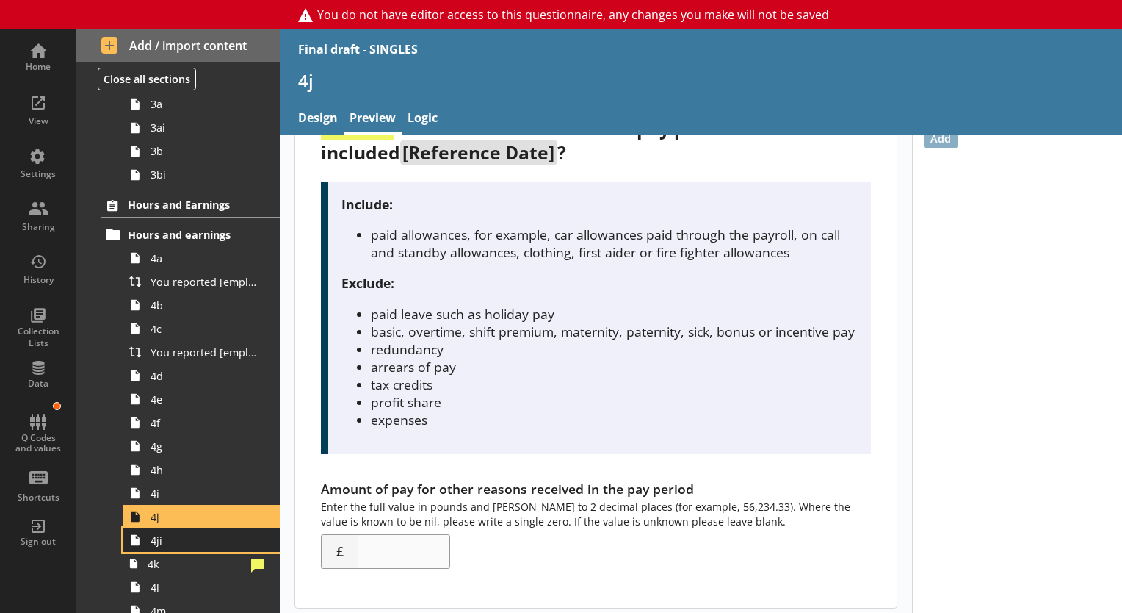
click at [162, 546] on link "4ji" at bounding box center [201, 540] width 157 height 24
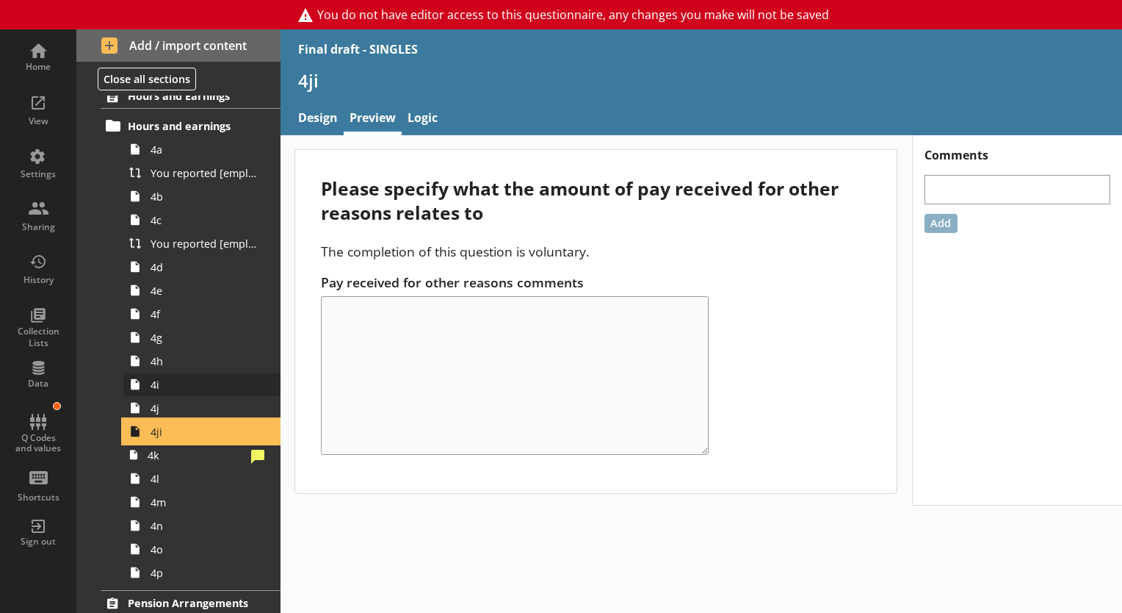
scroll to position [602, 0]
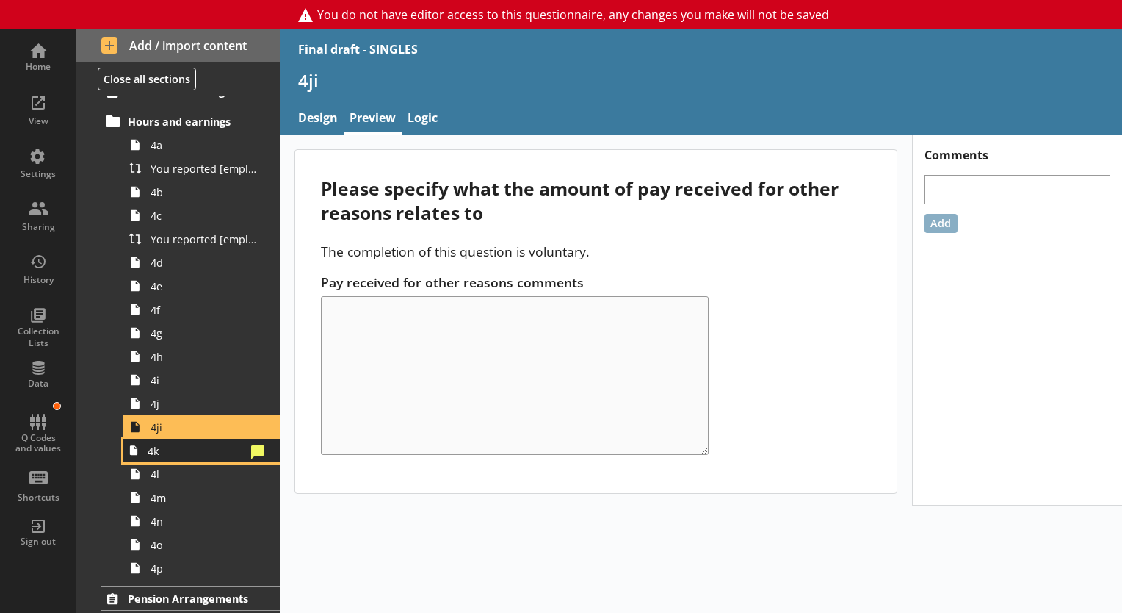
click at [210, 457] on link "4k" at bounding box center [201, 450] width 157 height 24
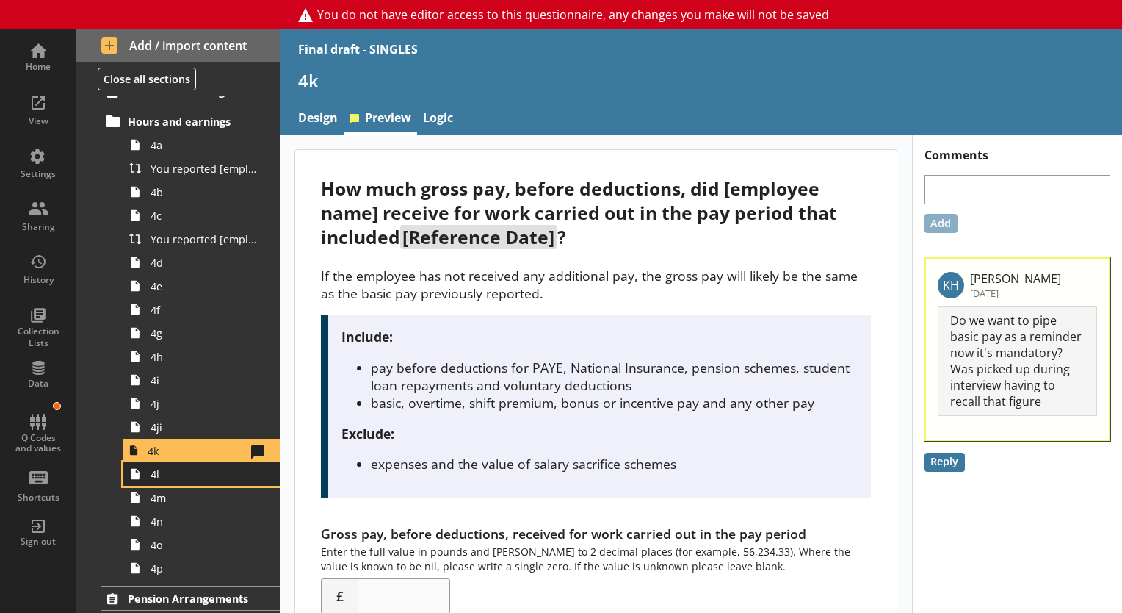
click at [200, 477] on span "4l" at bounding box center [206, 474] width 110 height 14
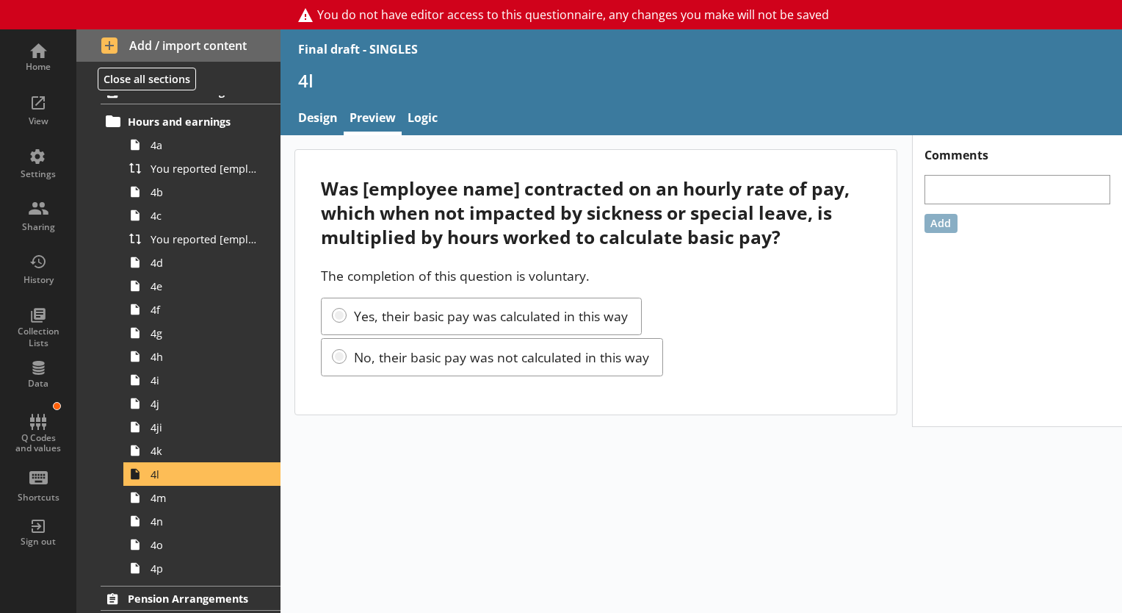
click at [368, 270] on p "The completion of this question is voluntary." at bounding box center [596, 276] width 550 height 18
copy div "The completion of this question is voluntary."
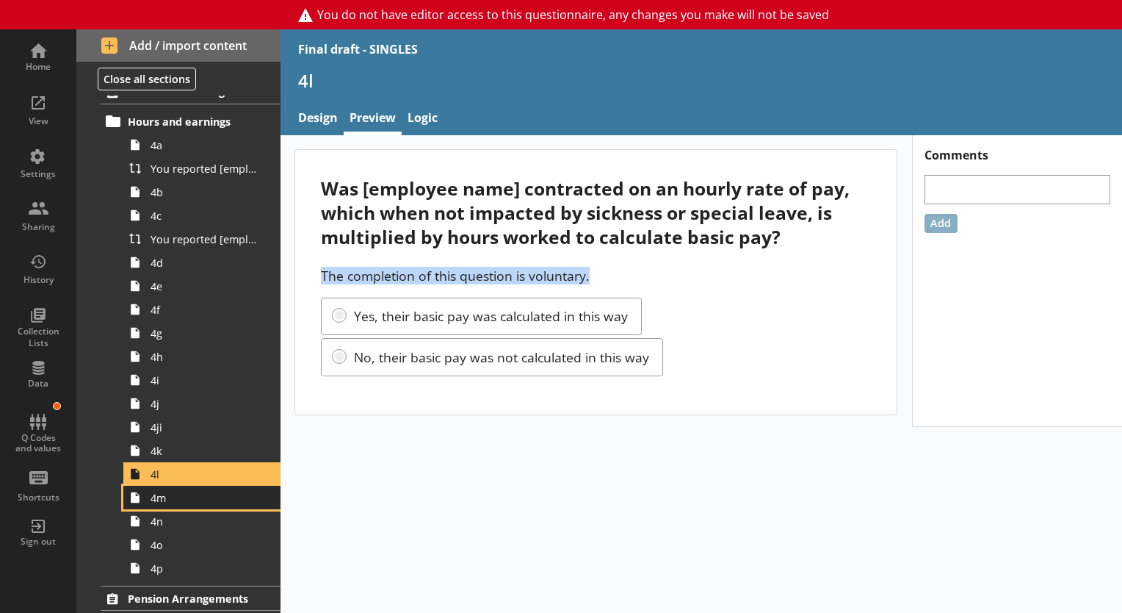
click at [205, 491] on span "4m" at bounding box center [206, 498] width 110 height 14
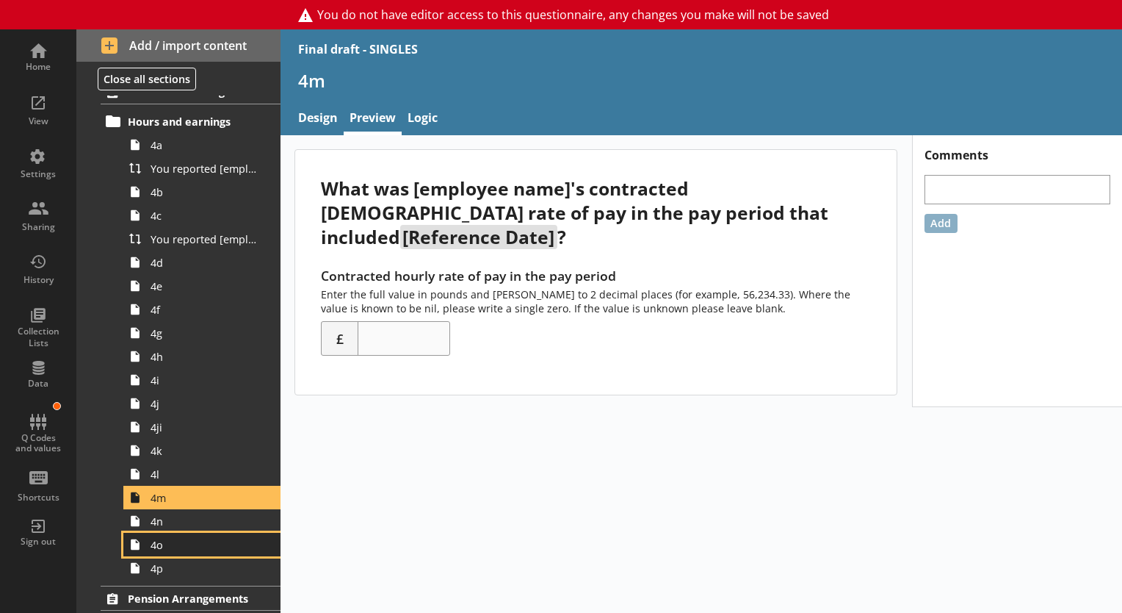
click at [173, 533] on link "4o" at bounding box center [201, 544] width 157 height 24
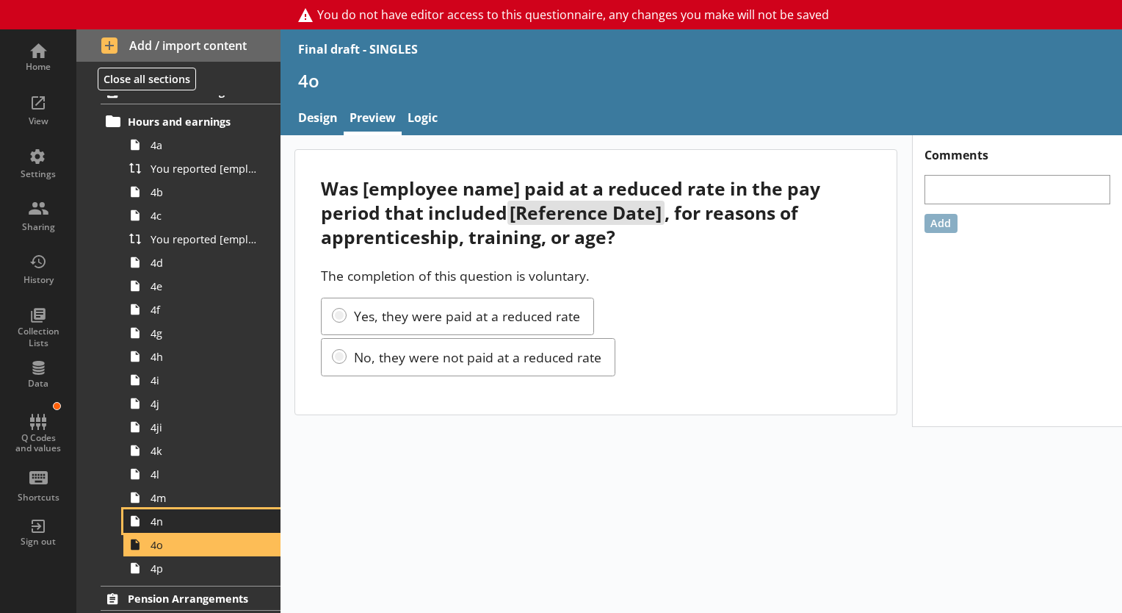
click at [183, 521] on span "4n" at bounding box center [206, 521] width 110 height 14
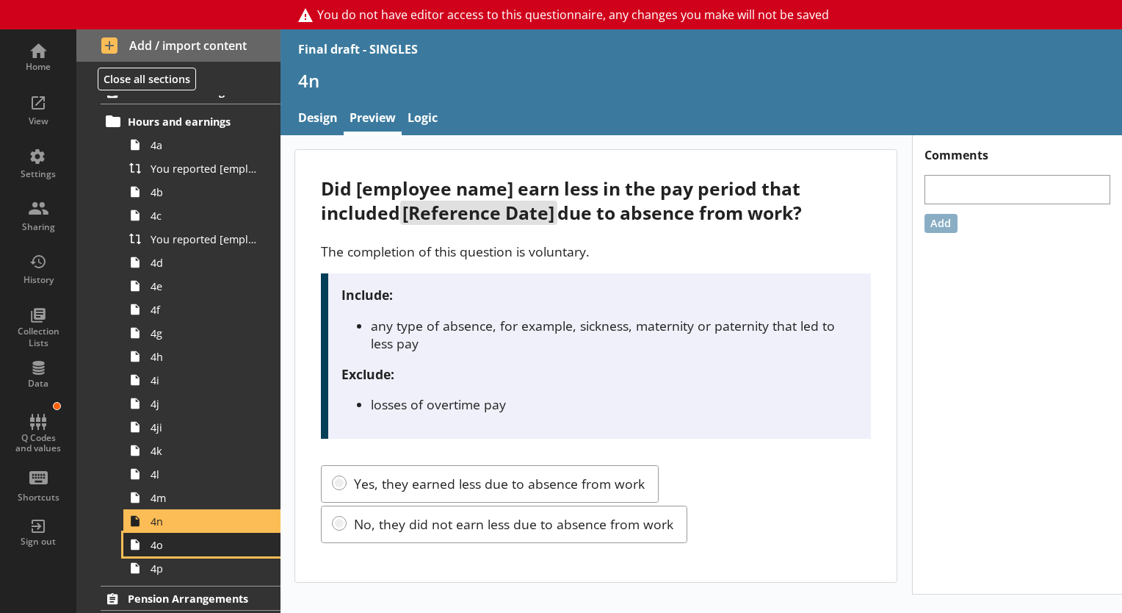
click at [163, 538] on span "4o" at bounding box center [206, 545] width 110 height 14
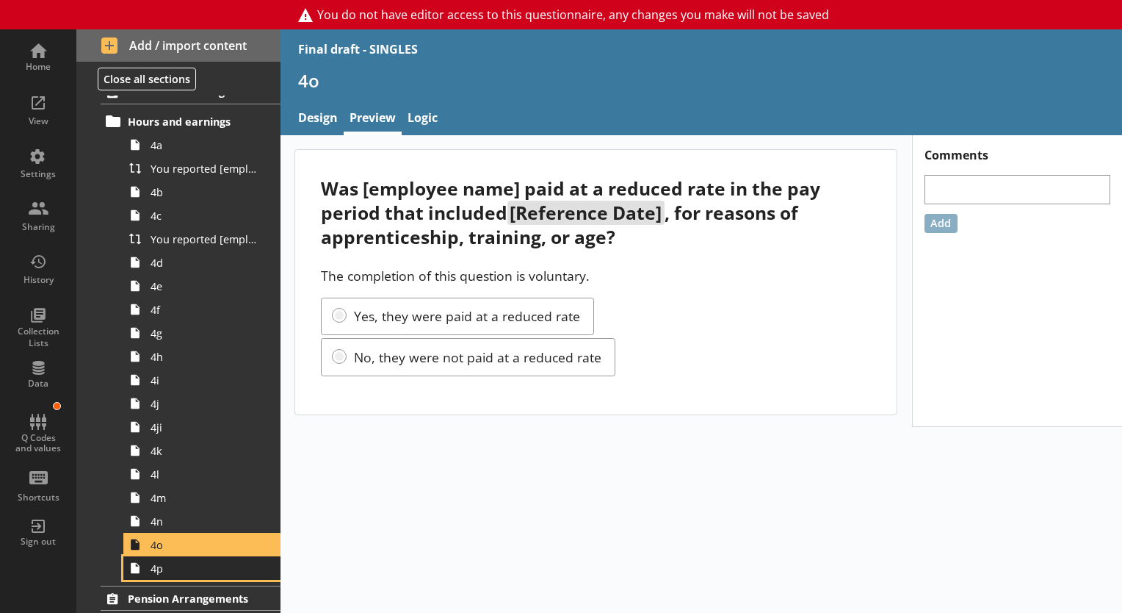
click at [184, 566] on span "4p" at bounding box center [206, 568] width 110 height 14
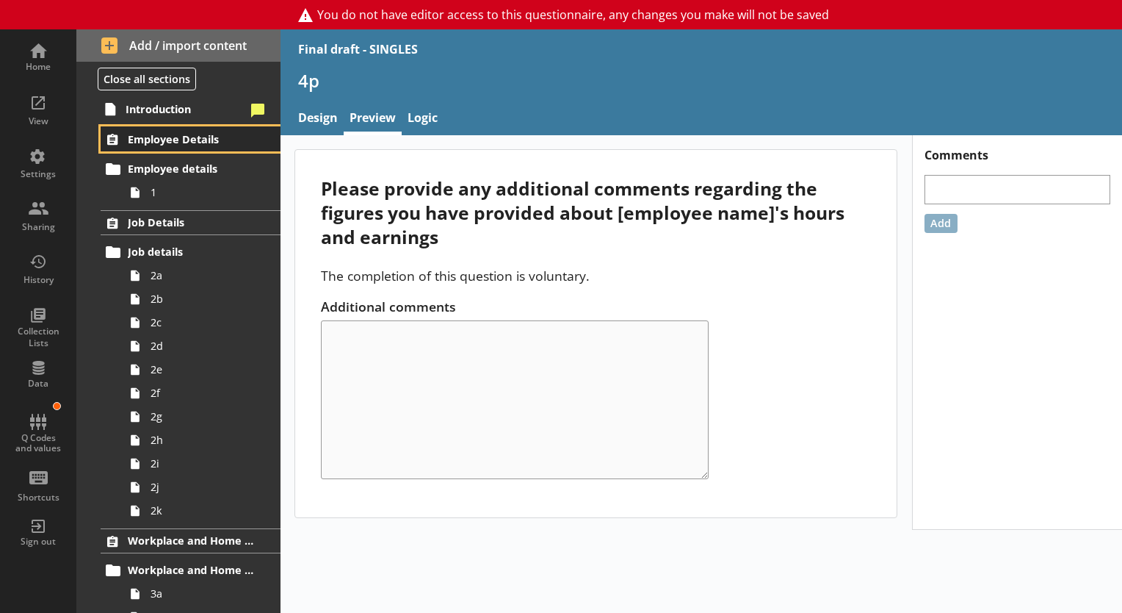
click at [194, 150] on link "Employee Details" at bounding box center [191, 138] width 180 height 25
